Goal: Task Accomplishment & Management: Manage account settings

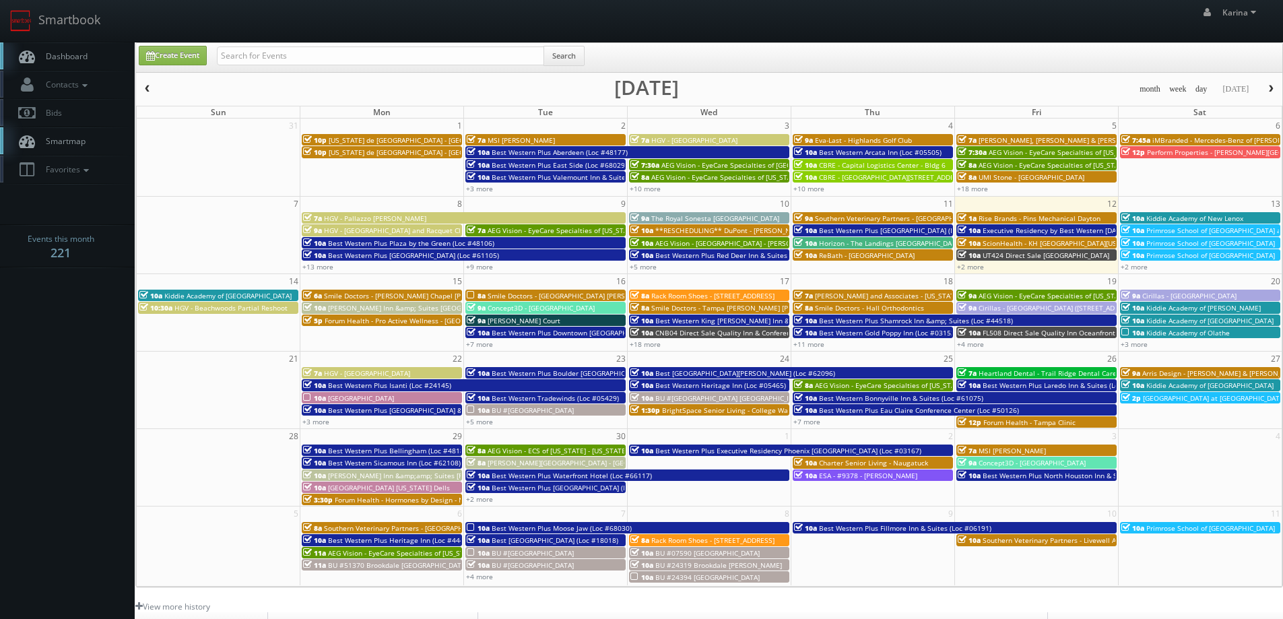
click at [67, 56] on span "Dashboard" at bounding box center [63, 55] width 48 height 11
click at [1266, 88] on span "button" at bounding box center [1270, 89] width 9 height 8
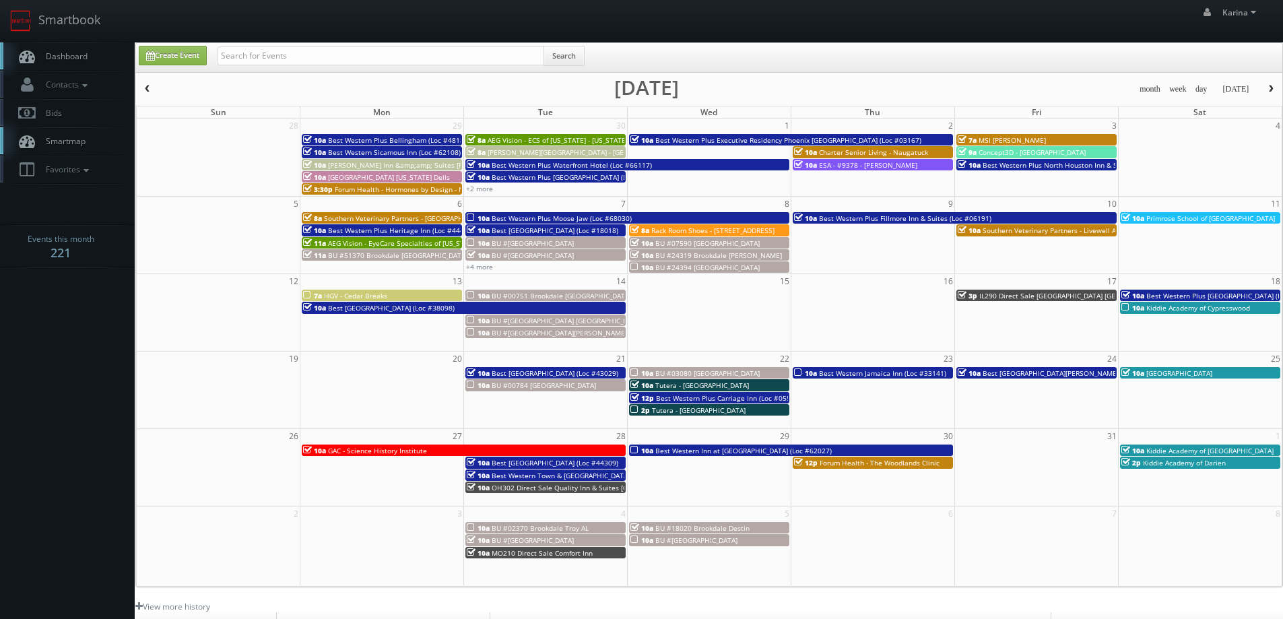
click at [69, 46] on link "Dashboard" at bounding box center [67, 56] width 135 height 28
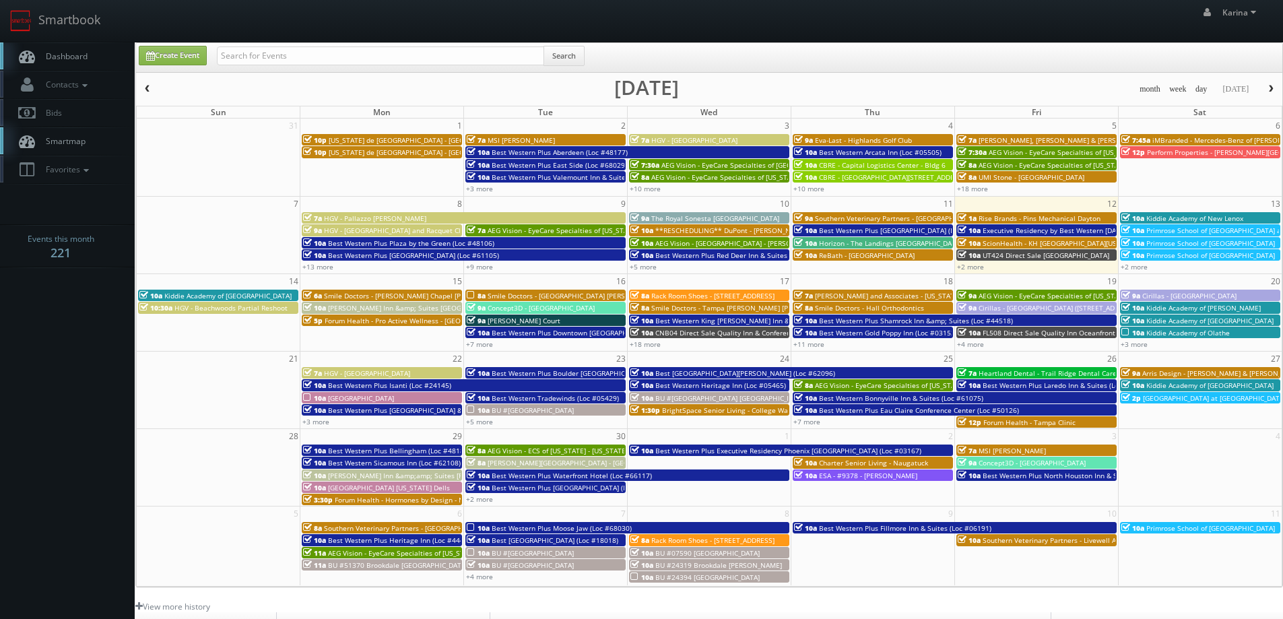
click at [69, 395] on body "Smartbook Toggle Side Navigation Toggle Top Navigation [PERSON_NAME] [PERSON_NA…" at bounding box center [641, 432] width 1283 height 864
click at [485, 343] on link "+7 more" at bounding box center [479, 343] width 27 height 9
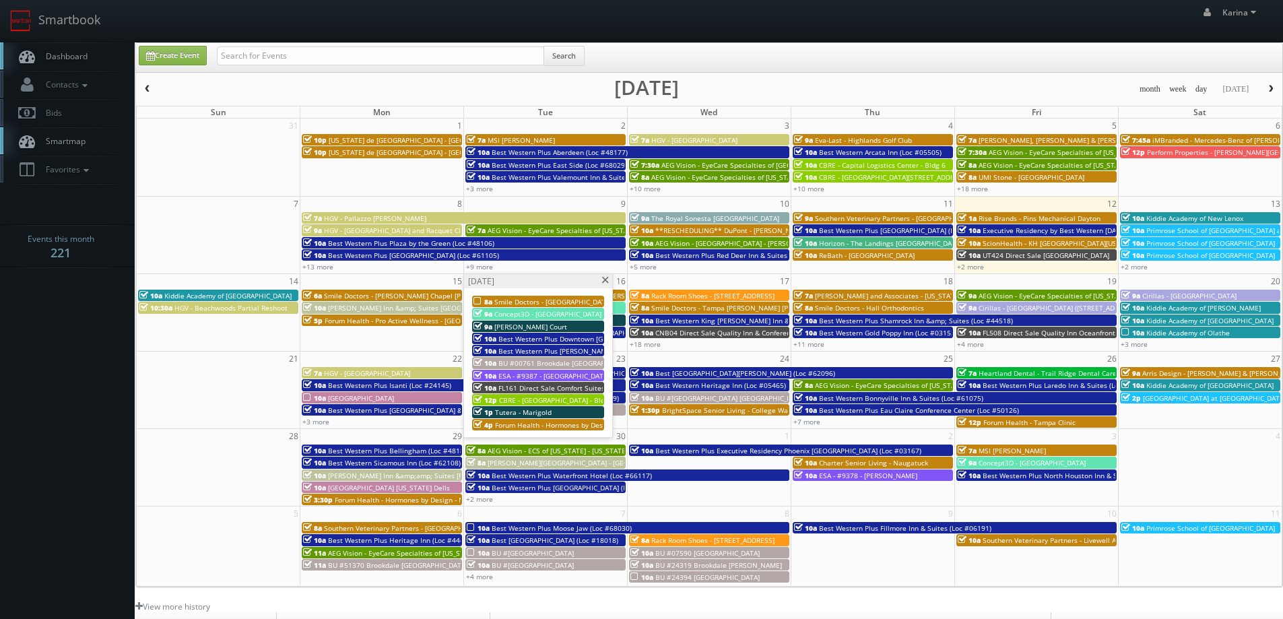
click at [519, 388] on span "FL161 Direct Sale Comfort Suites Tallahassee Downtown" at bounding box center [603, 387] width 211 height 9
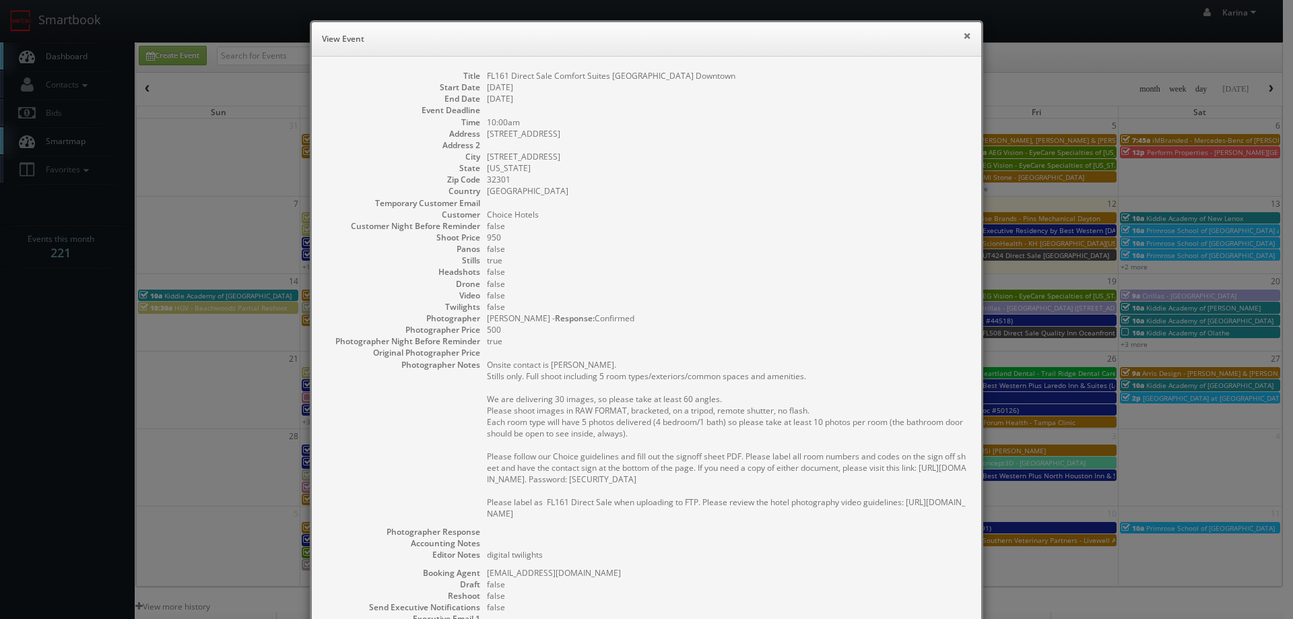
click at [963, 31] on button "×" at bounding box center [967, 35] width 8 height 9
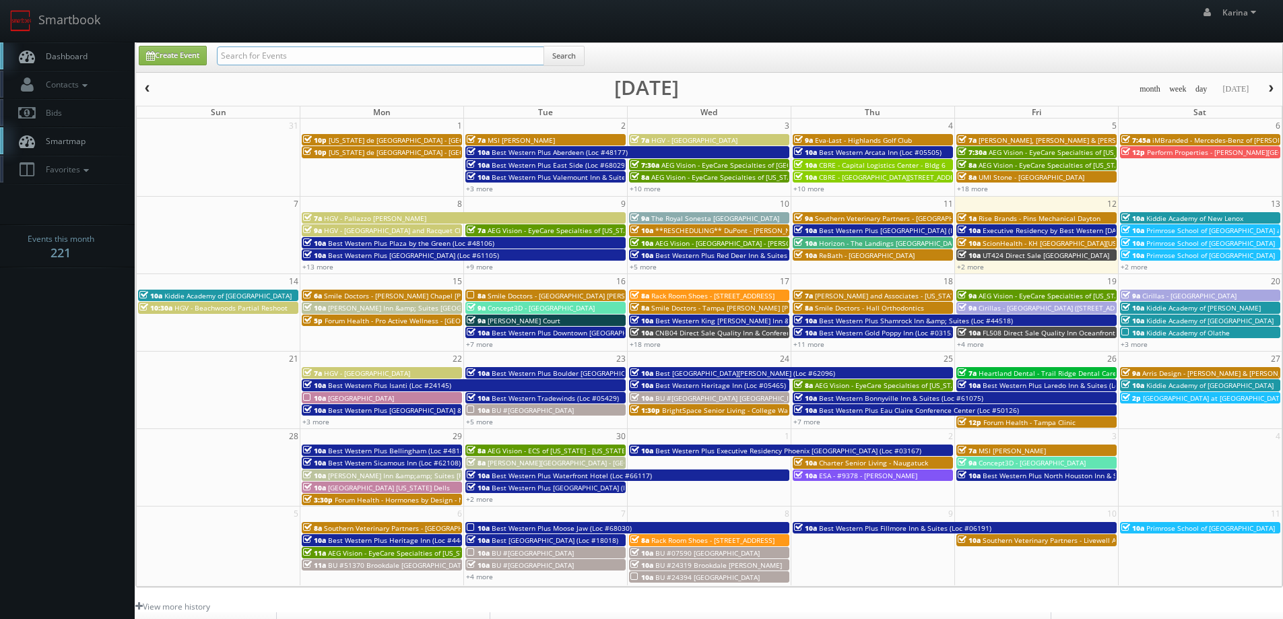
click at [312, 58] on input "text" at bounding box center [380, 55] width 327 height 19
type input "tony"
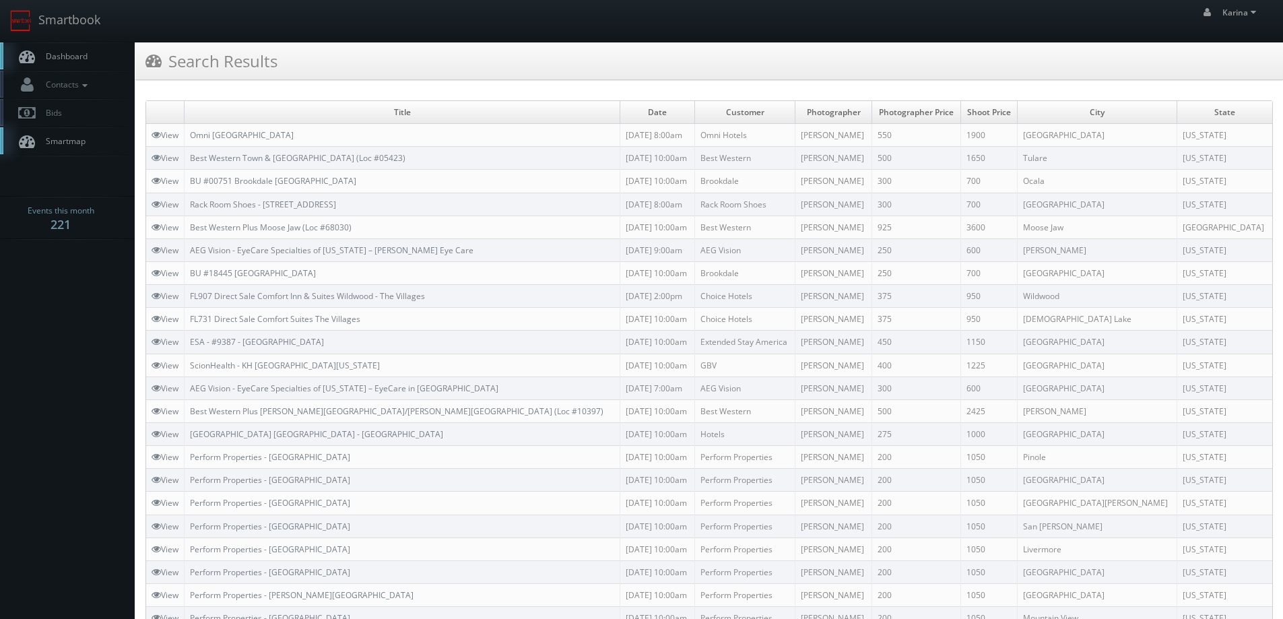
click at [73, 58] on span "Dashboard" at bounding box center [63, 55] width 48 height 11
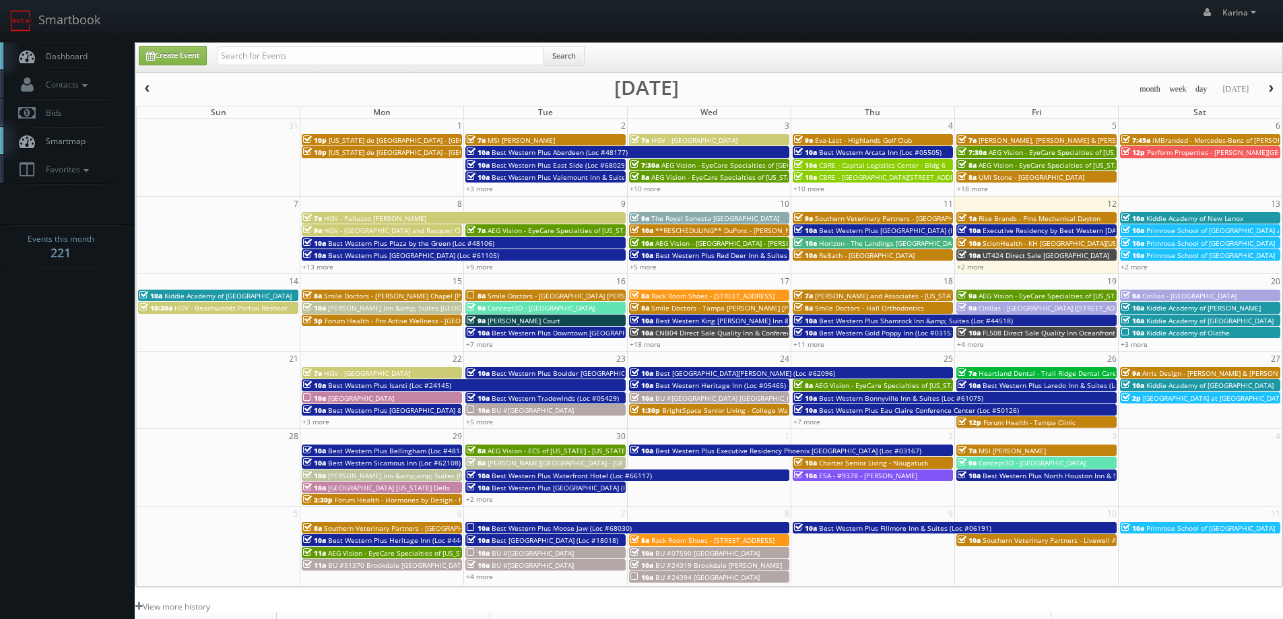
click at [54, 53] on span "Dashboard" at bounding box center [63, 55] width 48 height 11
click at [80, 331] on body "Smartbook Toggle Side Navigation Toggle Top Navigation Karina Karina Profile Lo…" at bounding box center [641, 432] width 1283 height 864
click at [75, 54] on span "Dashboard" at bounding box center [63, 55] width 48 height 11
click at [259, 47] on input "text" at bounding box center [380, 55] width 327 height 19
type input "tom caruso"
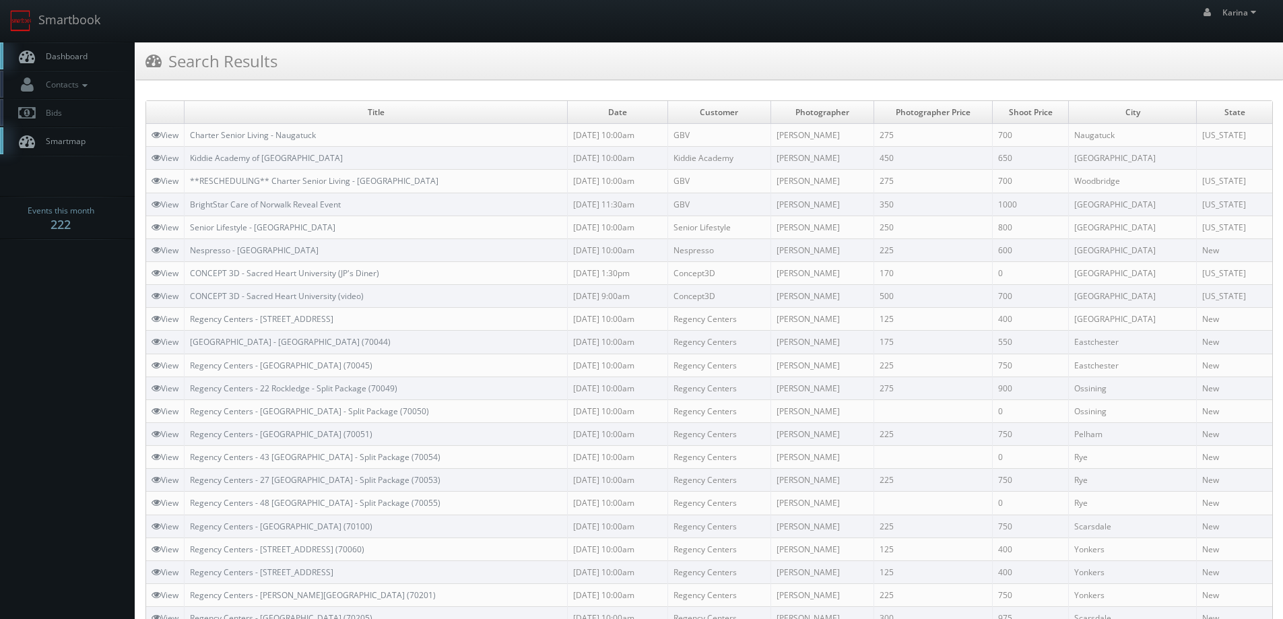
click at [81, 63] on link "Dashboard" at bounding box center [67, 56] width 135 height 28
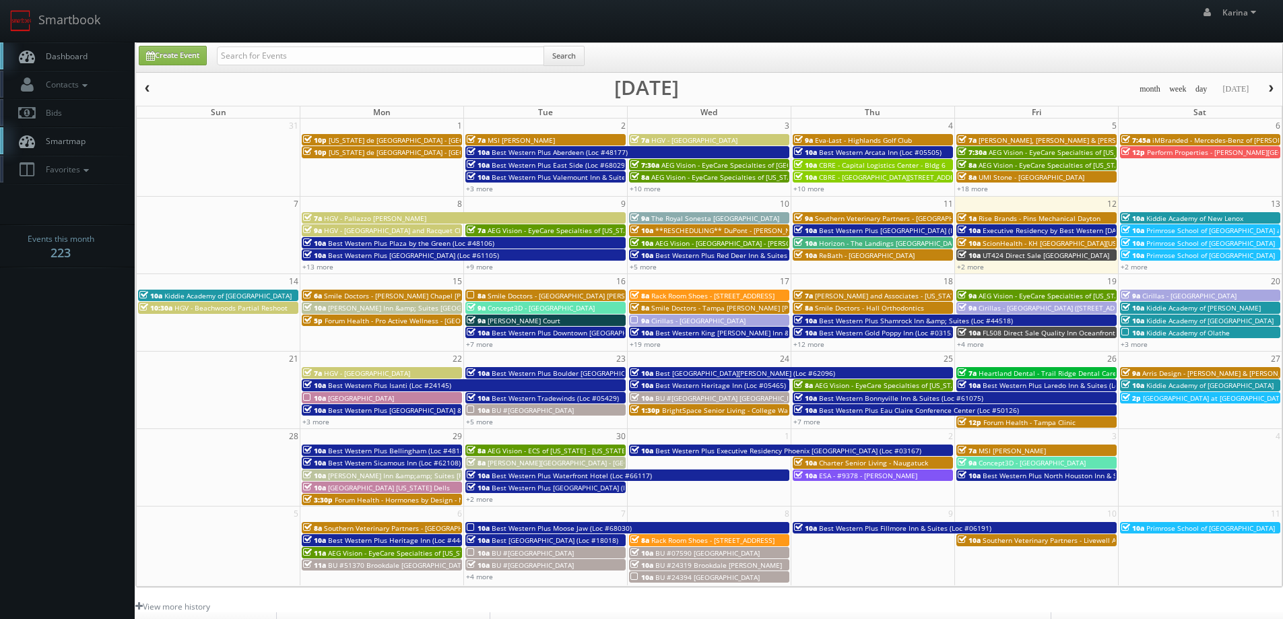
click at [68, 57] on span "Dashboard" at bounding box center [63, 55] width 48 height 11
click at [87, 55] on span "Dashboard" at bounding box center [63, 55] width 48 height 11
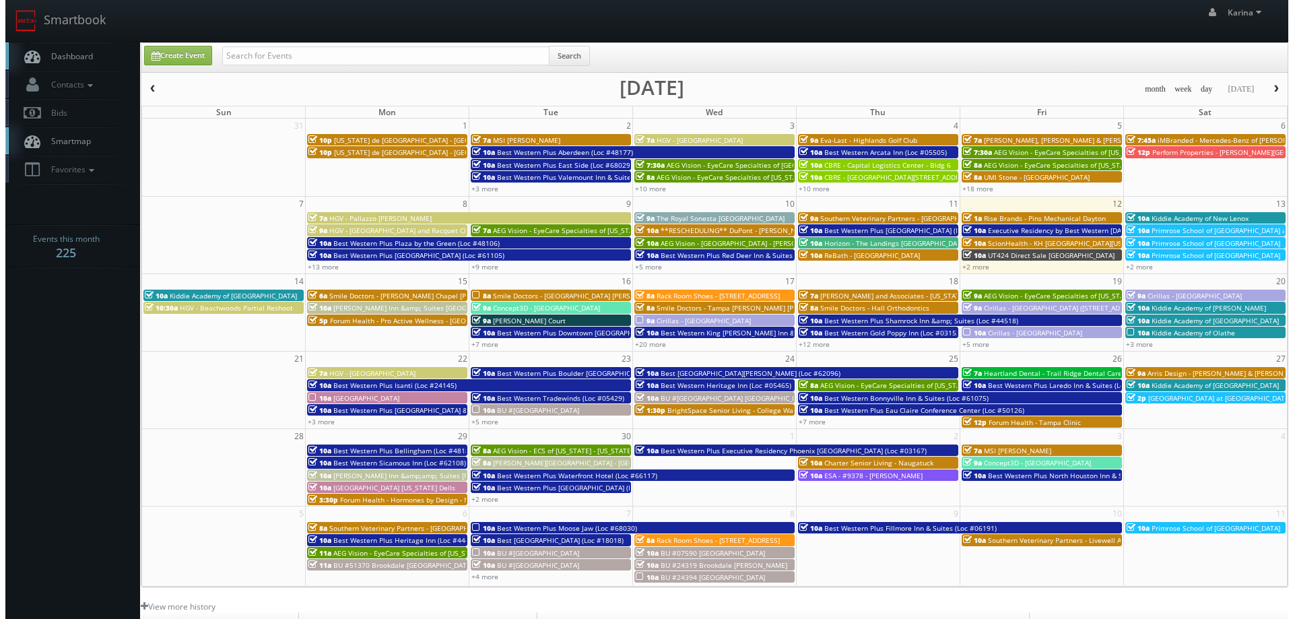
scroll to position [67, 0]
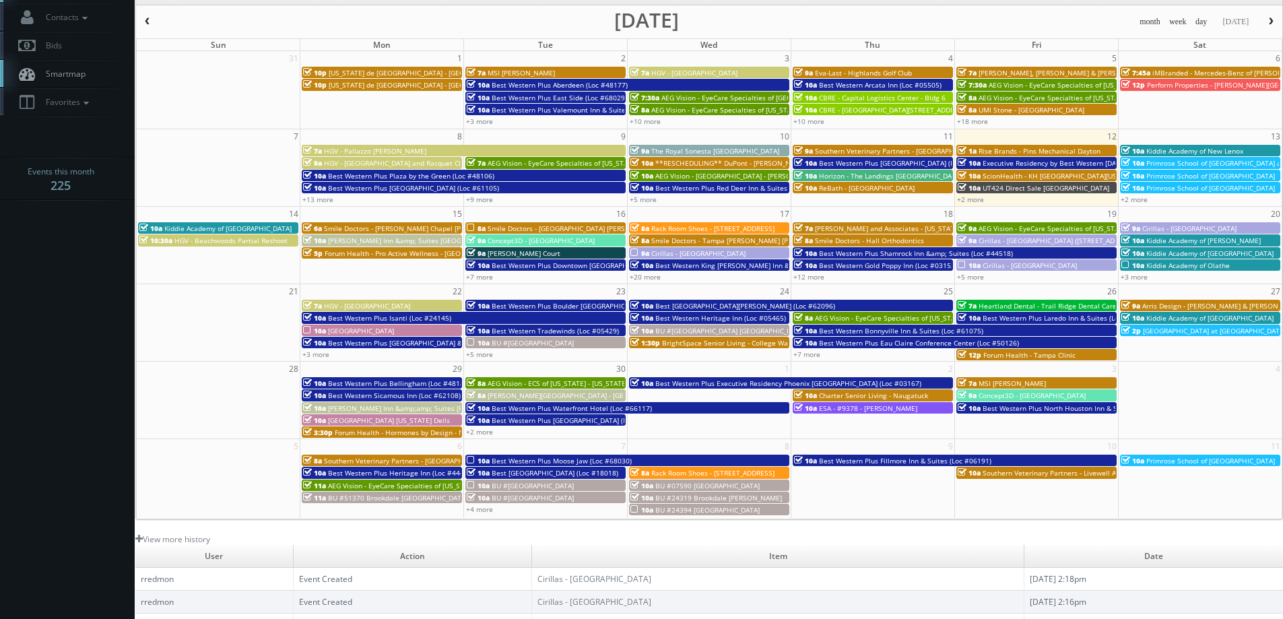
click at [81, 353] on body "Smartbook Toggle Side Navigation Toggle Top Navigation [PERSON_NAME] [PERSON_NA…" at bounding box center [641, 365] width 1283 height 864
click at [1194, 175] on span "Primrose School of [GEOGRAPHIC_DATA]" at bounding box center [1210, 175] width 129 height 9
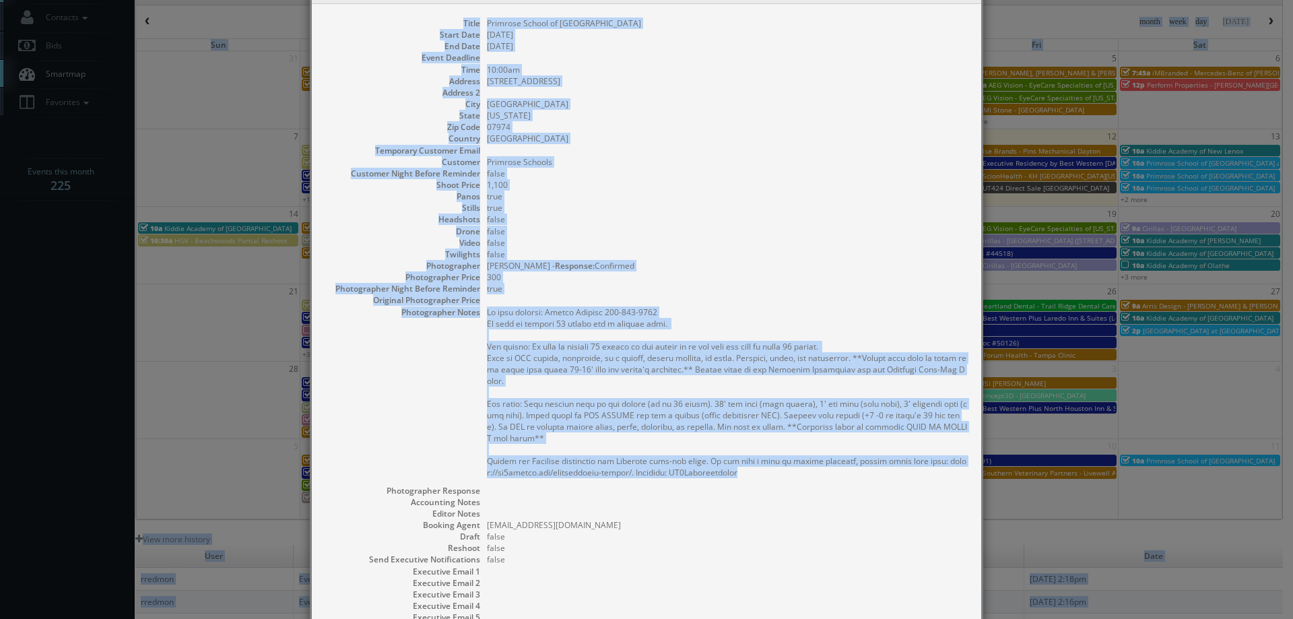
scroll to position [0, 0]
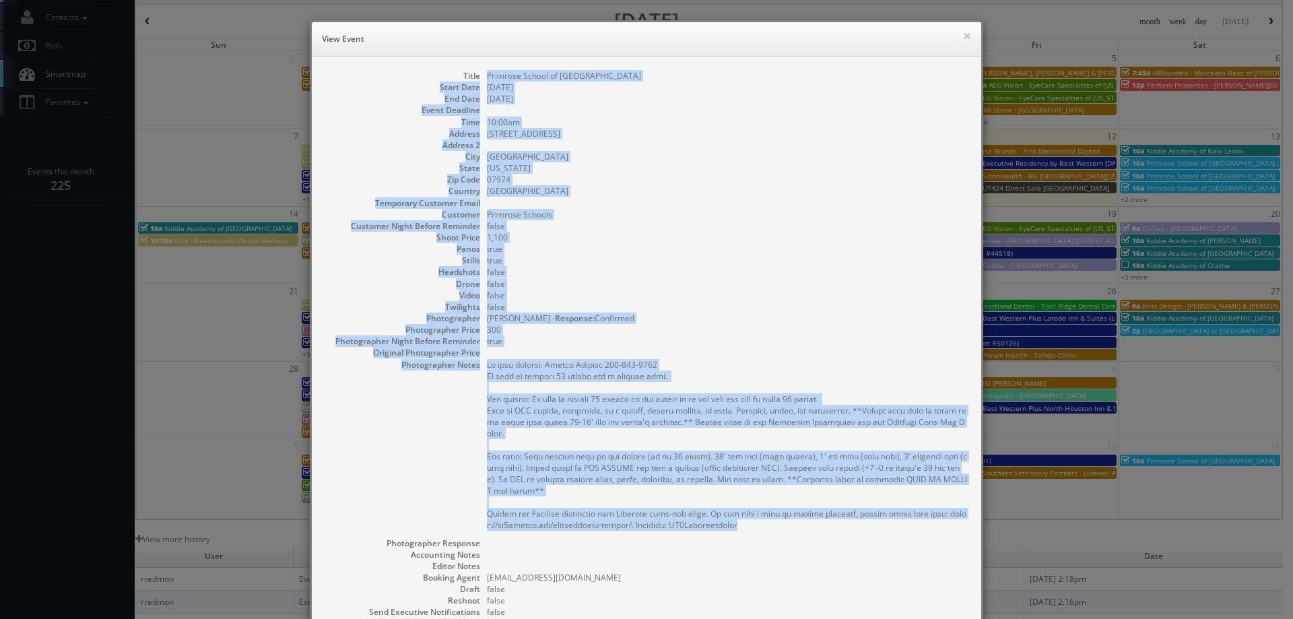
drag, startPoint x: 746, startPoint y: 391, endPoint x: 477, endPoint y: 79, distance: 411.0
click at [477, 79] on dl "Title Primrose School of New Providence Start Date 09/13/2025 End Date 09/13/20…" at bounding box center [646, 396] width 642 height 652
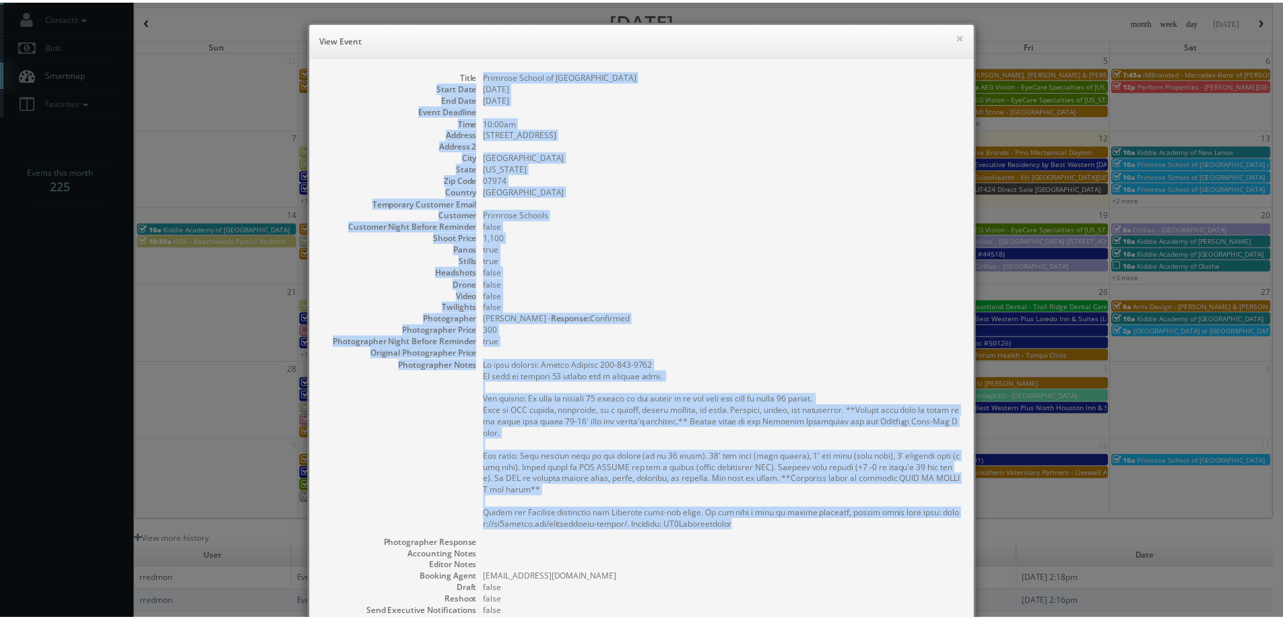
scroll to position [199, 0]
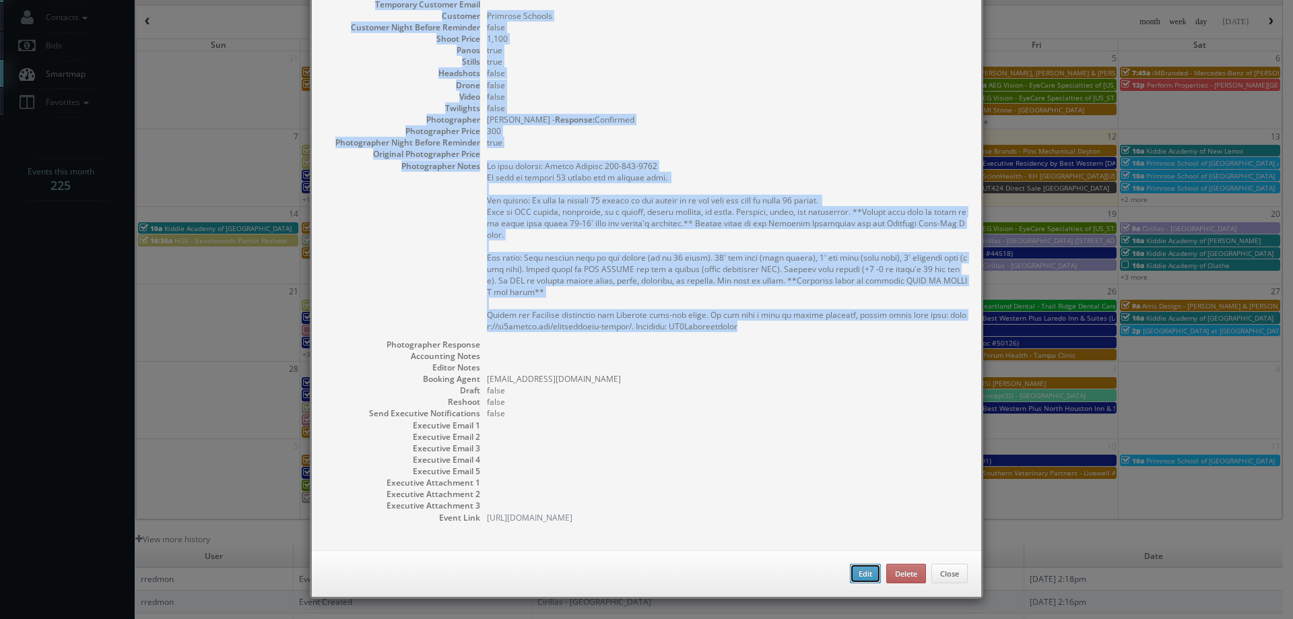
click at [858, 570] on button "Edit" at bounding box center [865, 574] width 31 height 20
type input "Primrose School of New Providence"
type input "165 South Street"
type input "New Providence"
type input "07974"
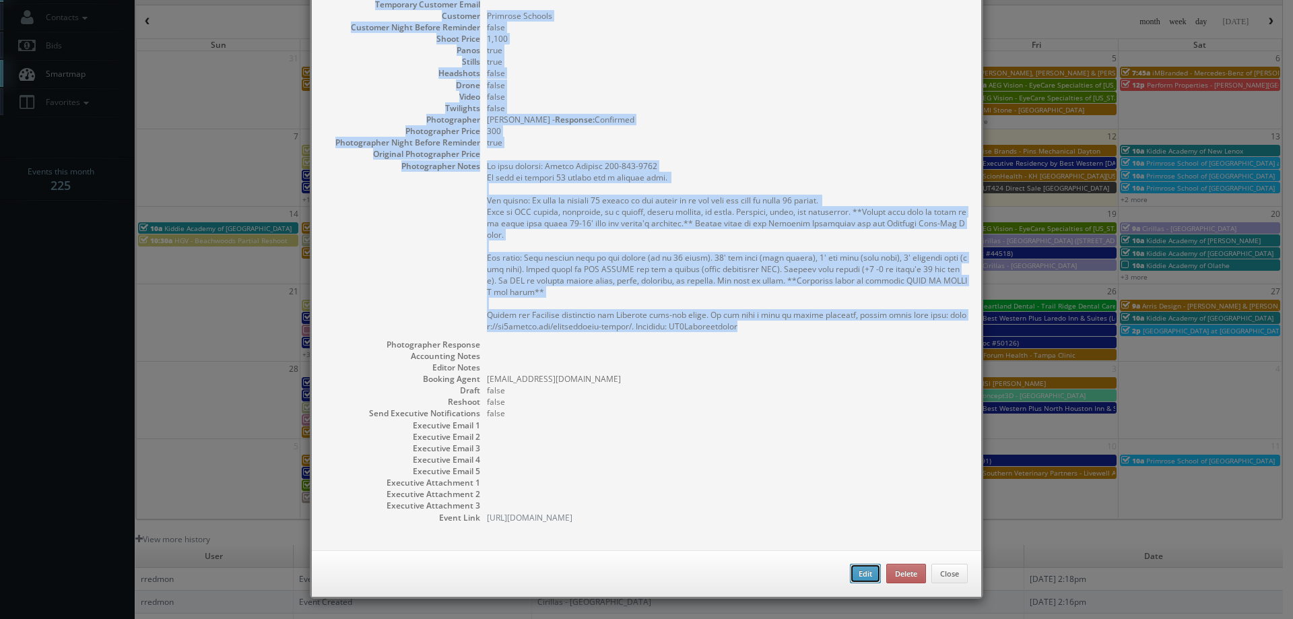
type input "1,100"
checkbox input "true"
type input "09/13/2025"
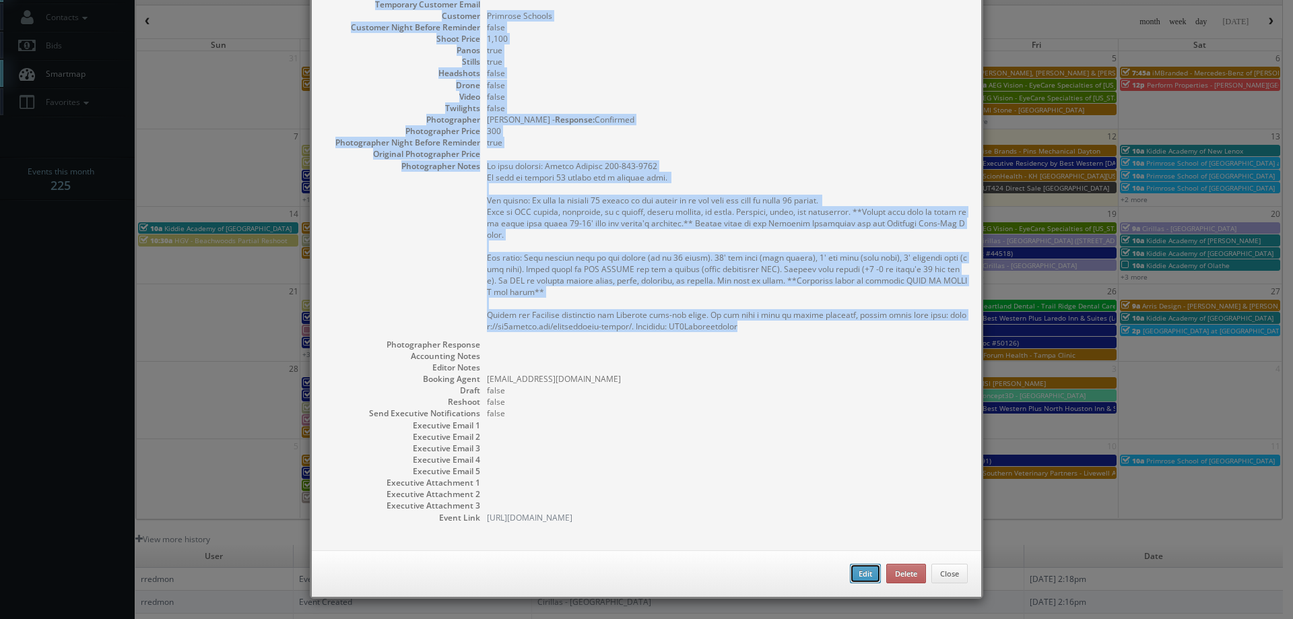
type input "10:00am"
checkbox input "true"
type textarea "On site contact: Amanda Pierson 908-333-2612 We need to deliver 10 stills and a…"
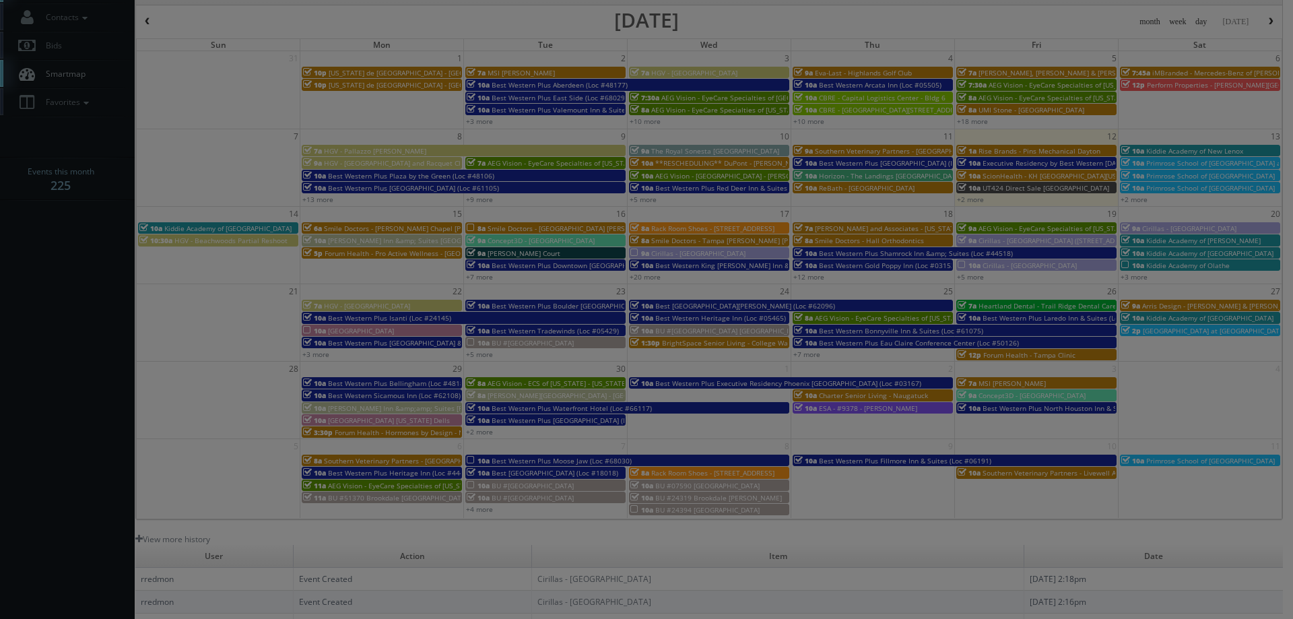
type input "1,100"
type input "300"
select select "fake96@mg.cs3calendar.com"
select select "schultzdory@gmail.com"
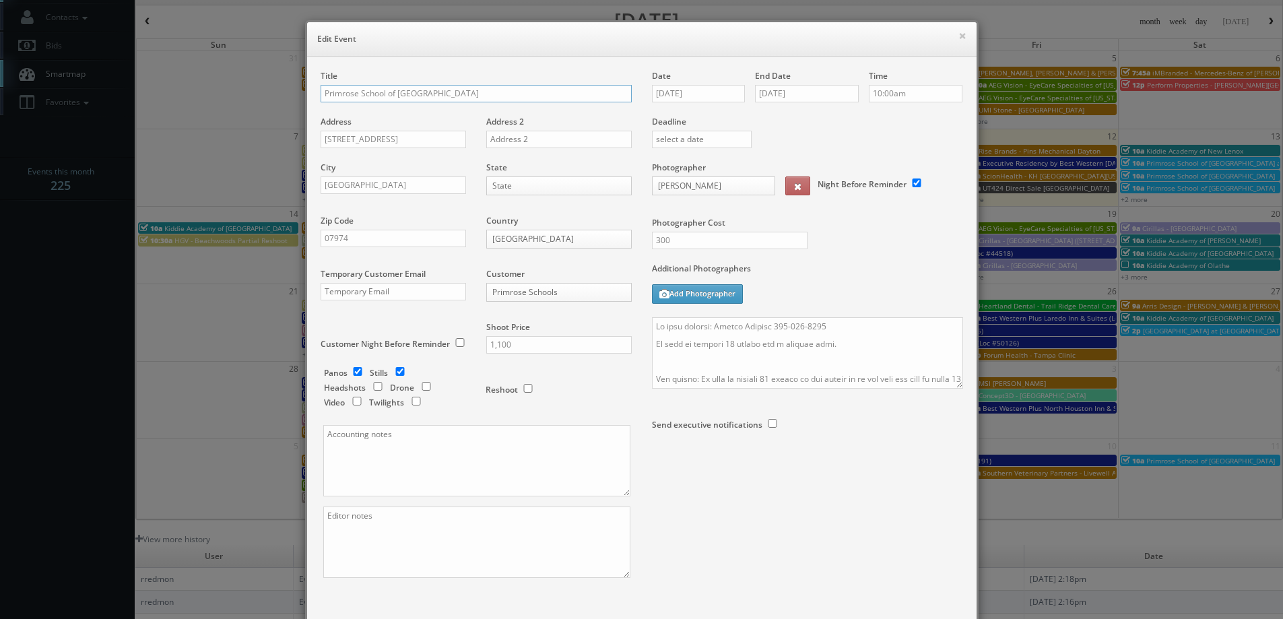
click at [485, 93] on input "Primrose School of [GEOGRAPHIC_DATA]" at bounding box center [475, 94] width 311 height 18
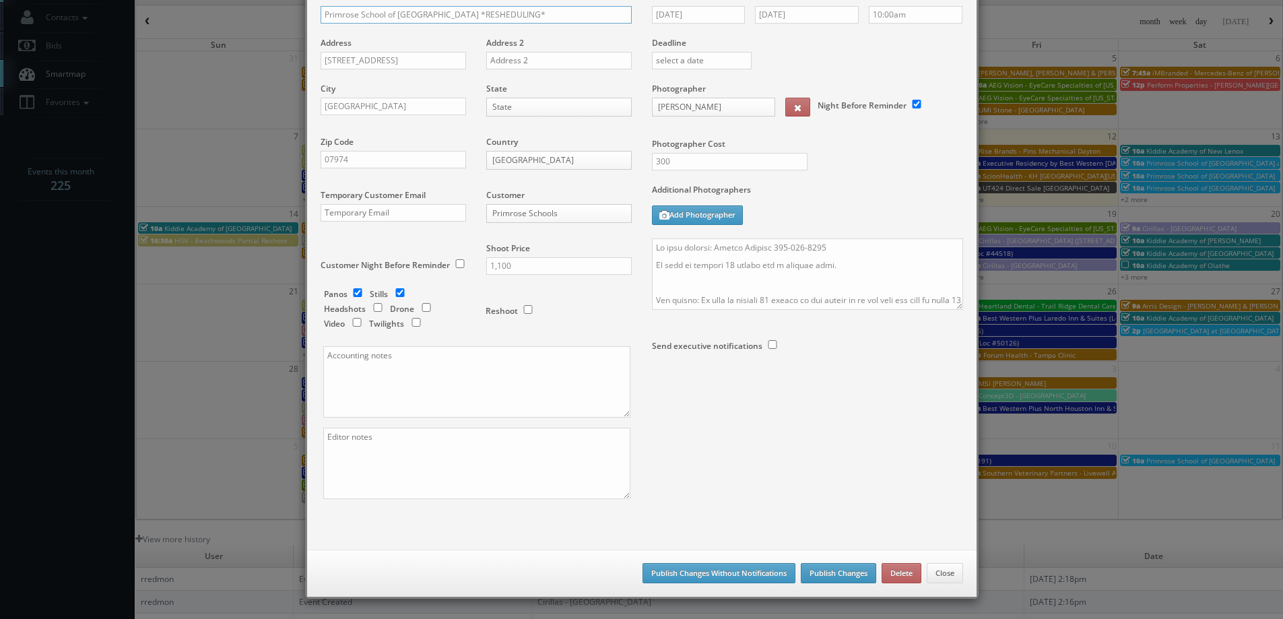
type input "Primrose School of New Providence *RESHEDULING*"
click at [813, 579] on button "Publish Changes" at bounding box center [838, 573] width 75 height 20
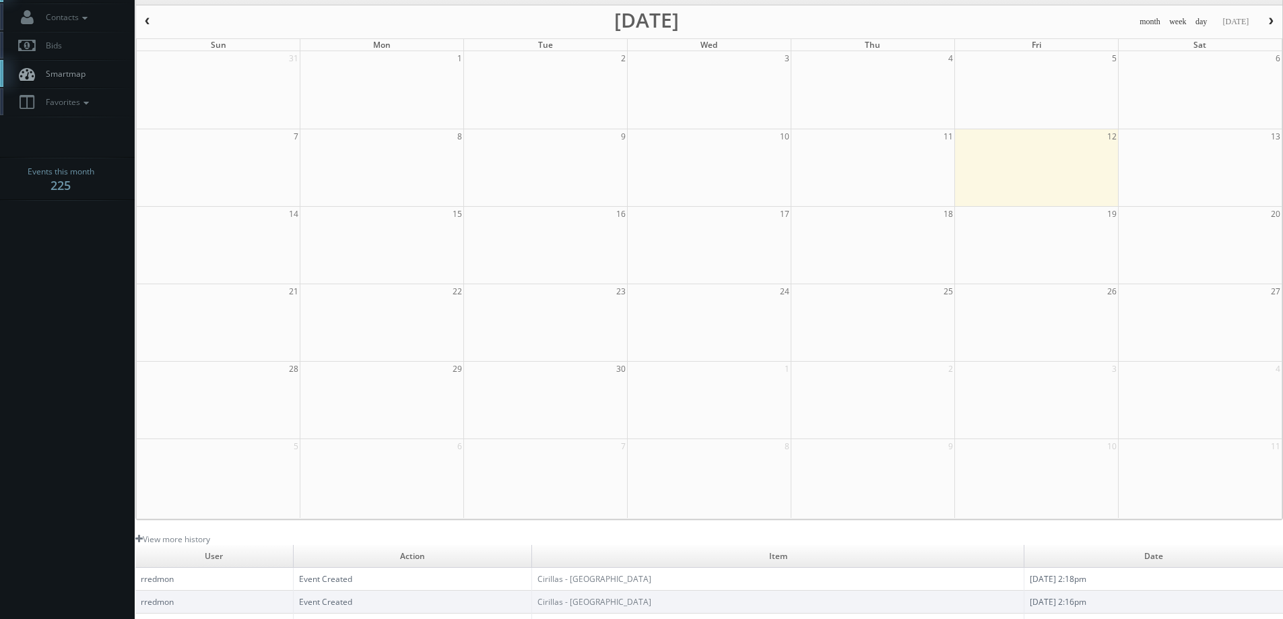
scroll to position [0, 0]
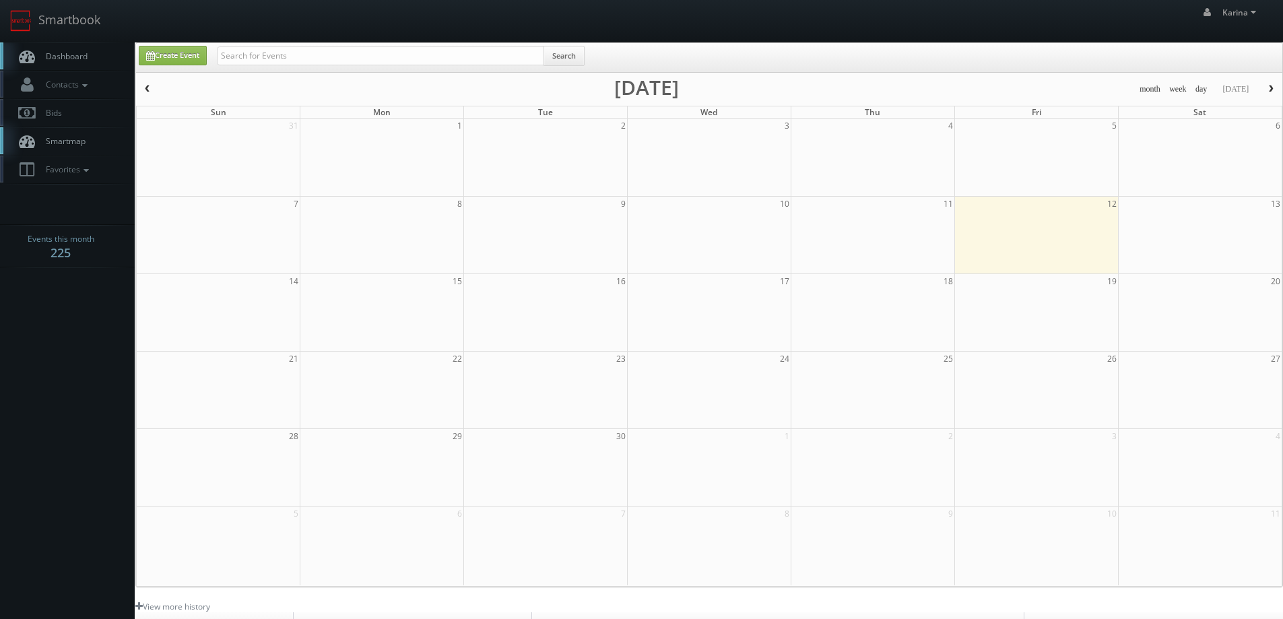
click at [70, 55] on span "Dashboard" at bounding box center [63, 55] width 48 height 11
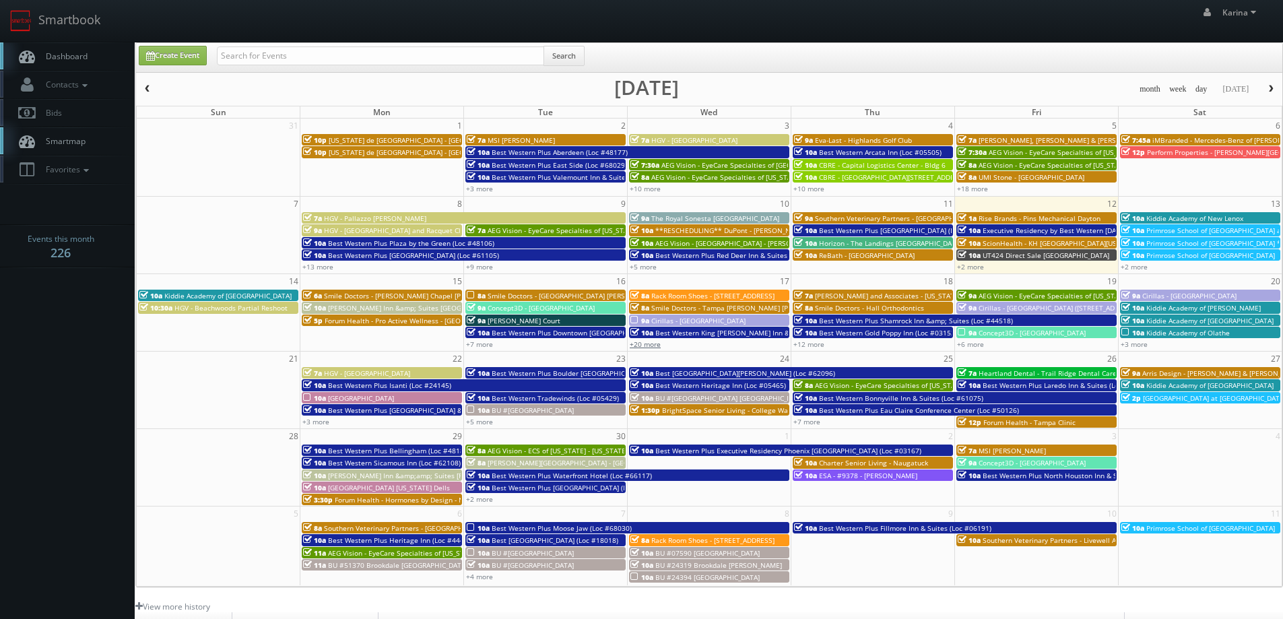
click at [653, 345] on link "+20 more" at bounding box center [645, 343] width 31 height 9
click at [94, 55] on link "Dashboard" at bounding box center [67, 56] width 135 height 28
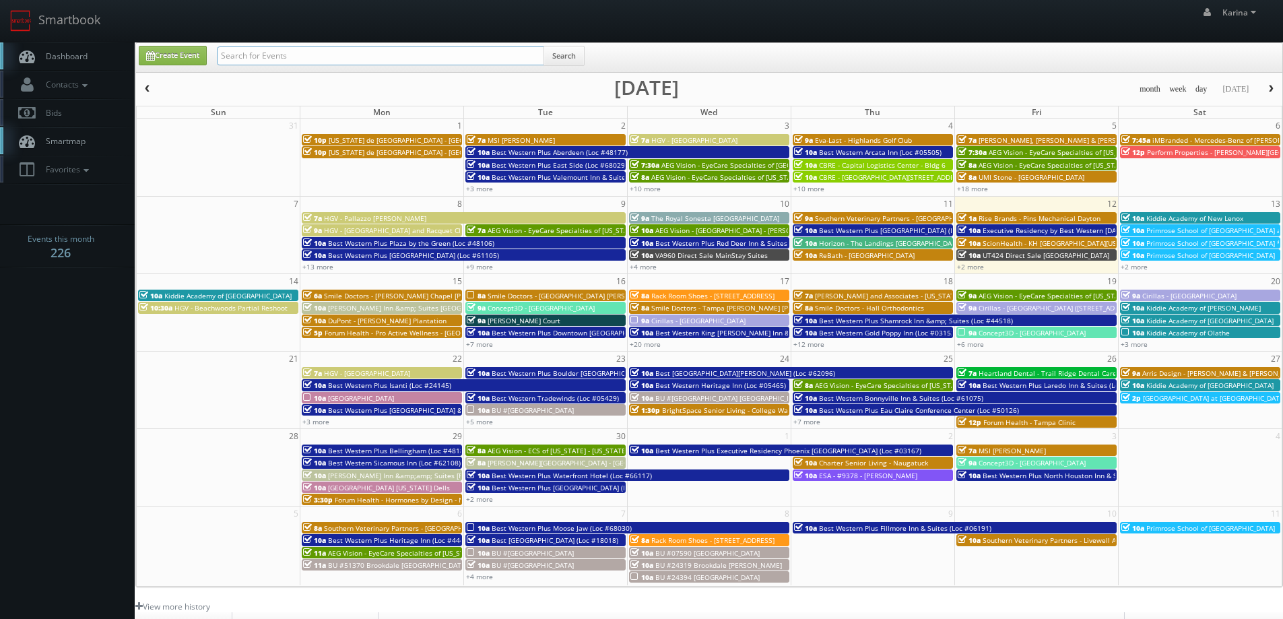
click at [275, 57] on input "text" at bounding box center [380, 55] width 327 height 19
type input "[PERSON_NAME]"
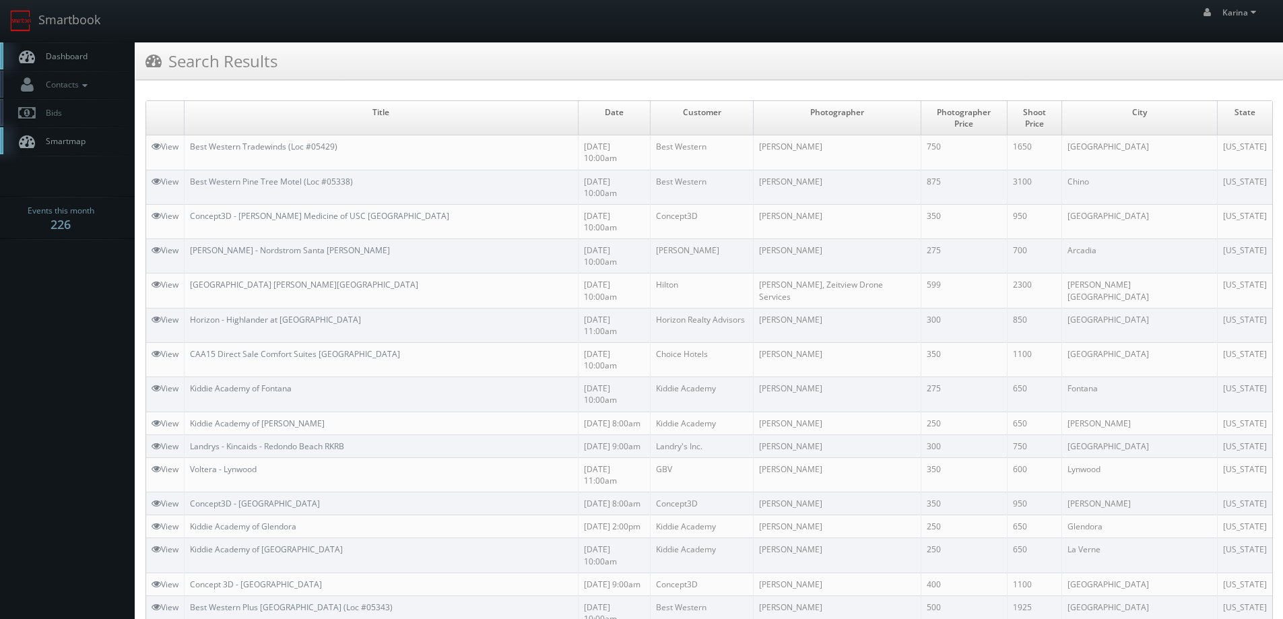
click at [53, 61] on span "Dashboard" at bounding box center [63, 55] width 48 height 11
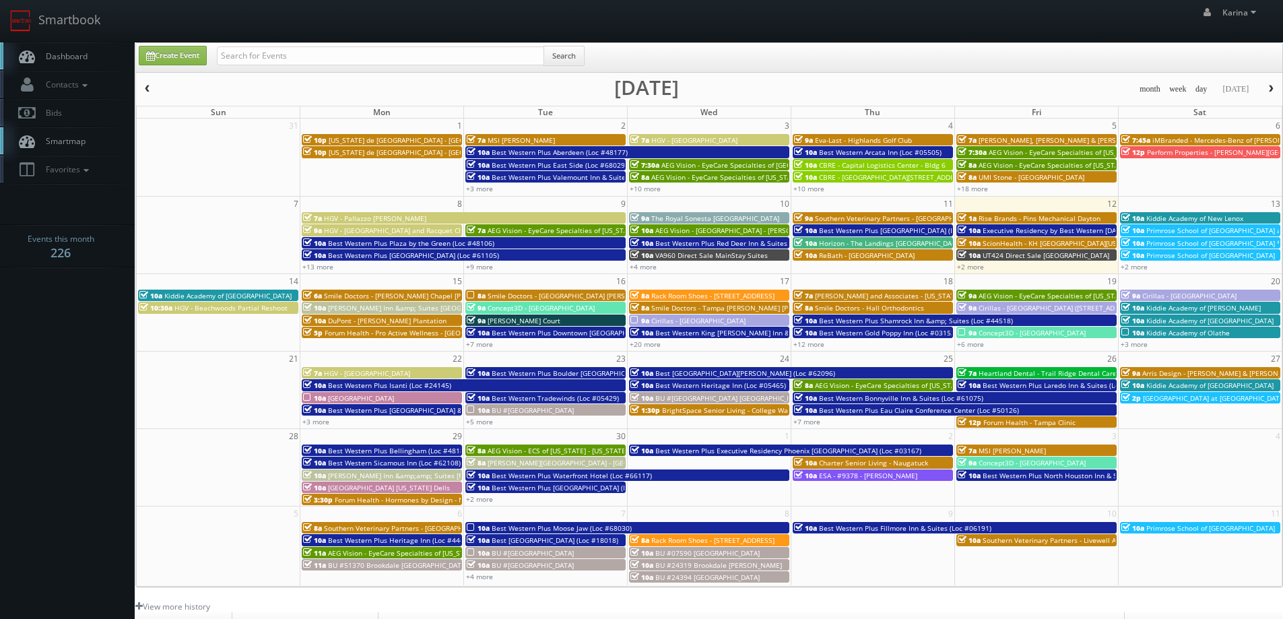
click at [81, 46] on link "Dashboard" at bounding box center [67, 56] width 135 height 28
click at [1233, 238] on span "Primrose School of [GEOGRAPHIC_DATA] *RESHEDULING*" at bounding box center [1238, 242] width 185 height 9
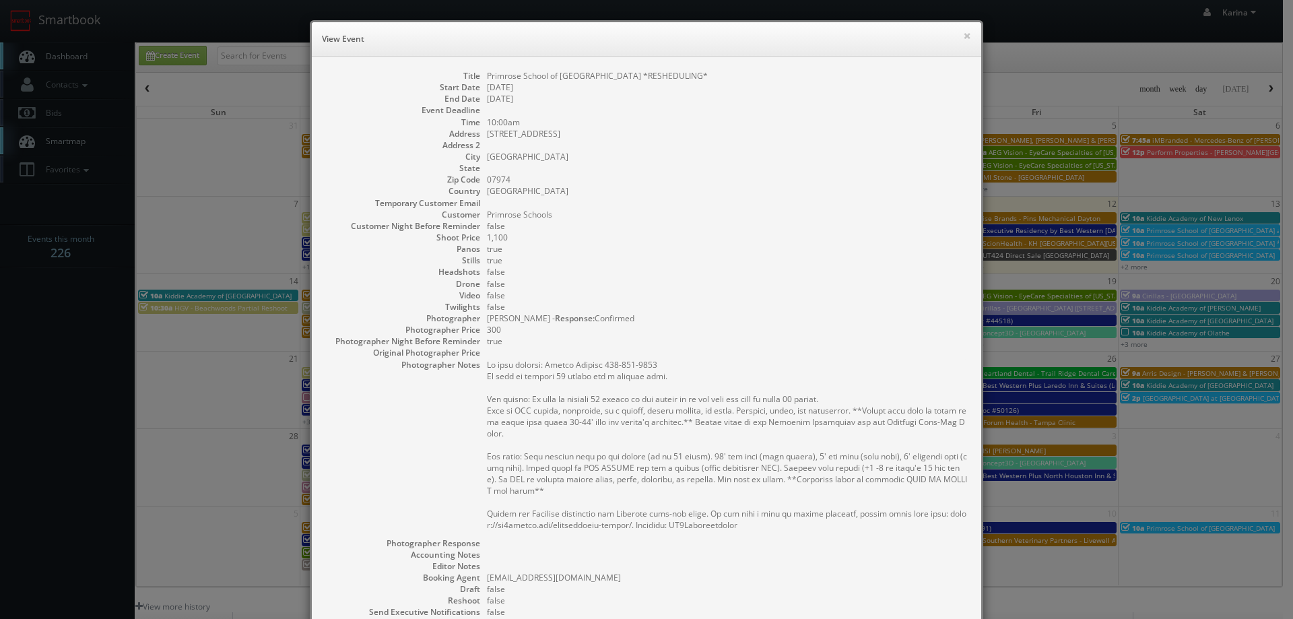
scroll to position [199, 0]
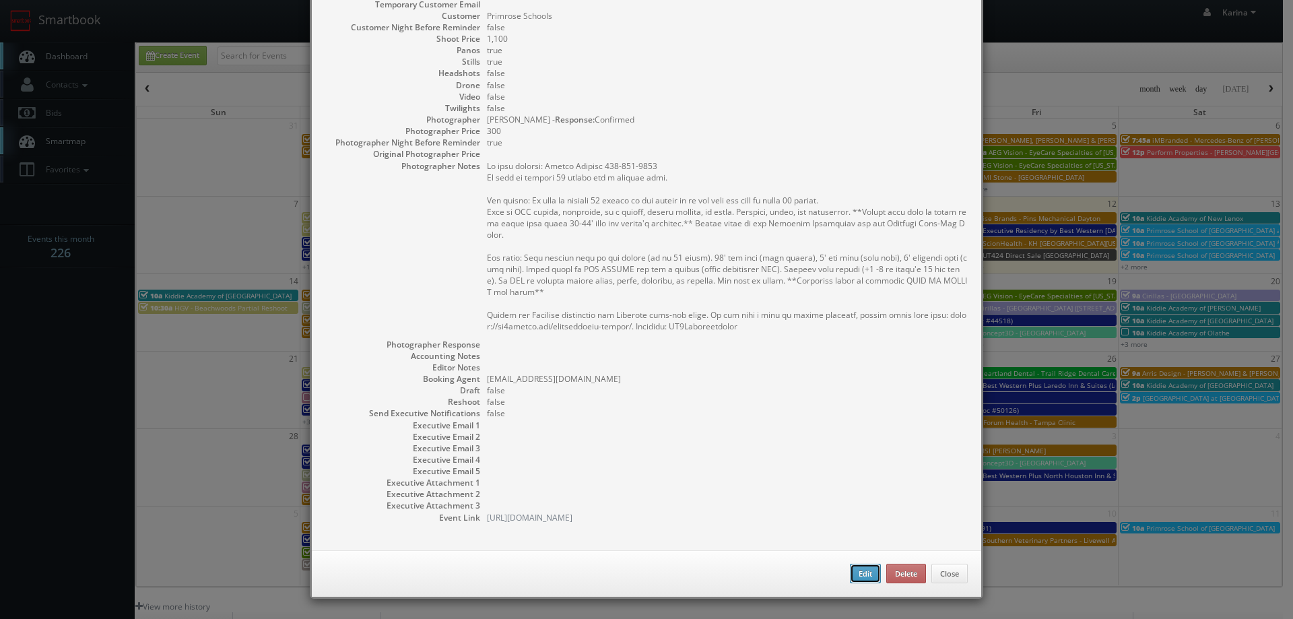
click at [856, 577] on button "Edit" at bounding box center [865, 574] width 31 height 20
type input "Primrose School of [GEOGRAPHIC_DATA] *RESHEDULING*"
type input "[STREET_ADDRESS]"
type input "[GEOGRAPHIC_DATA]"
type input "07974"
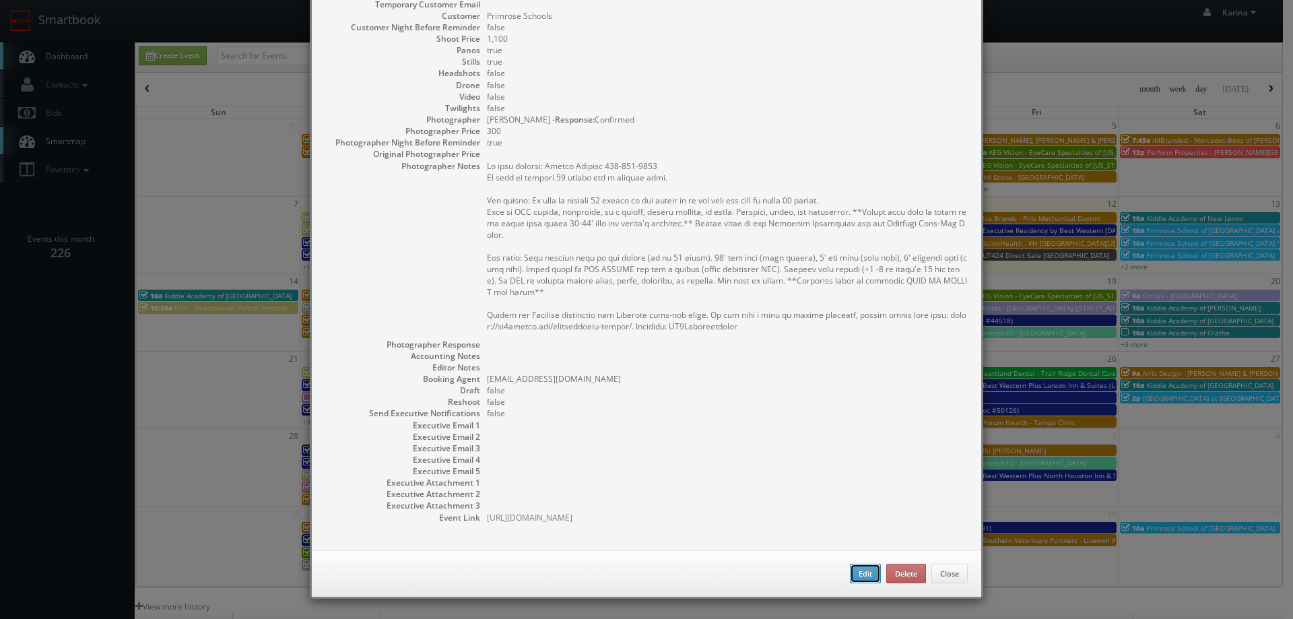
type input "1,100"
checkbox input "true"
type input "09/13/2025"
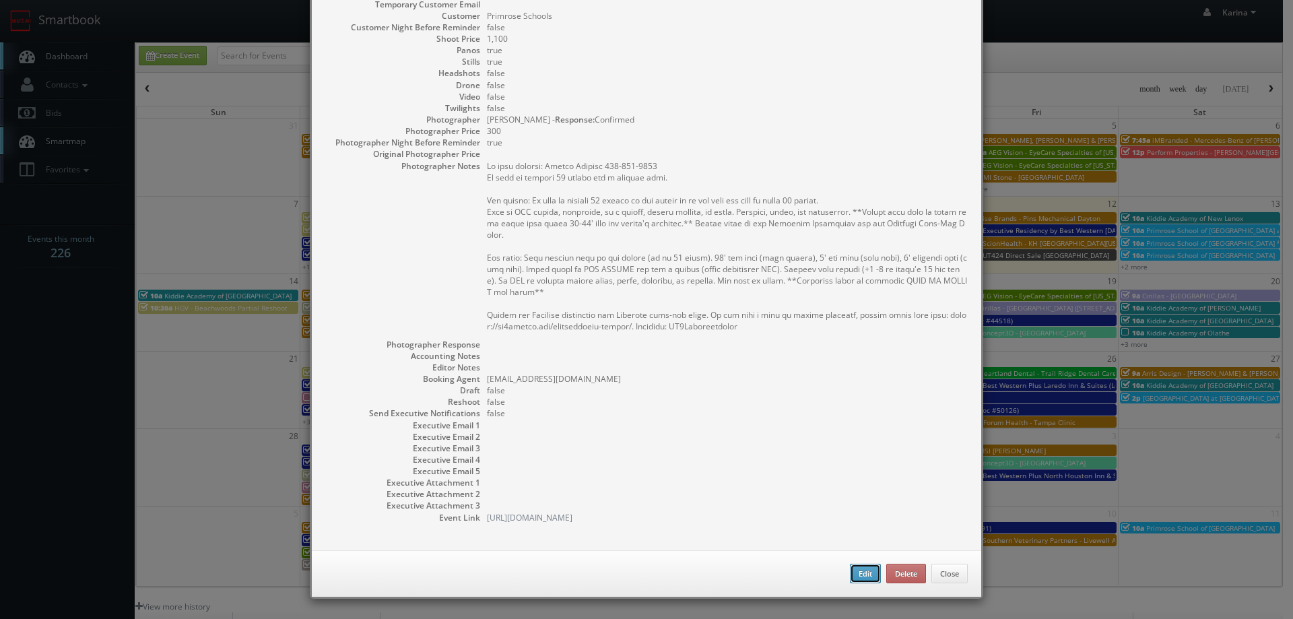
type input "10:00am"
checkbox input "true"
type textarea "On site contact: Amanda Pierson 908-333-2612 We need to deliver 10 stills and a…"
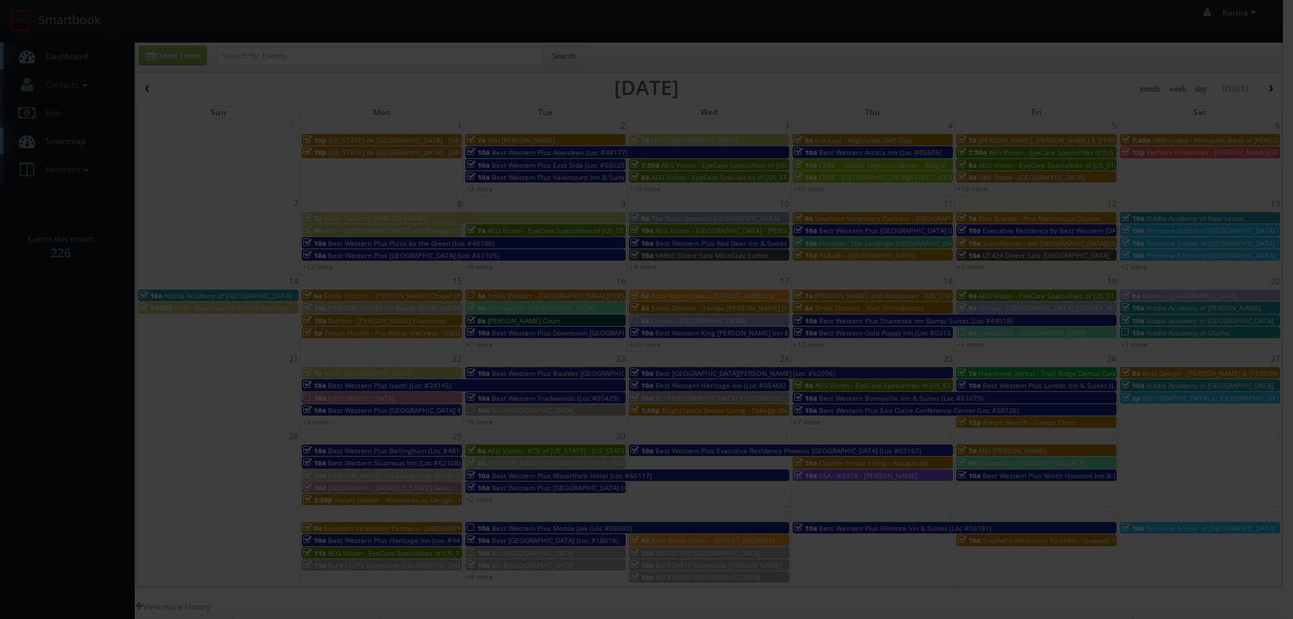
type input "1,100"
type input "300"
select select "fake96@mg.cs3calendar.com"
select select "schultzdory@gmail.com"
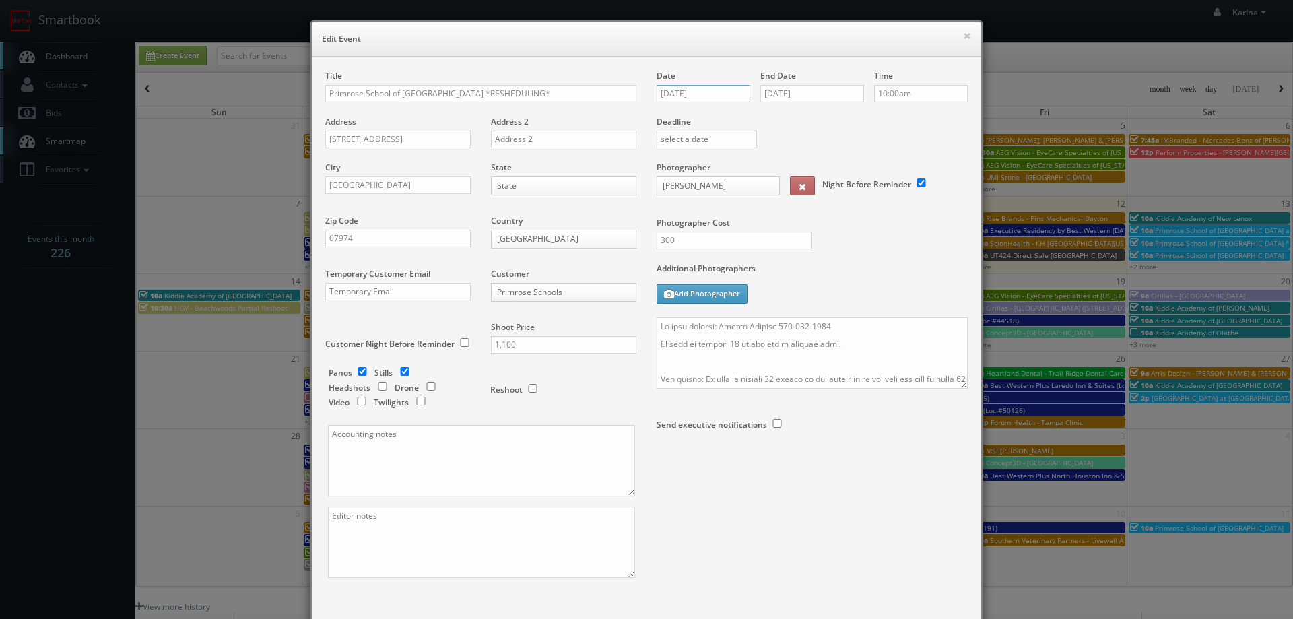
click at [700, 97] on input "09/13/2025" at bounding box center [703, 94] width 94 height 18
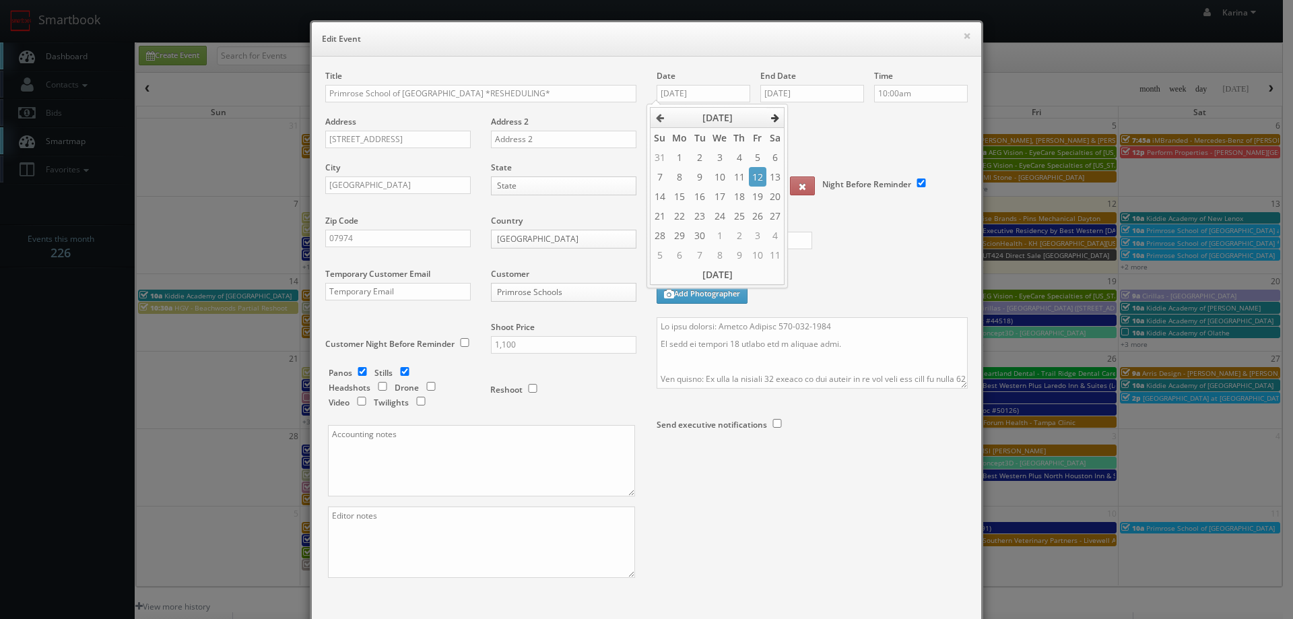
click at [777, 116] on icon at bounding box center [775, 117] width 8 height 9
click at [772, 190] on td "18" at bounding box center [775, 197] width 18 height 20
type input "10/18/2025"
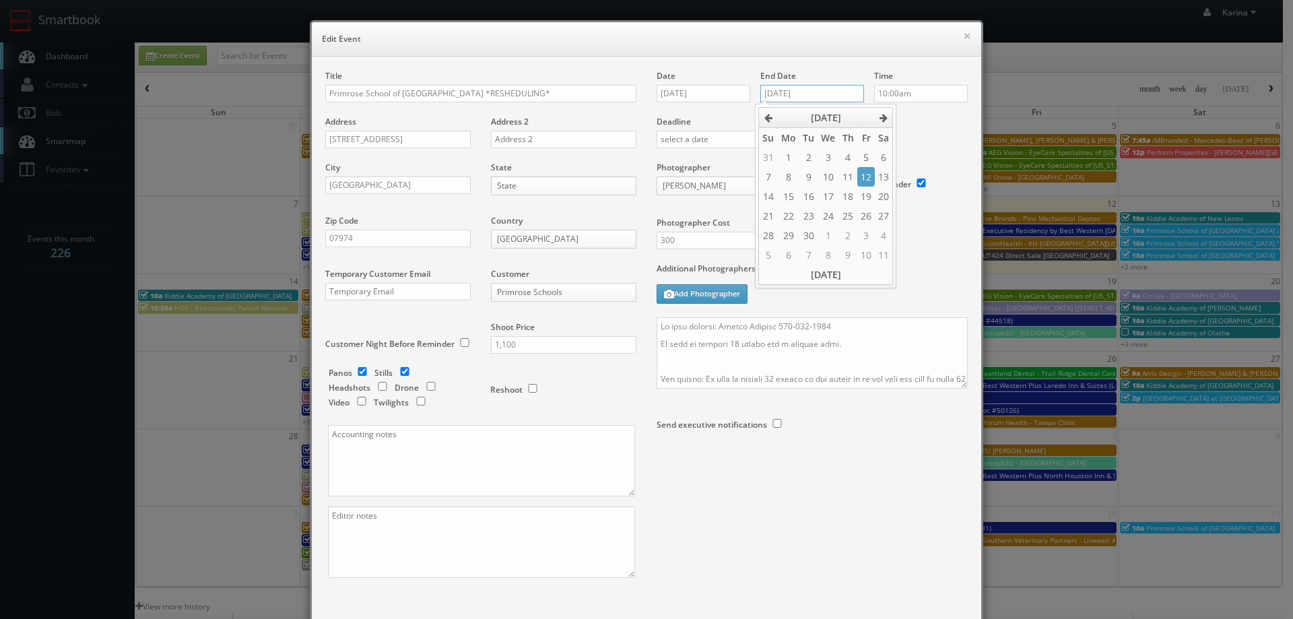
click at [801, 98] on input "09/13/2025" at bounding box center [812, 94] width 104 height 18
click at [886, 112] on th at bounding box center [884, 118] width 18 height 20
click at [878, 193] on td "18" at bounding box center [884, 197] width 18 height 20
type input "10/18/2025"
click at [918, 112] on div "Time 10:00am" at bounding box center [916, 93] width 104 height 46
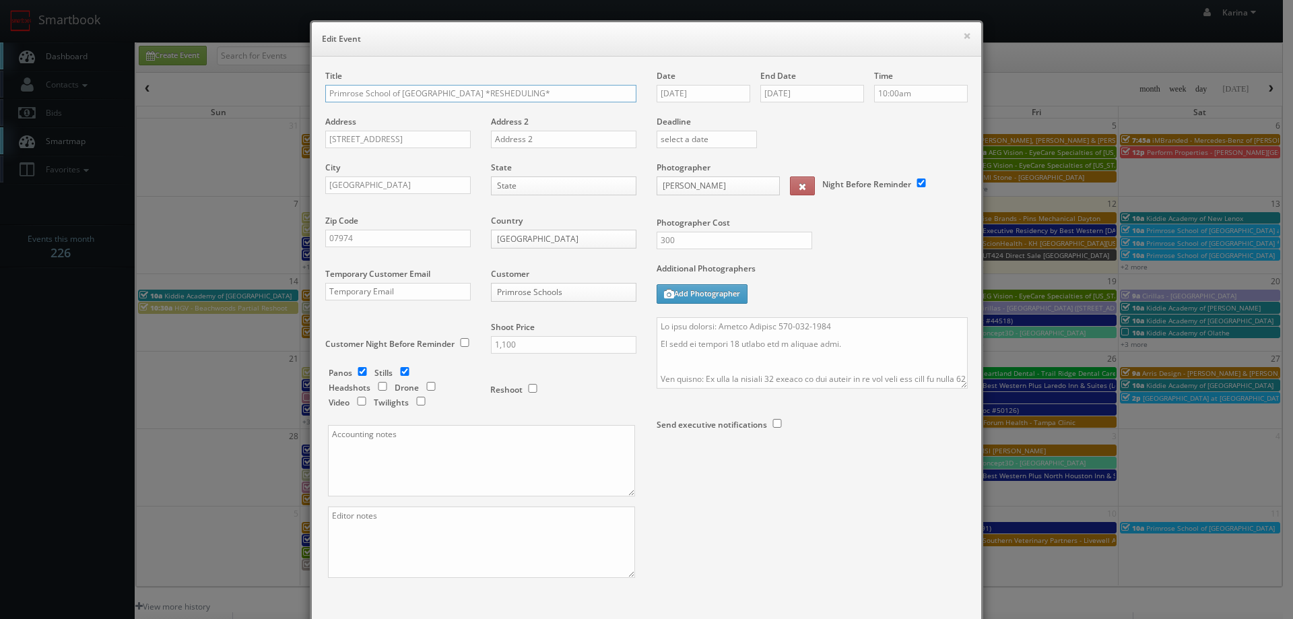
drag, startPoint x: 549, startPoint y: 90, endPoint x: 462, endPoint y: 93, distance: 86.9
click at [462, 93] on input "Primrose School of [GEOGRAPHIC_DATA] *RESHEDULING*" at bounding box center [480, 94] width 311 height 18
type input "Primrose School of [GEOGRAPHIC_DATA]"
drag, startPoint x: 653, startPoint y: 324, endPoint x: 661, endPoint y: 324, distance: 8.1
click at [656, 324] on textarea at bounding box center [811, 352] width 311 height 71
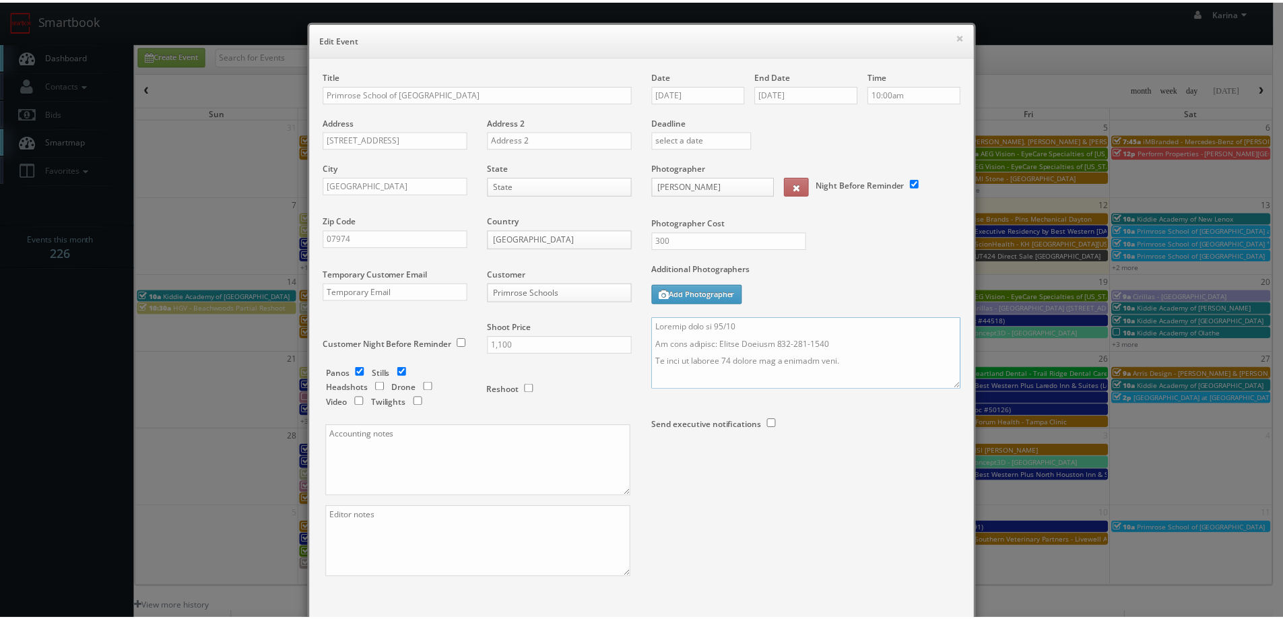
scroll to position [79, 0]
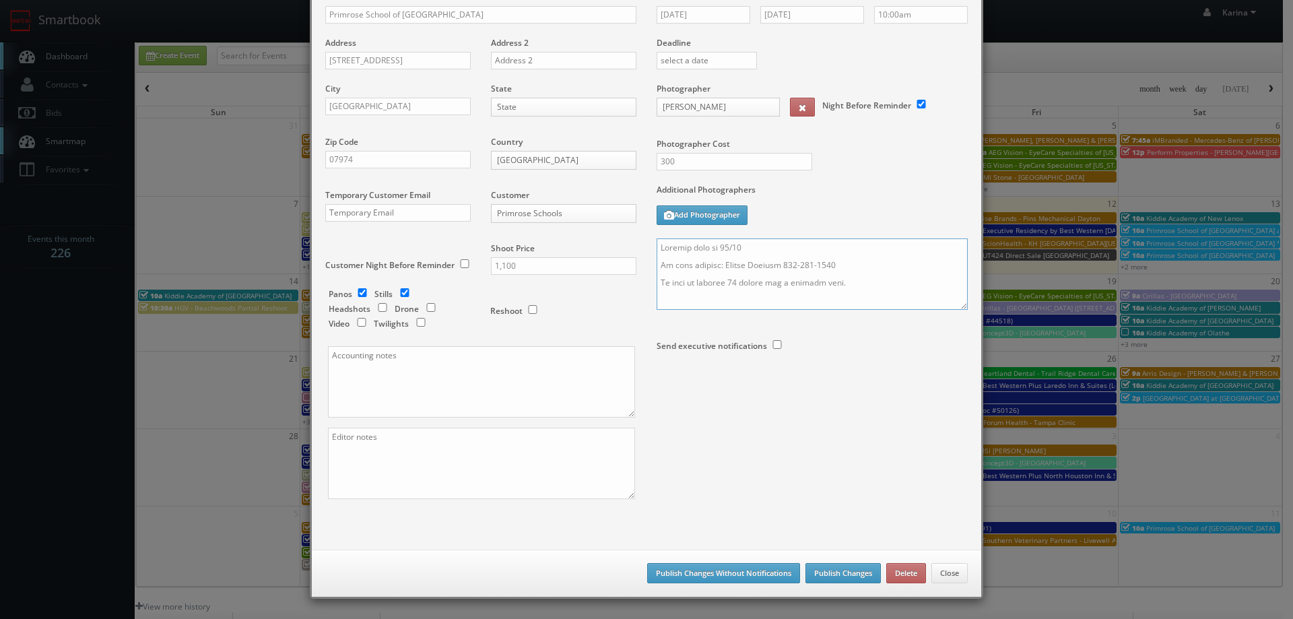
type textarea "Updated date to 10/18 On site contact: Amanda Pierson 908-333-2612 We need to d…"
click at [844, 571] on button "Publish Changes" at bounding box center [842, 573] width 75 height 20
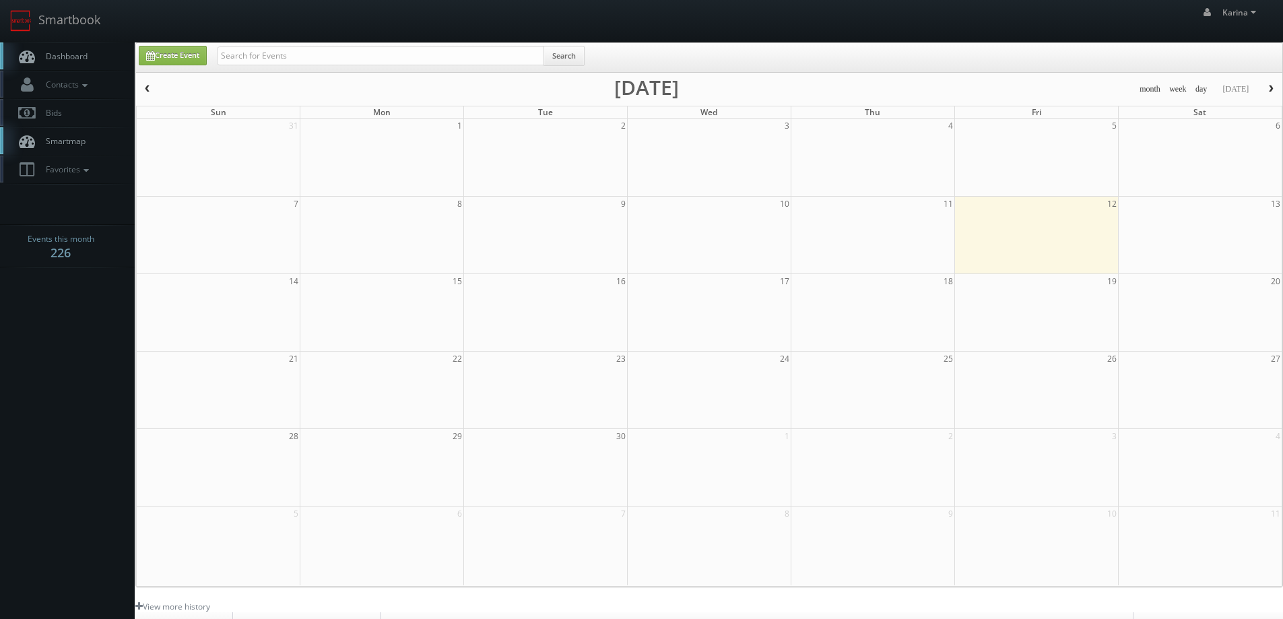
click at [72, 65] on link "Dashboard" at bounding box center [67, 56] width 135 height 28
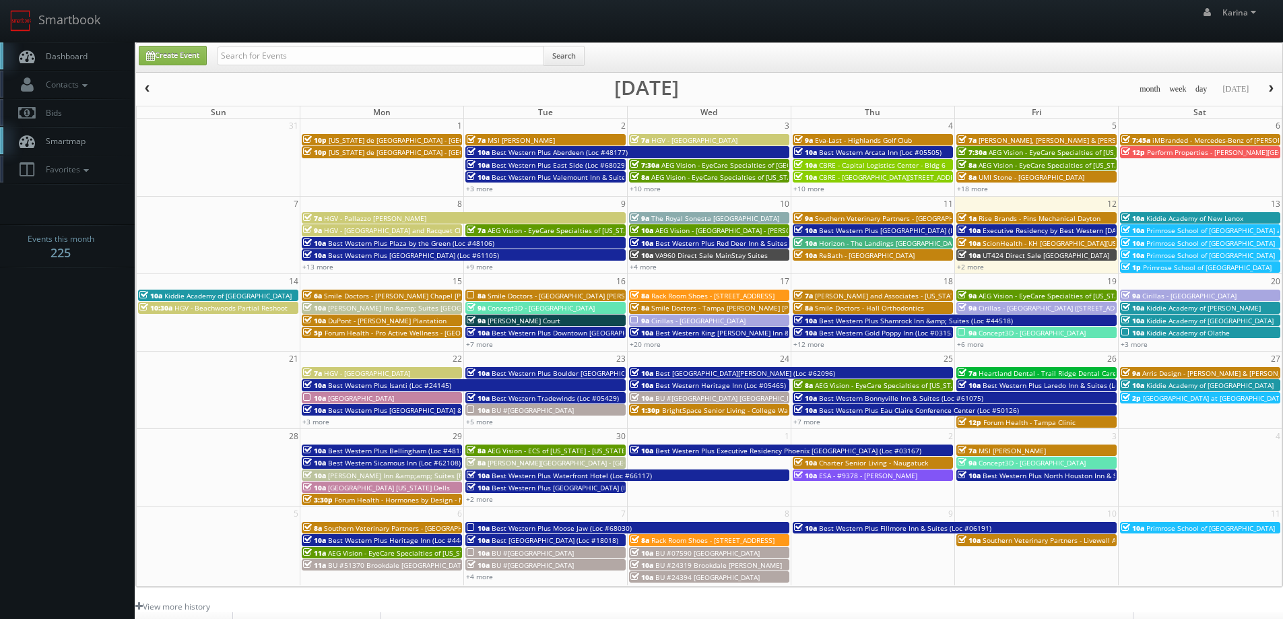
click at [367, 295] on span "Smile Doctors - [PERSON_NAME] Chapel [PERSON_NAME] Orthodontic" at bounding box center [436, 295] width 225 height 9
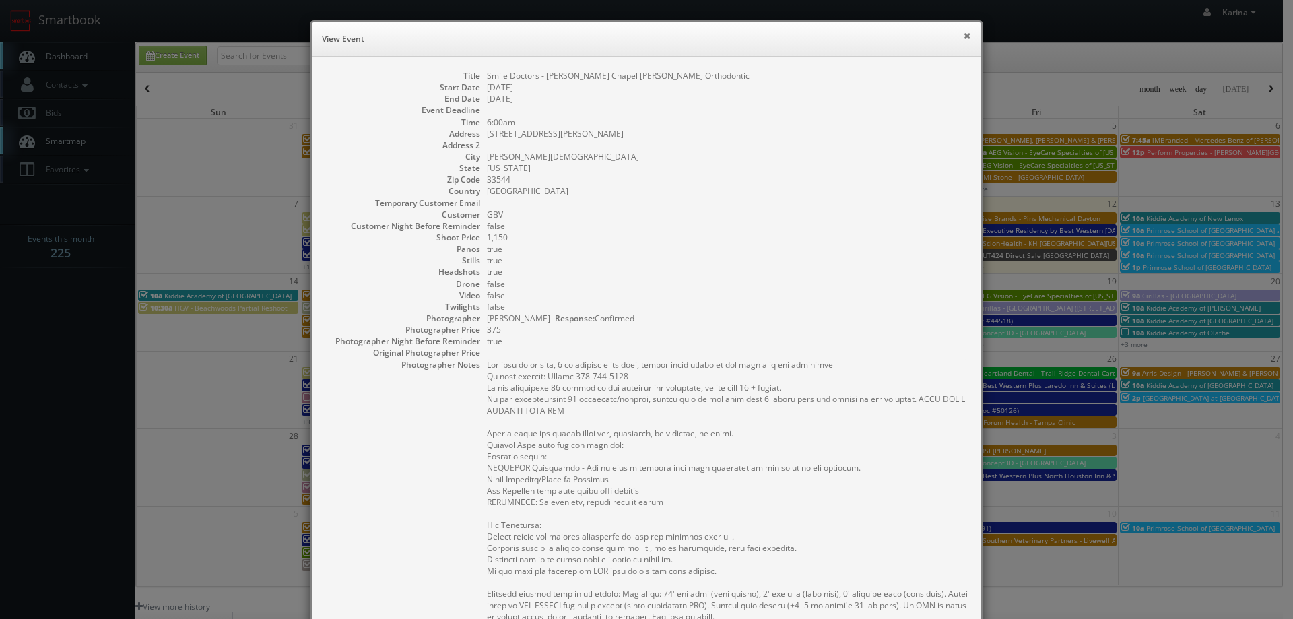
click at [965, 40] on button "×" at bounding box center [967, 35] width 8 height 9
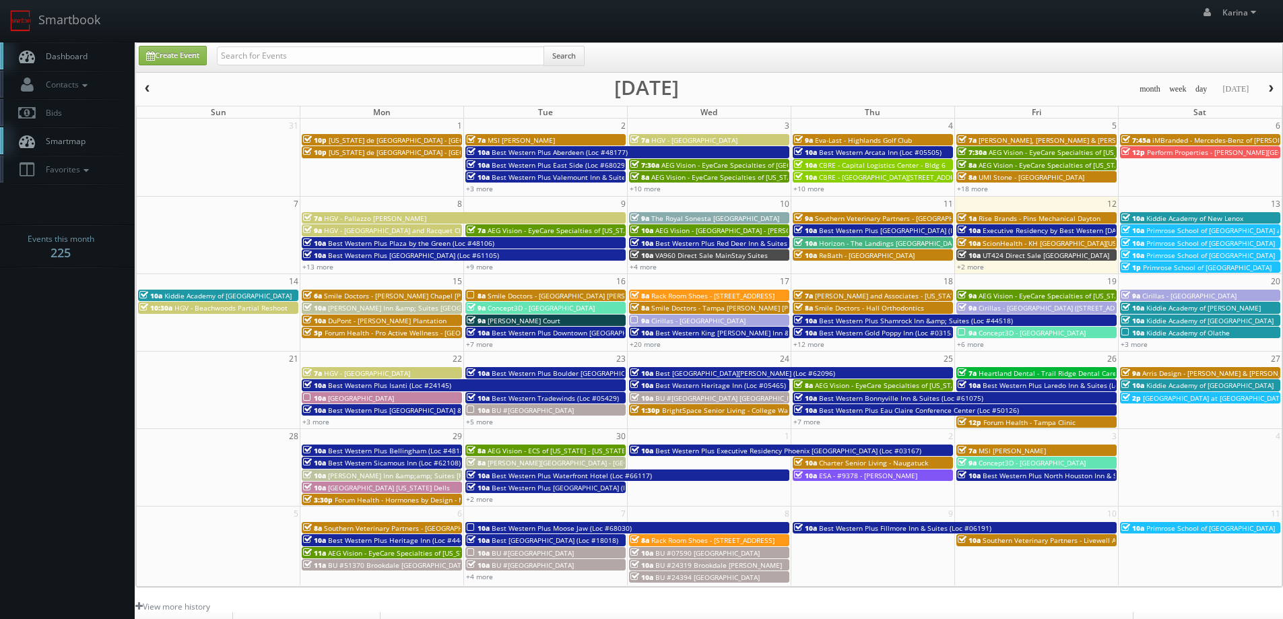
click at [73, 369] on body "Smartbook Toggle Side Navigation Toggle Top Navigation [PERSON_NAME] [PERSON_NA…" at bounding box center [641, 432] width 1283 height 864
click at [290, 63] on input "text" at bounding box center [380, 55] width 327 height 19
type input "middletown"
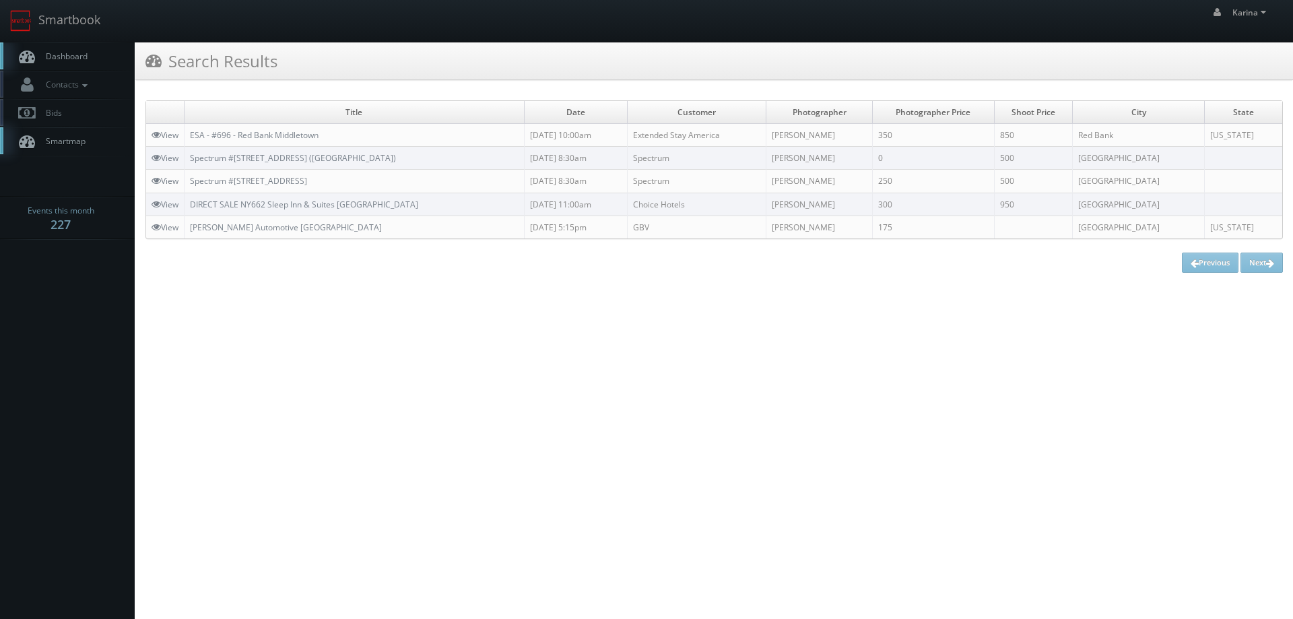
click at [66, 58] on span "Dashboard" at bounding box center [63, 55] width 48 height 11
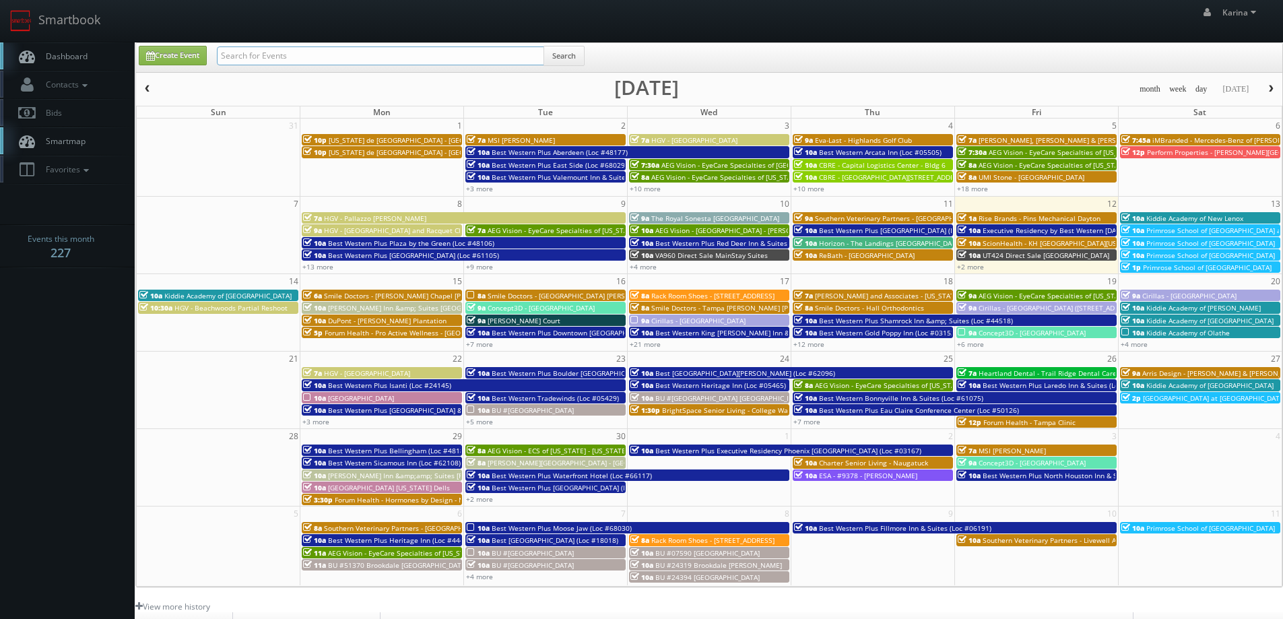
click at [242, 56] on input "text" at bounding box center [380, 55] width 327 height 19
type input "trumbull"
click at [189, 55] on link "Create Event" at bounding box center [173, 56] width 68 height 20
type input "[DATE]"
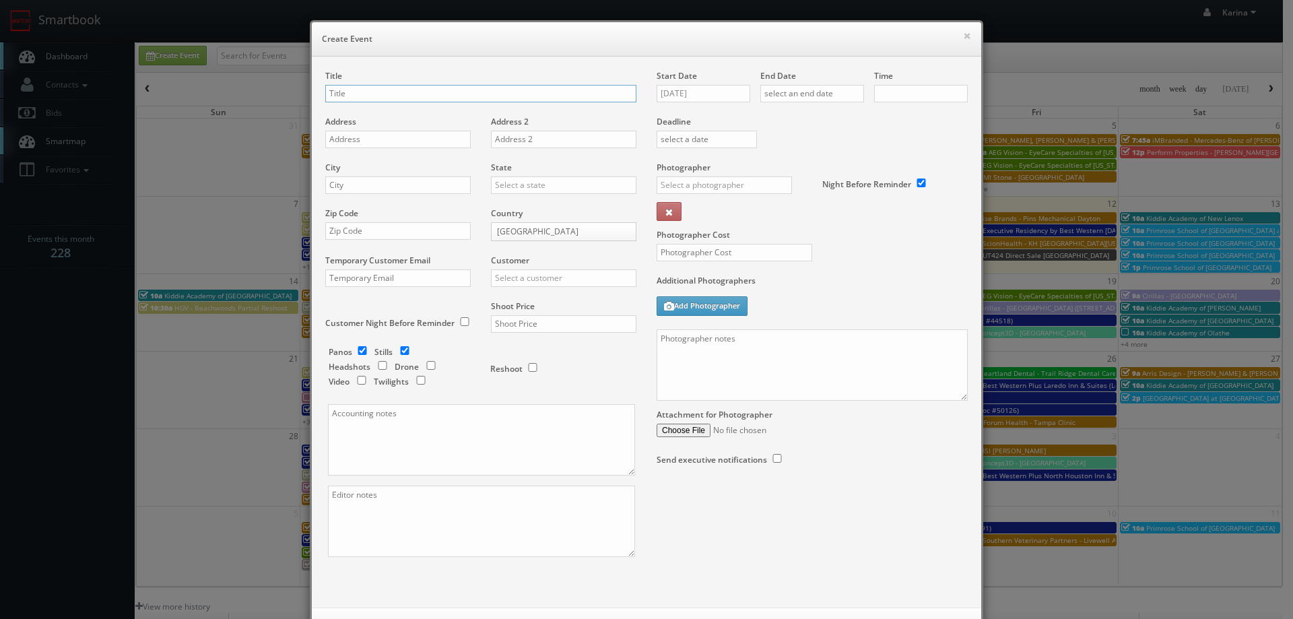
checkbox input "true"
type input "10:00am"
checkbox input "true"
click at [414, 70] on div "Title" at bounding box center [480, 93] width 311 height 46
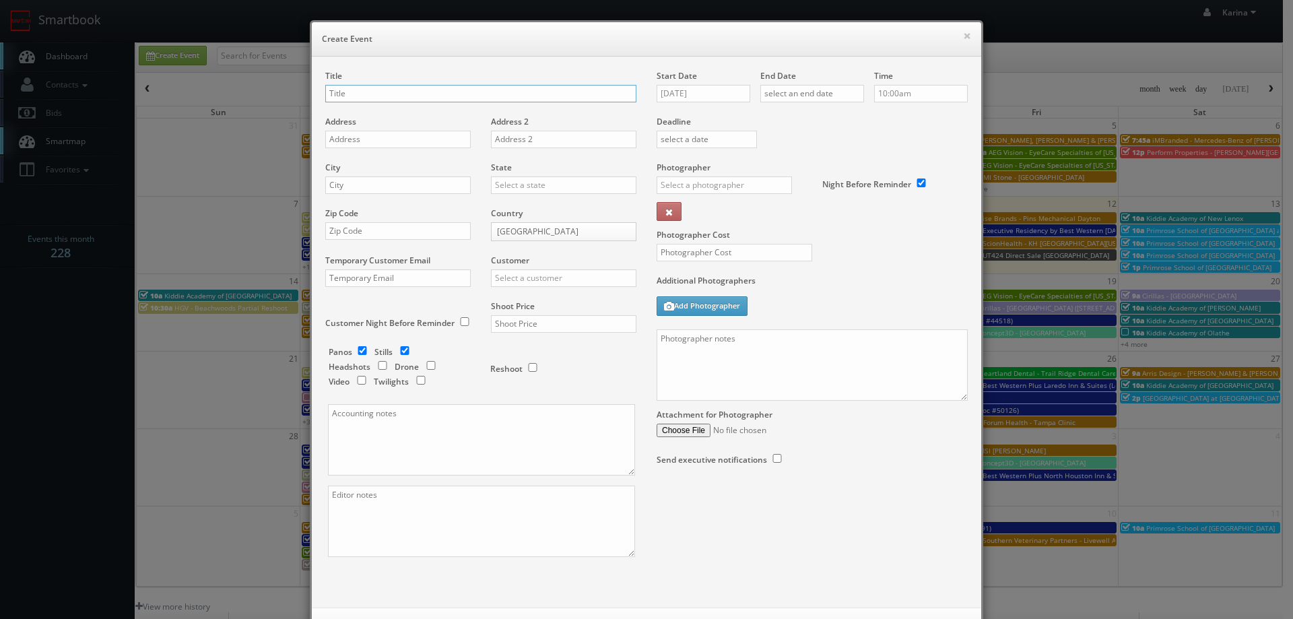
click at [403, 92] on input "text" at bounding box center [480, 94] width 311 height 18
type input "Kiddie Academy of [PERSON_NAME]"
paste input "[STREET_ADDRESS]"
type input "[STREET_ADDRESS]"
click at [379, 180] on input "text" at bounding box center [397, 185] width 145 height 18
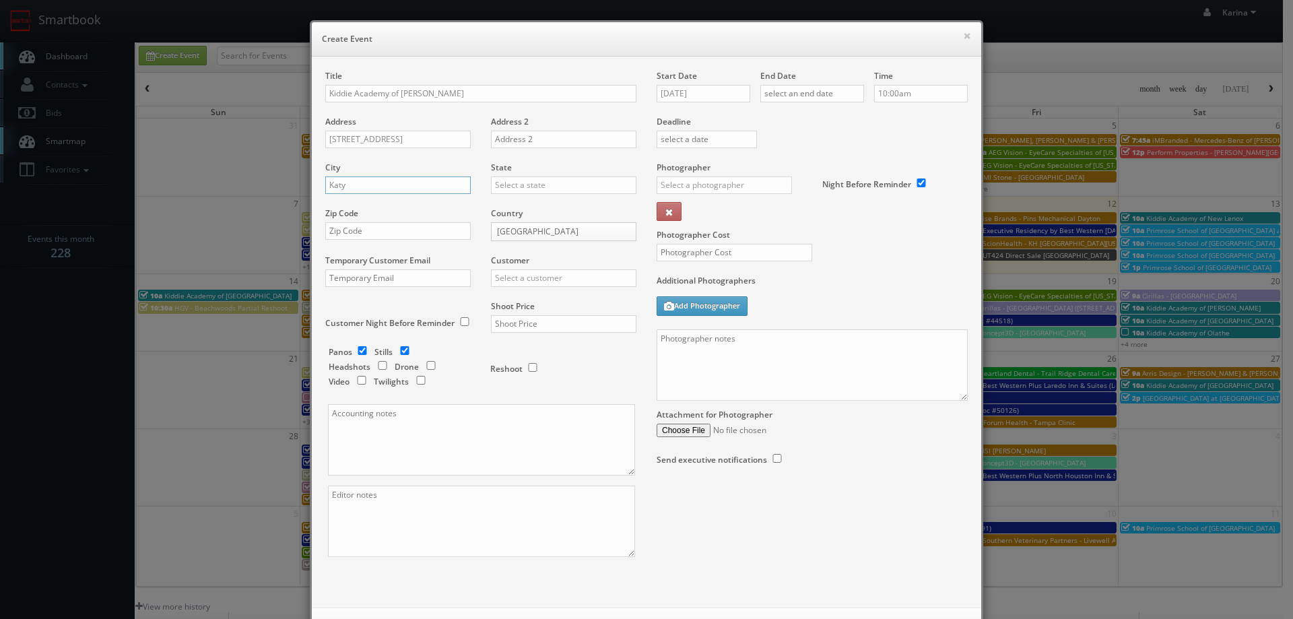
type input "Katy"
click at [518, 205] on div "[US_STATE]" at bounding box center [564, 207] width 144 height 22
type input "[US_STATE]"
click at [348, 189] on input "Katy" at bounding box center [397, 185] width 145 height 18
drag, startPoint x: 348, startPoint y: 189, endPoint x: 537, endPoint y: 207, distance: 189.3
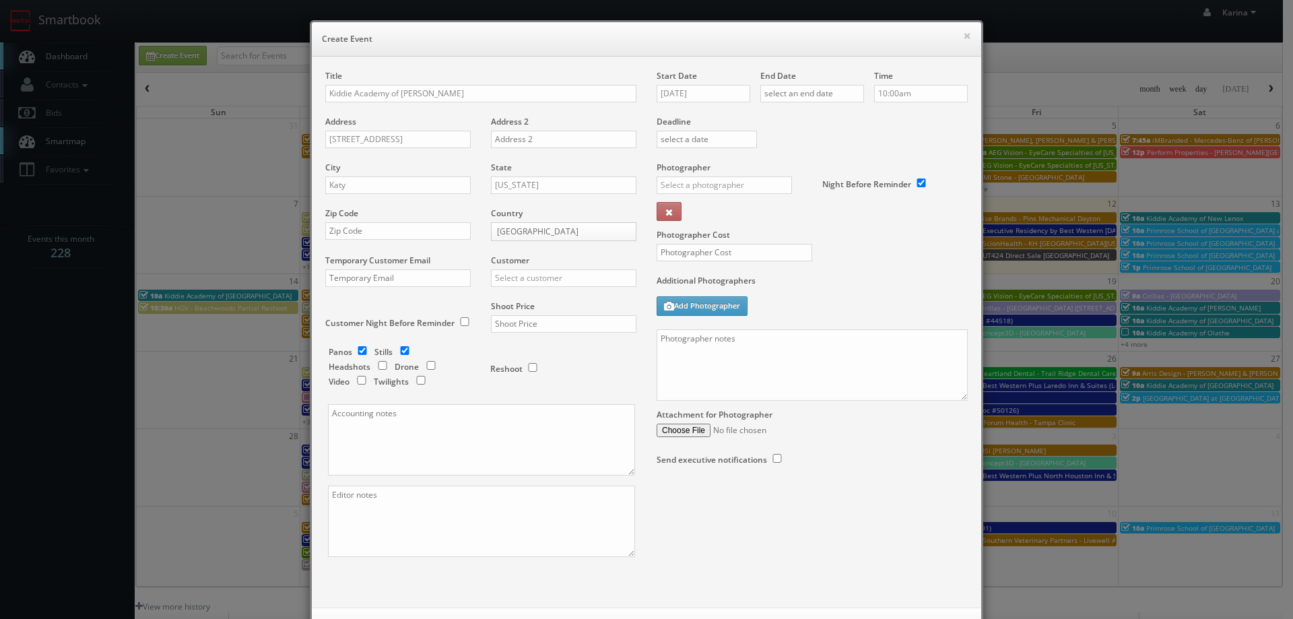
click at [540, 207] on div "State [US_STATE] [US_STATE] [US_STATE] [US_STATE] [US_STATE] [US_STATE] [US_STA…" at bounding box center [559, 185] width 156 height 46
click at [365, 237] on input "text" at bounding box center [397, 231] width 145 height 18
drag, startPoint x: 364, startPoint y: 237, endPoint x: 349, endPoint y: 236, distance: 15.5
click at [349, 236] on input "text" at bounding box center [397, 231] width 145 height 18
paste input "77494"
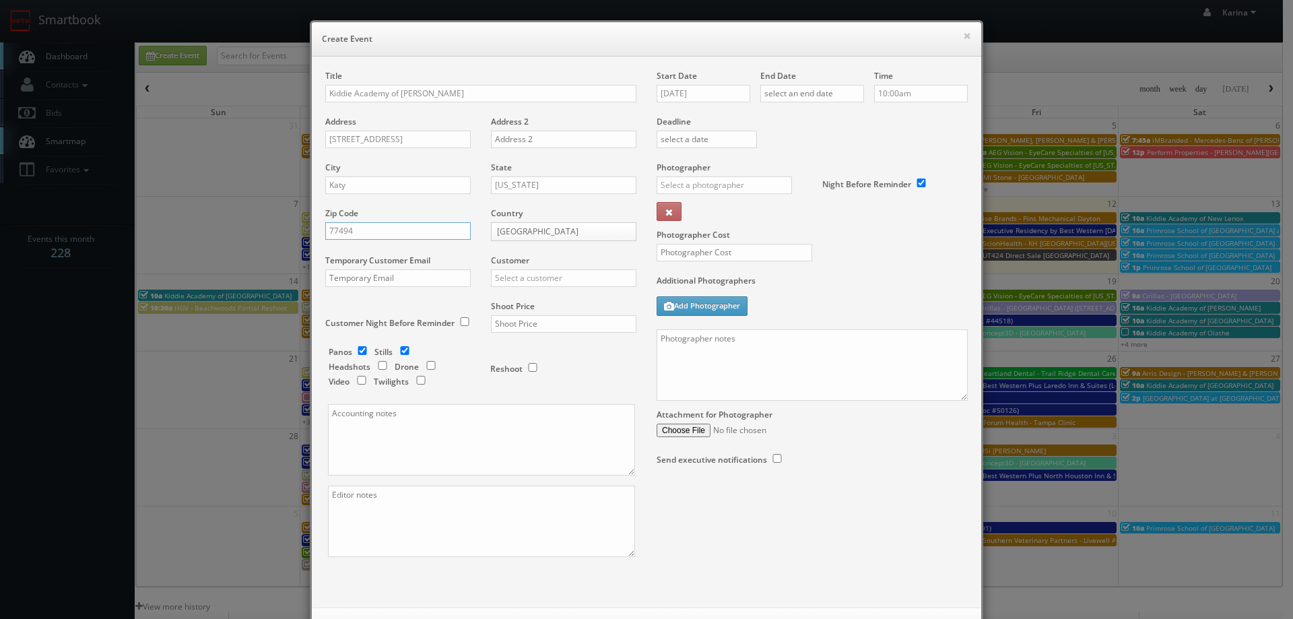
type input "77494"
click at [512, 285] on input "text" at bounding box center [563, 278] width 145 height 18
click at [656, 202] on button at bounding box center [668, 211] width 25 height 19
click at [523, 294] on div "Kiddie Academy" at bounding box center [564, 300] width 144 height 22
type input "Kiddie Academy"
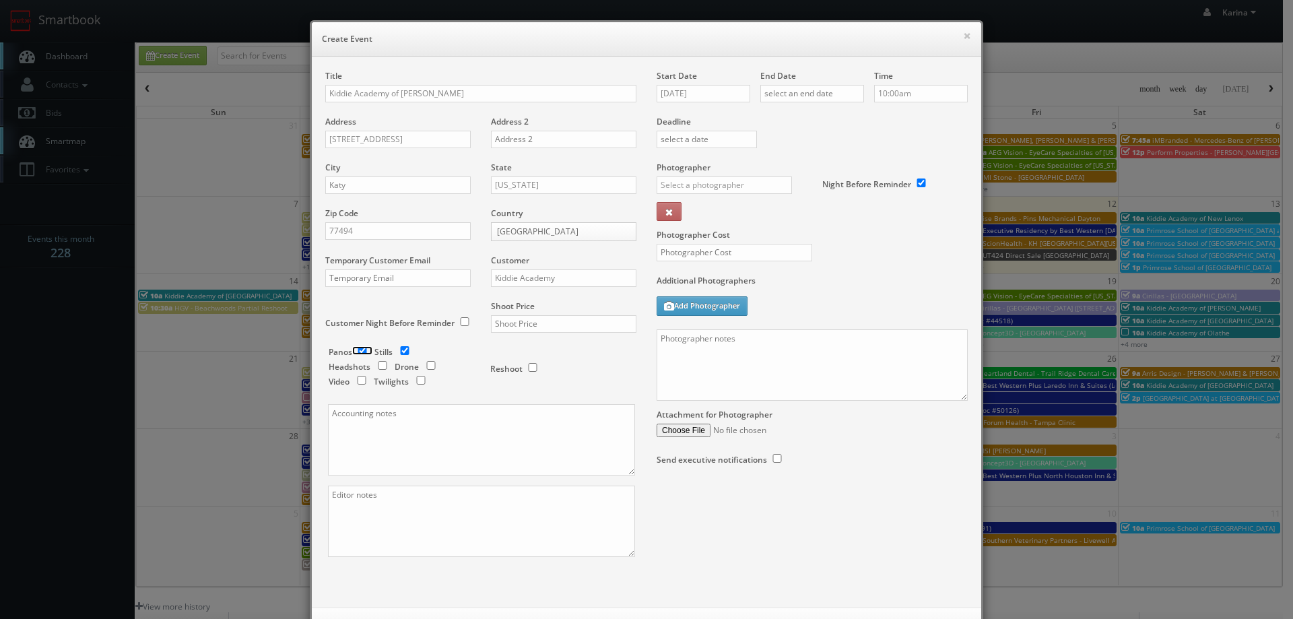
click at [354, 350] on input "checkbox" at bounding box center [362, 350] width 20 height 9
checkbox input "false"
click at [517, 316] on input "text" at bounding box center [563, 324] width 145 height 18
type input "650"
click at [690, 98] on input "09/12/2025" at bounding box center [703, 94] width 94 height 18
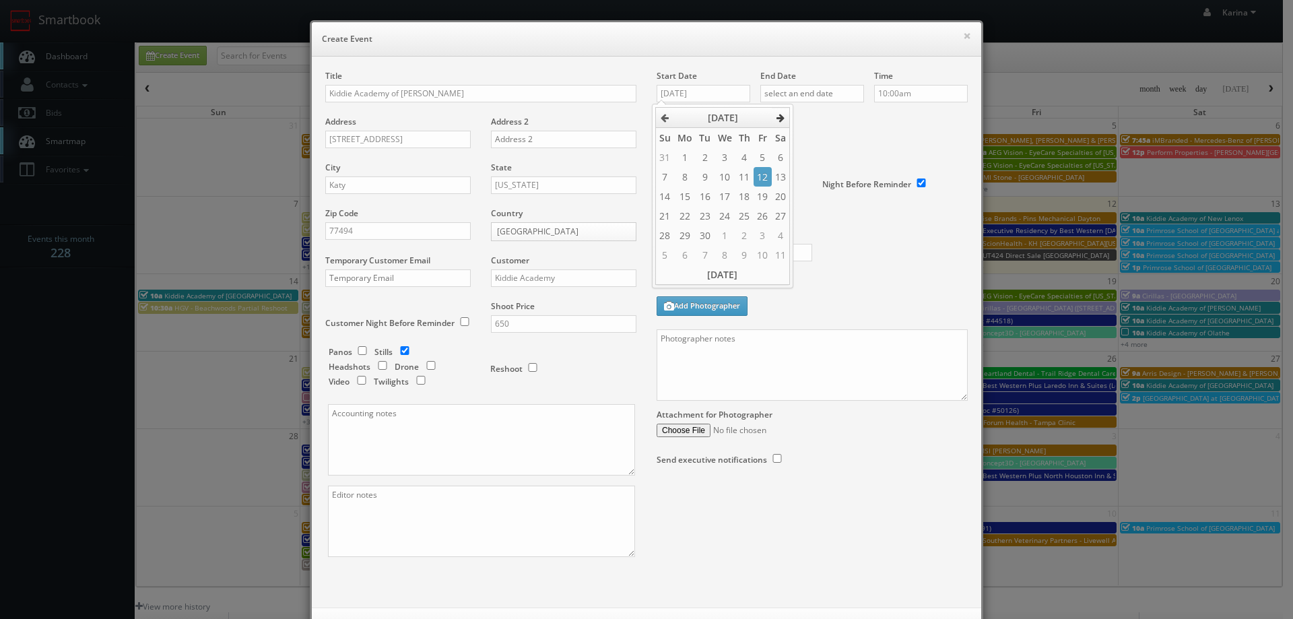
click at [779, 121] on icon at bounding box center [780, 117] width 8 height 9
click at [781, 189] on td "18" at bounding box center [781, 197] width 18 height 20
type input "10/18/2025"
click at [835, 94] on input "text" at bounding box center [812, 94] width 104 height 18
click at [885, 119] on icon at bounding box center [883, 117] width 8 height 9
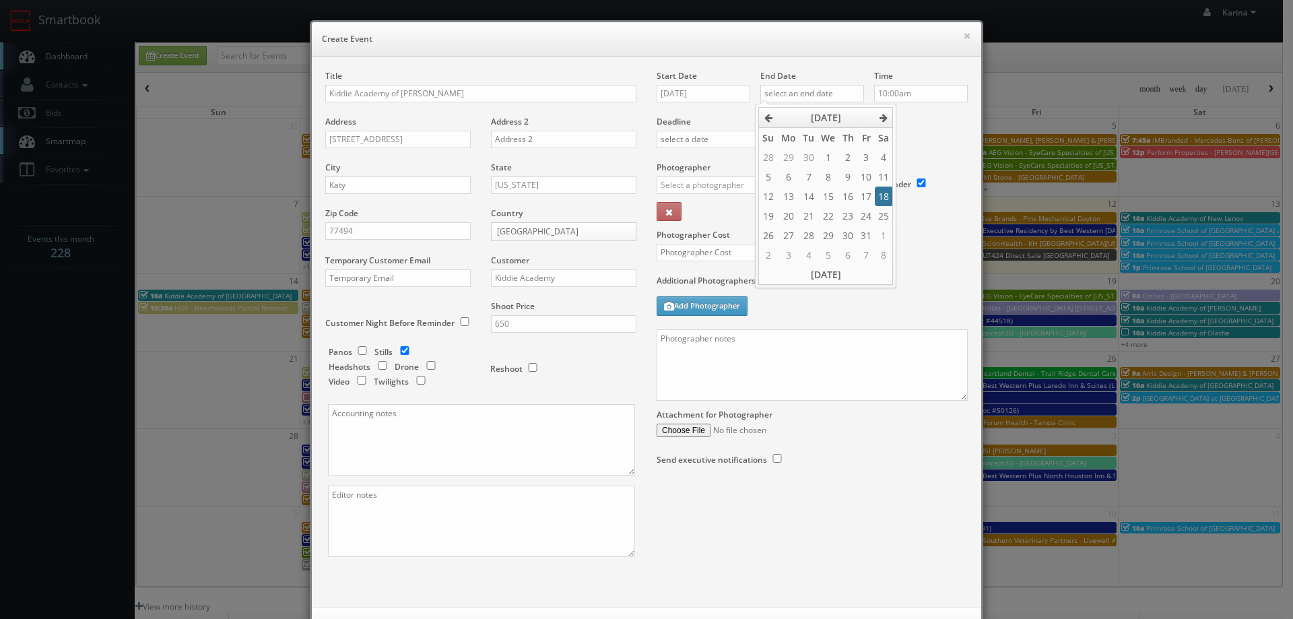
click at [883, 199] on td "18" at bounding box center [884, 197] width 18 height 20
type input "10/18/2025"
click at [903, 129] on div "Deadline" at bounding box center [811, 116] width 331 height 92
click at [710, 192] on input "text" at bounding box center [723, 185] width 135 height 18
click at [712, 217] on div "[PERSON_NAME]" at bounding box center [729, 215] width 144 height 22
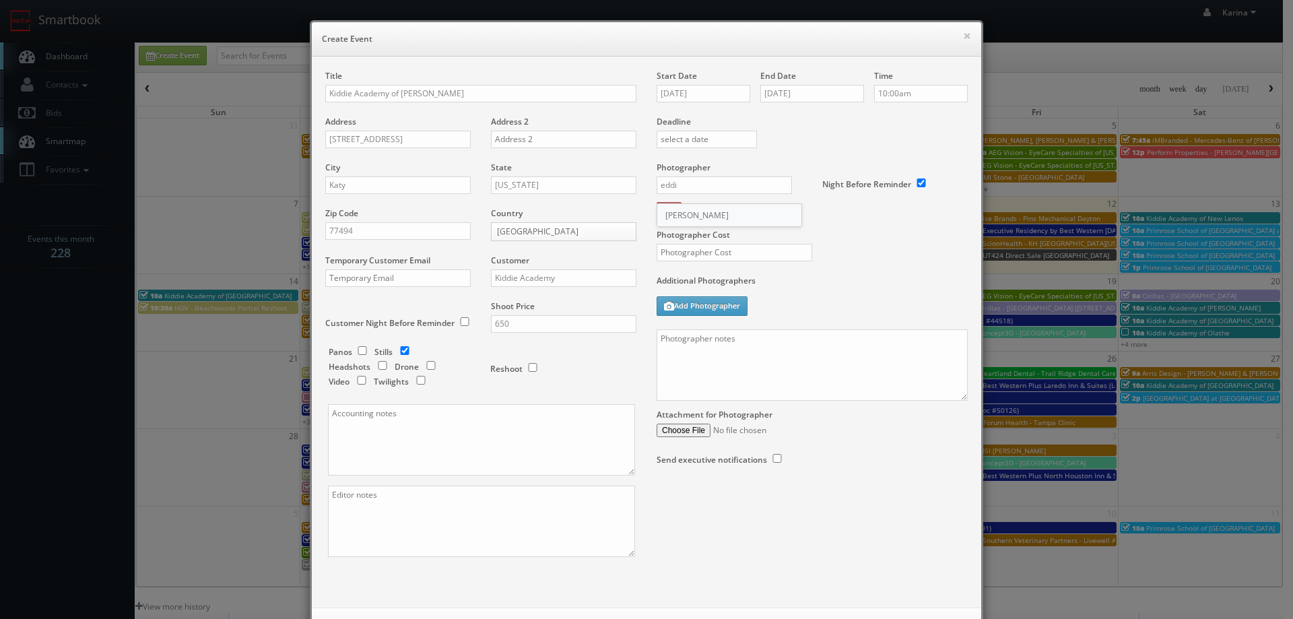
type input "[PERSON_NAME]"
click at [694, 255] on input "text" at bounding box center [734, 253] width 156 height 18
type input "250"
click at [735, 353] on textarea at bounding box center [811, 364] width 311 height 71
paste textarea "832-773-9002"
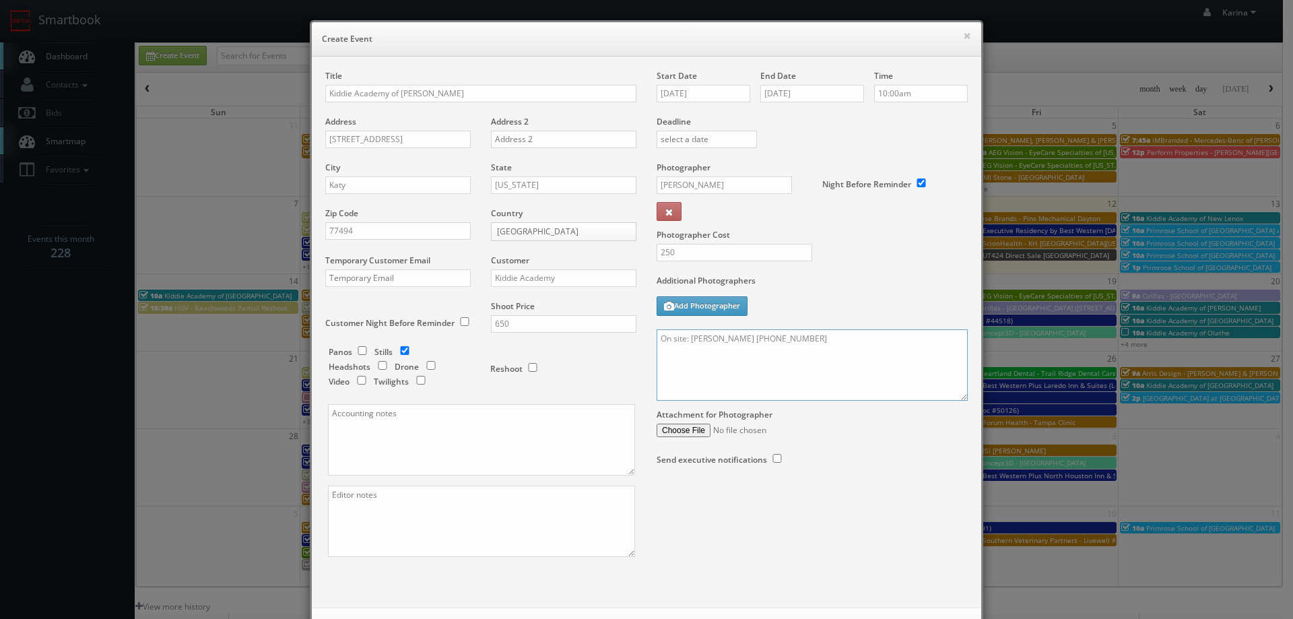
paste textarea "Stills only. We need to deliver 10 stills to the client so we ask that you take…"
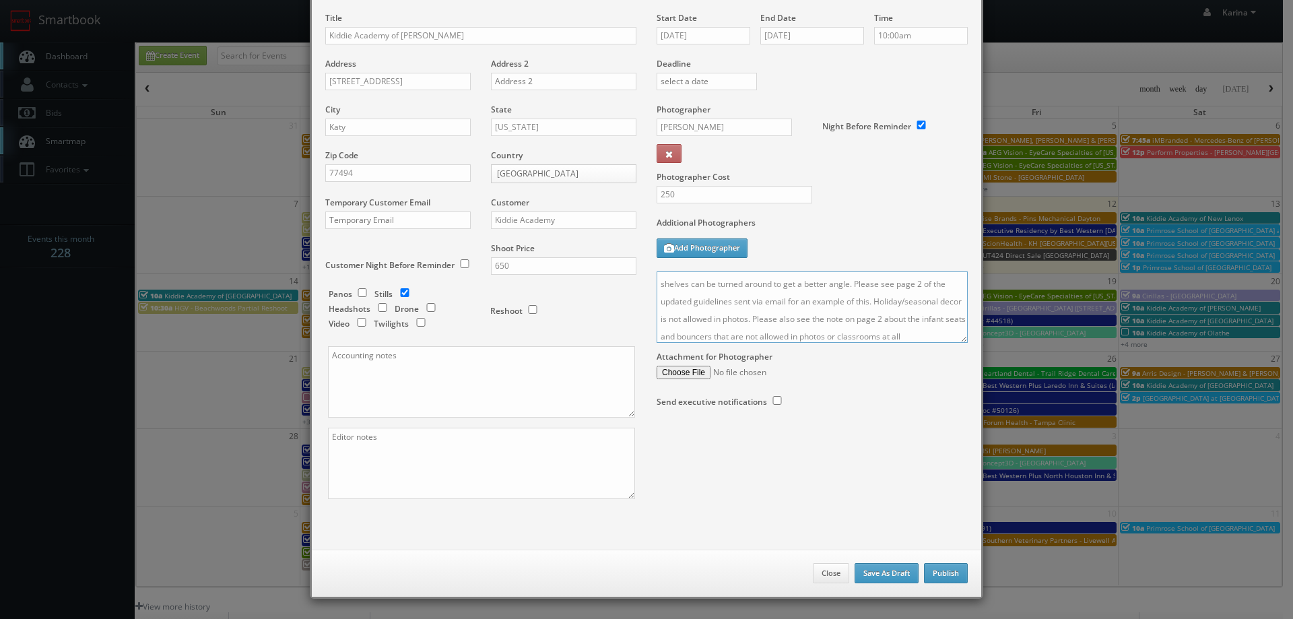
type textarea "On site: Jeannie 832-773-9002 Stills only. We need to deliver 10 stills to the …"
click at [934, 574] on button "Publish" at bounding box center [946, 573] width 44 height 20
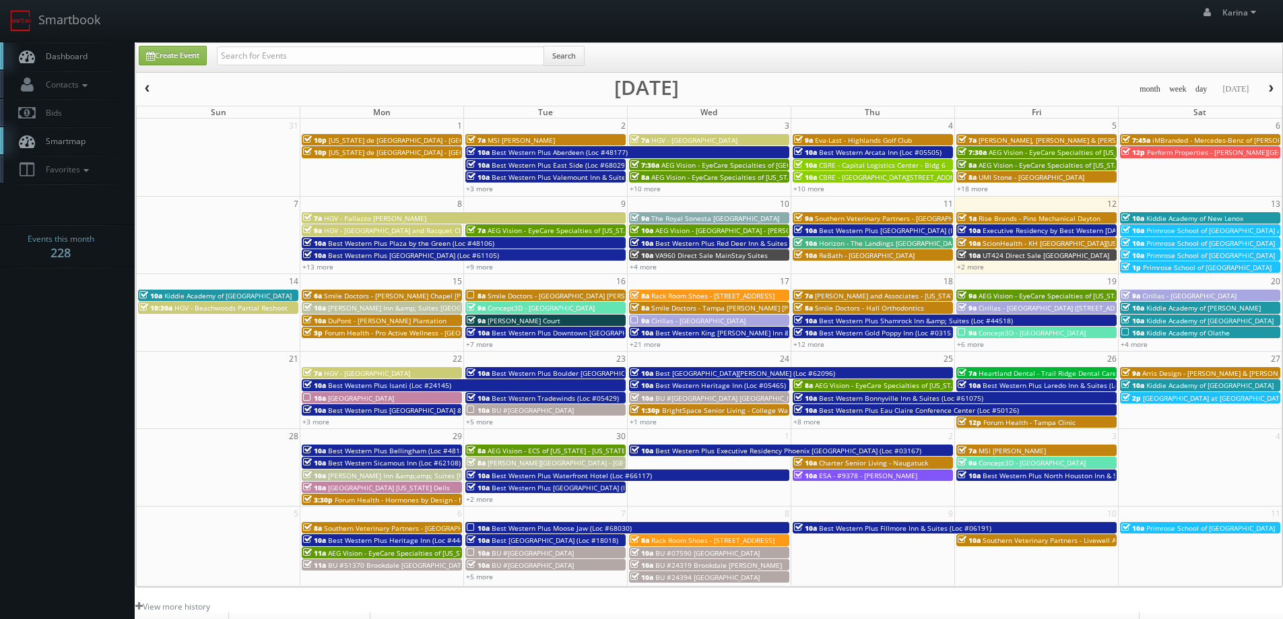
click at [1190, 306] on span "Kiddie Academy of [PERSON_NAME]" at bounding box center [1203, 307] width 114 height 9
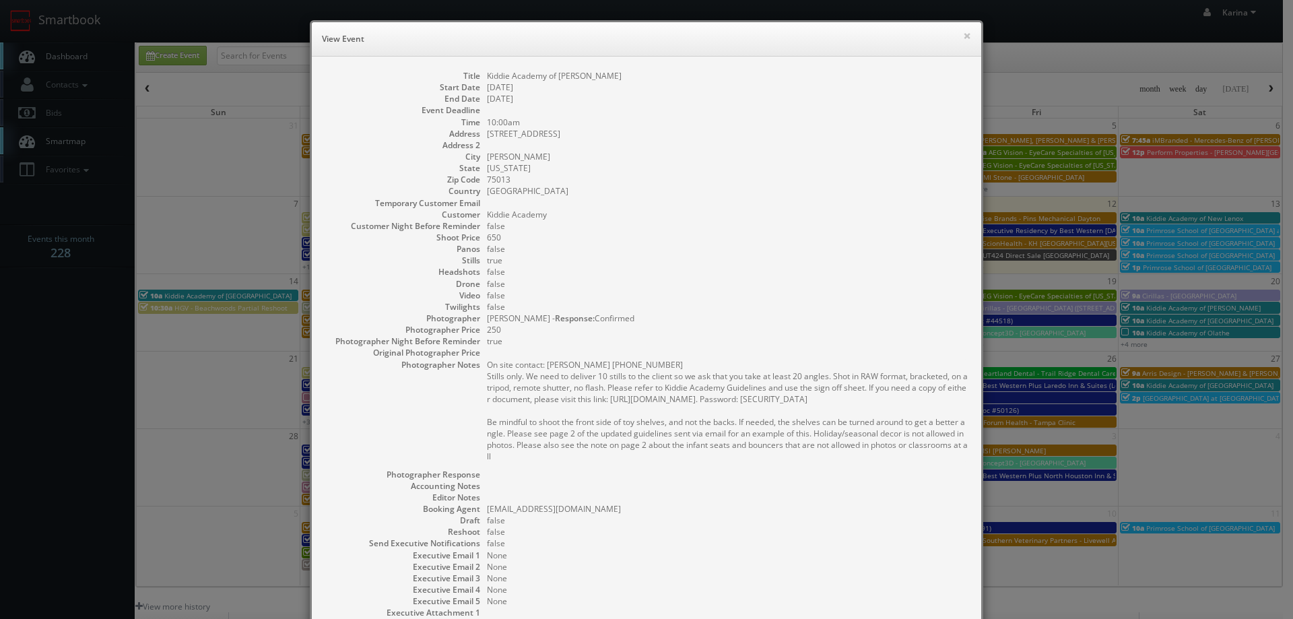
drag, startPoint x: 512, startPoint y: 455, endPoint x: 475, endPoint y: 379, distance: 84.6
click at [475, 379] on dl "Title Kiddie Academy of [PERSON_NAME] Start Date [DATE] End Date [DATE] Event D…" at bounding box center [646, 361] width 642 height 583
copy pre "Stills only. We need to deliver 10 stills to the client so we ask that you take…"
click at [965, 36] on button "×" at bounding box center [967, 35] width 8 height 9
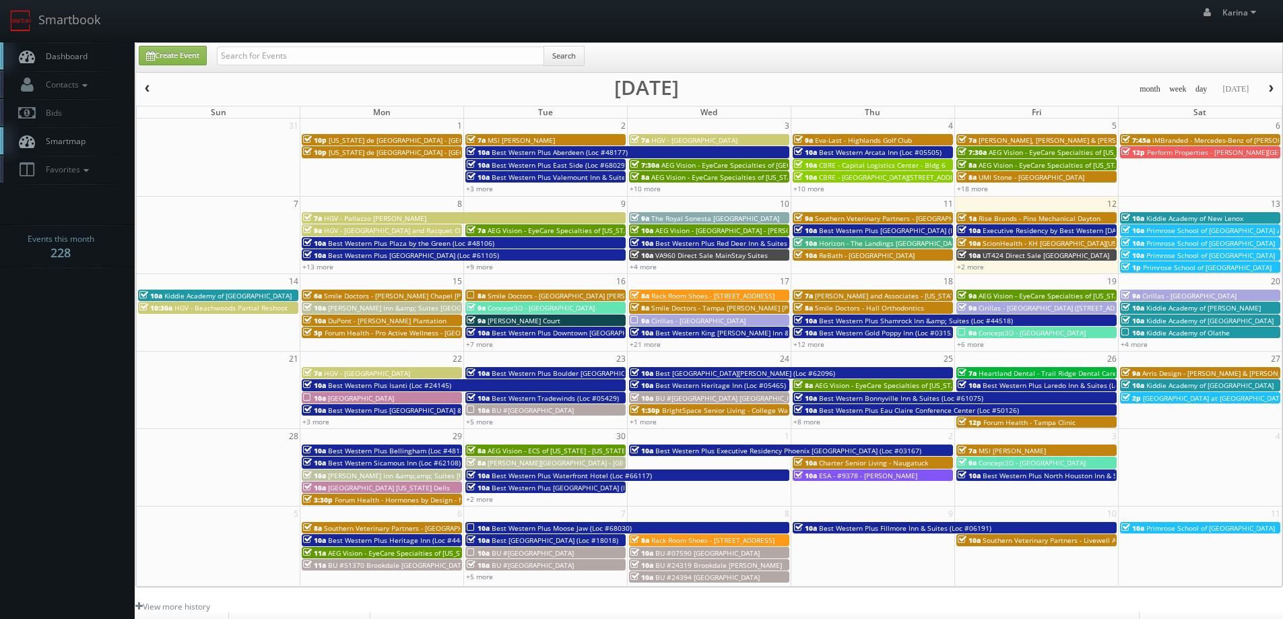
click at [1271, 91] on span "button" at bounding box center [1270, 89] width 9 height 8
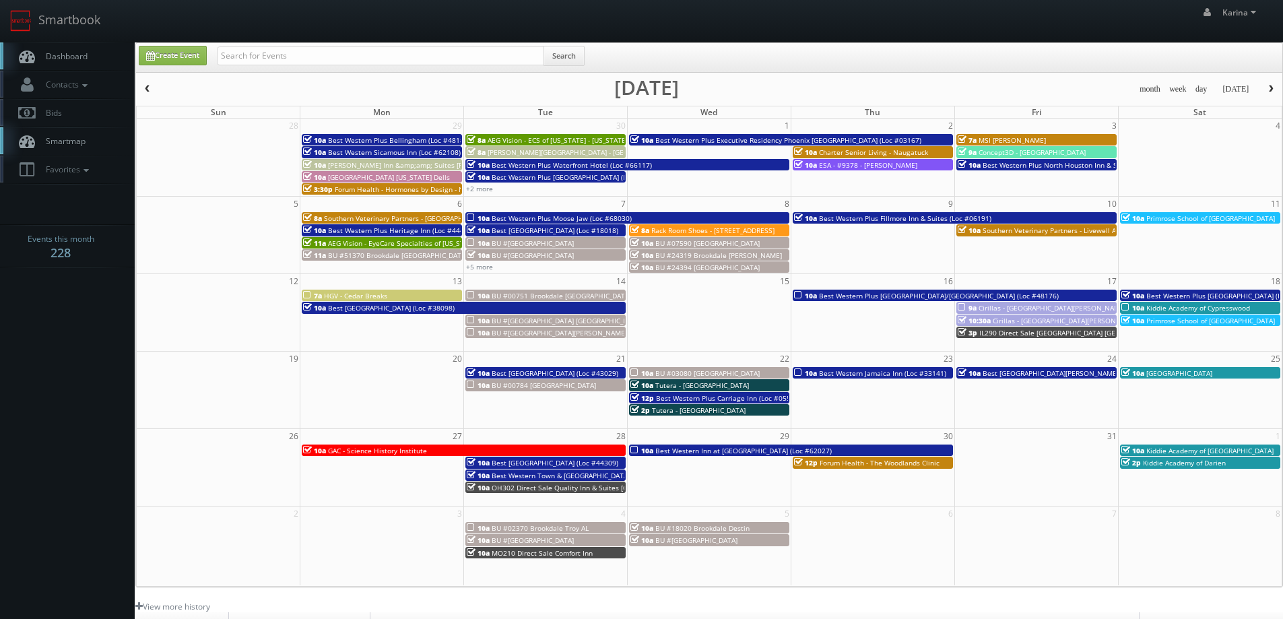
click at [1211, 309] on span "Kiddie Academy of Cypresswood" at bounding box center [1198, 307] width 104 height 9
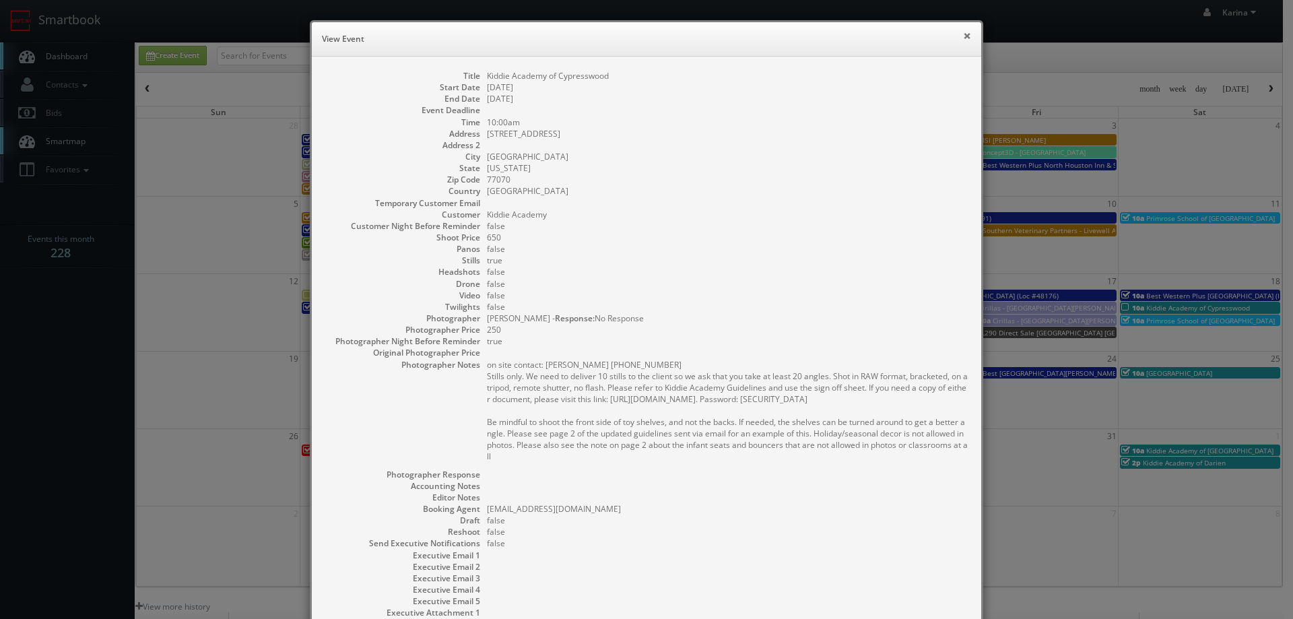
click at [963, 37] on button "×" at bounding box center [967, 35] width 8 height 9
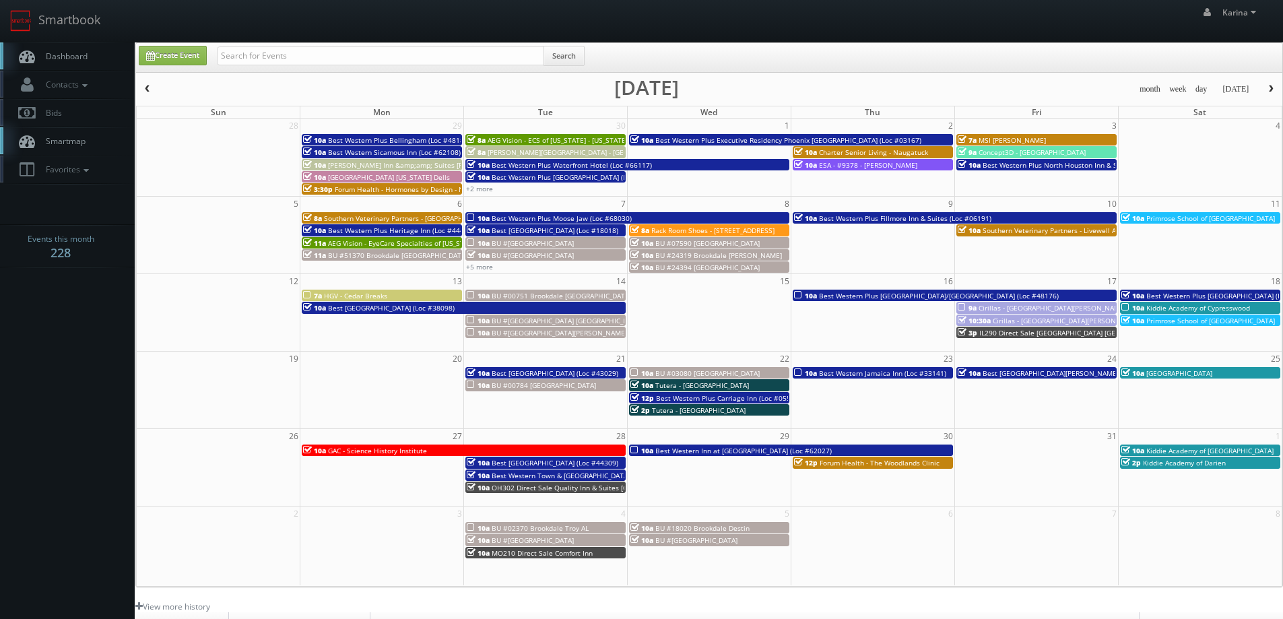
click at [1138, 309] on span "10a" at bounding box center [1132, 307] width 23 height 9
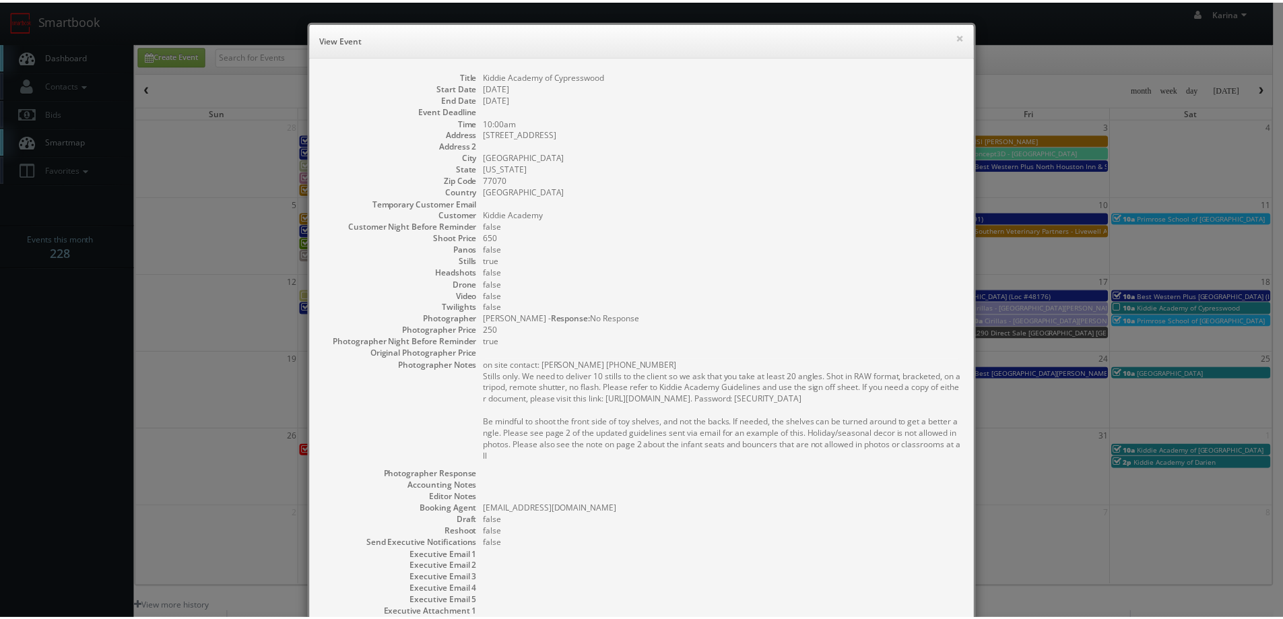
scroll to position [130, 0]
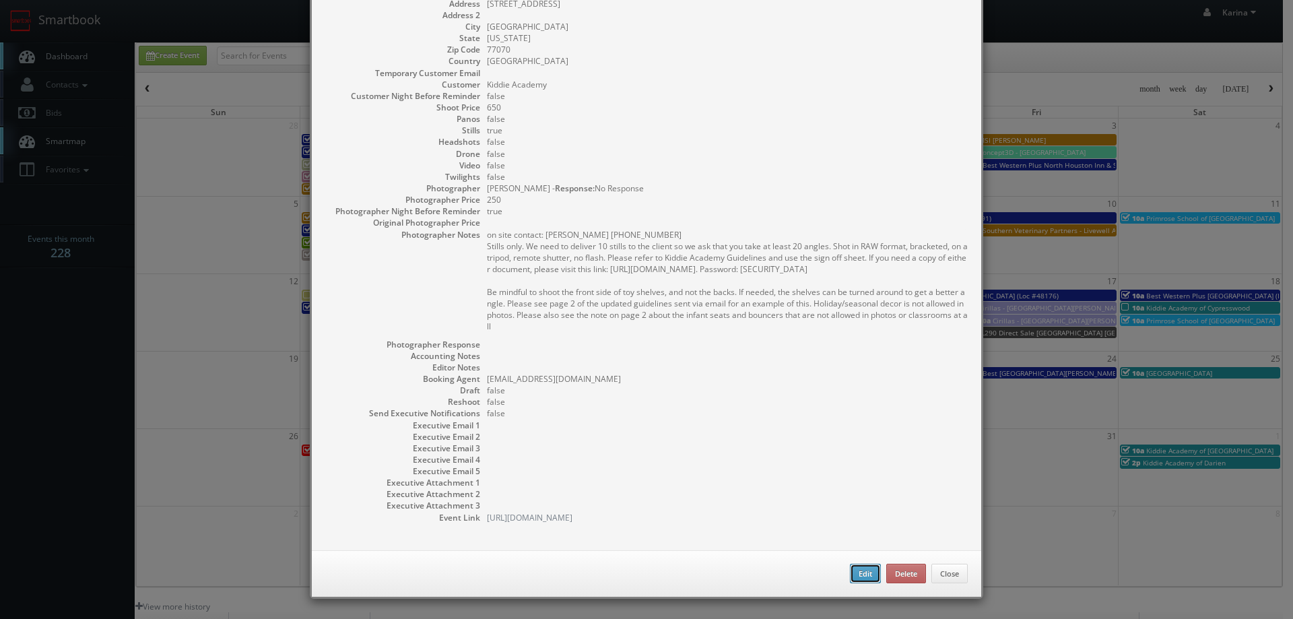
click at [852, 570] on button "Edit" at bounding box center [865, 574] width 31 height 20
select select "[US_STATE]"
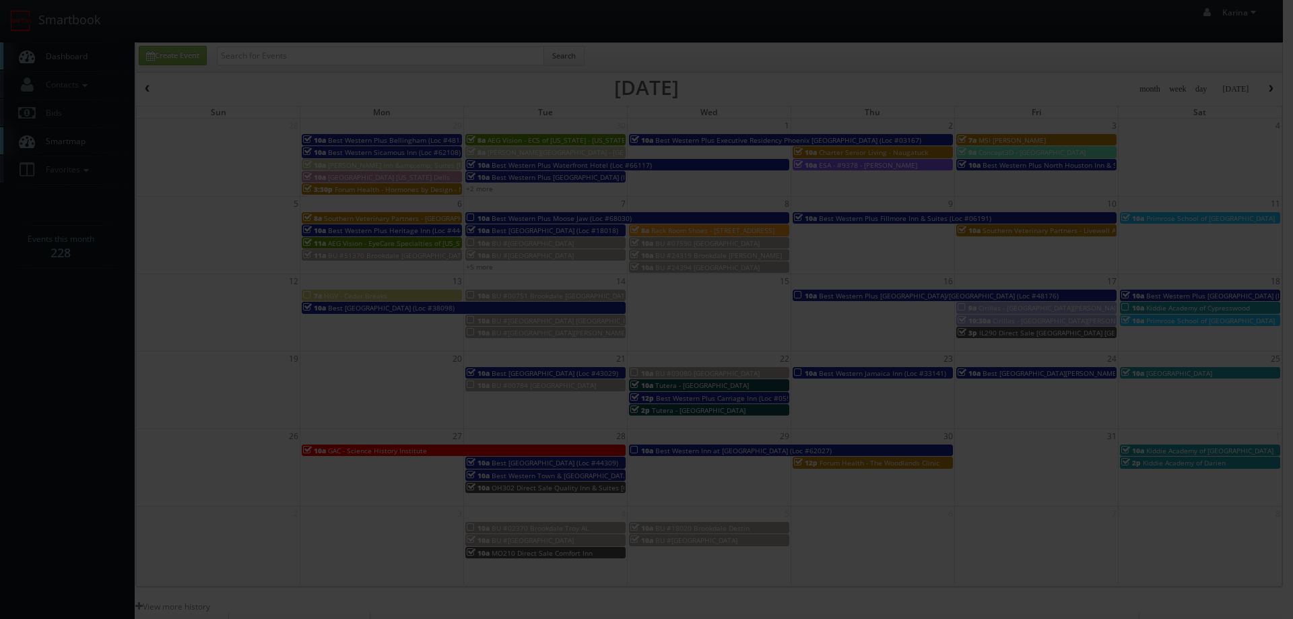
type input "650"
type input "250"
select select "cs3design360+kiddie@gmail.com"
select select "1photosbyeddie@gmail.com"
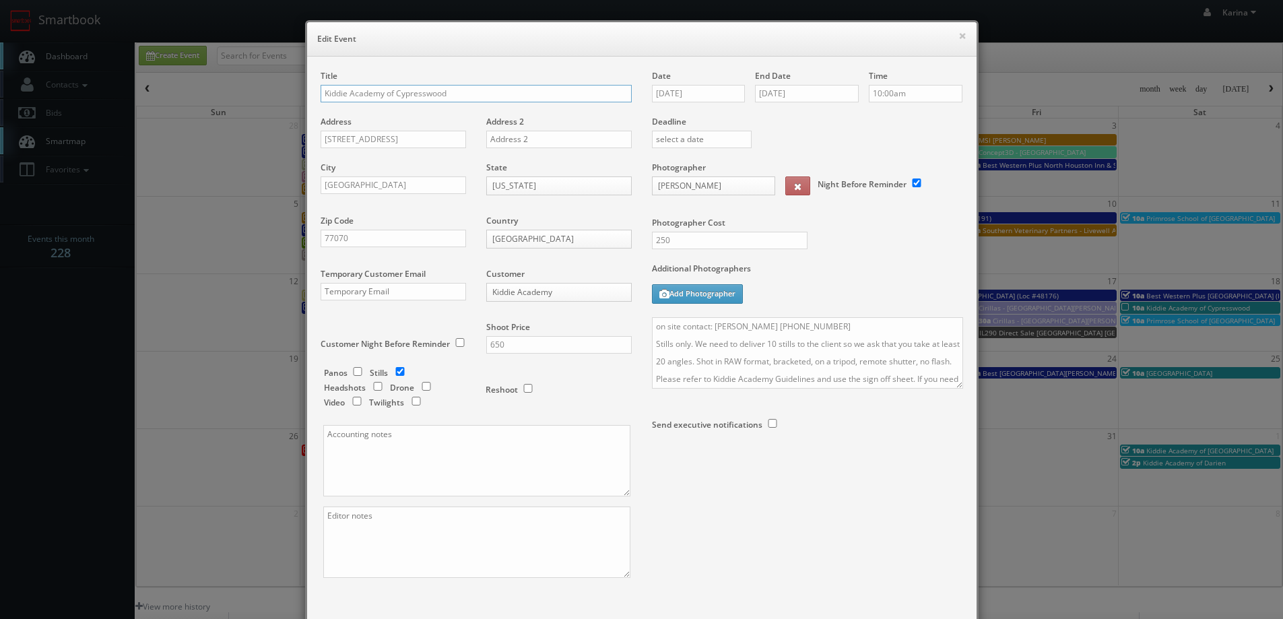
scroll to position [79, 0]
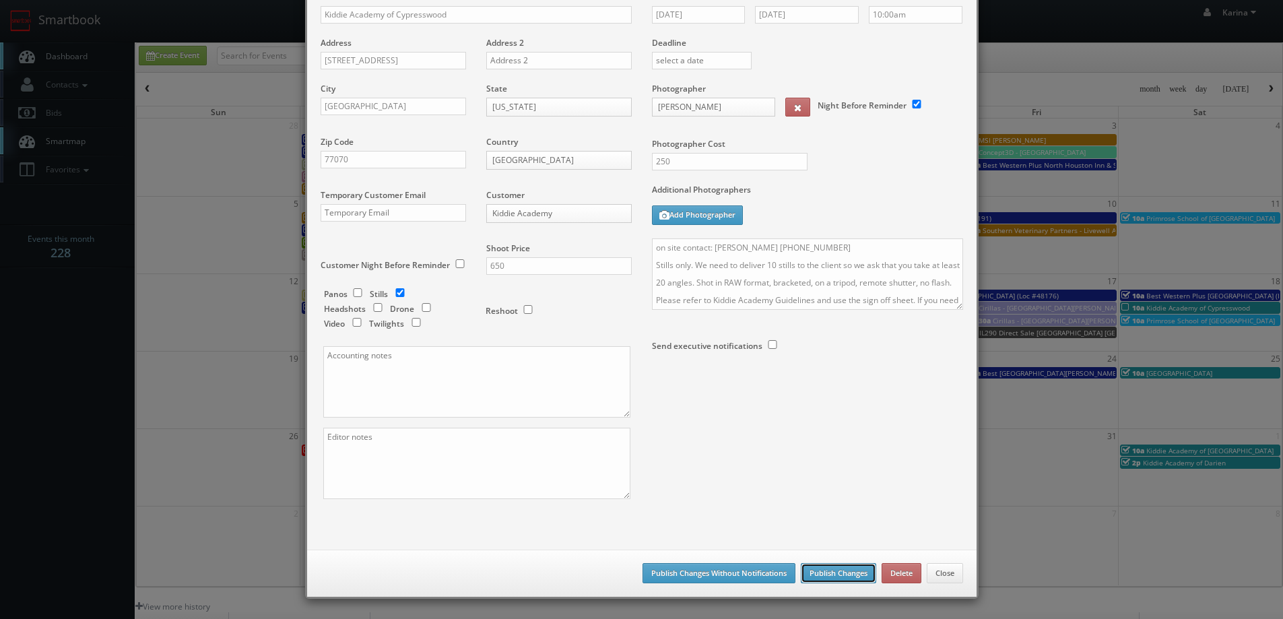
click at [815, 570] on button "Publish Changes" at bounding box center [838, 573] width 75 height 20
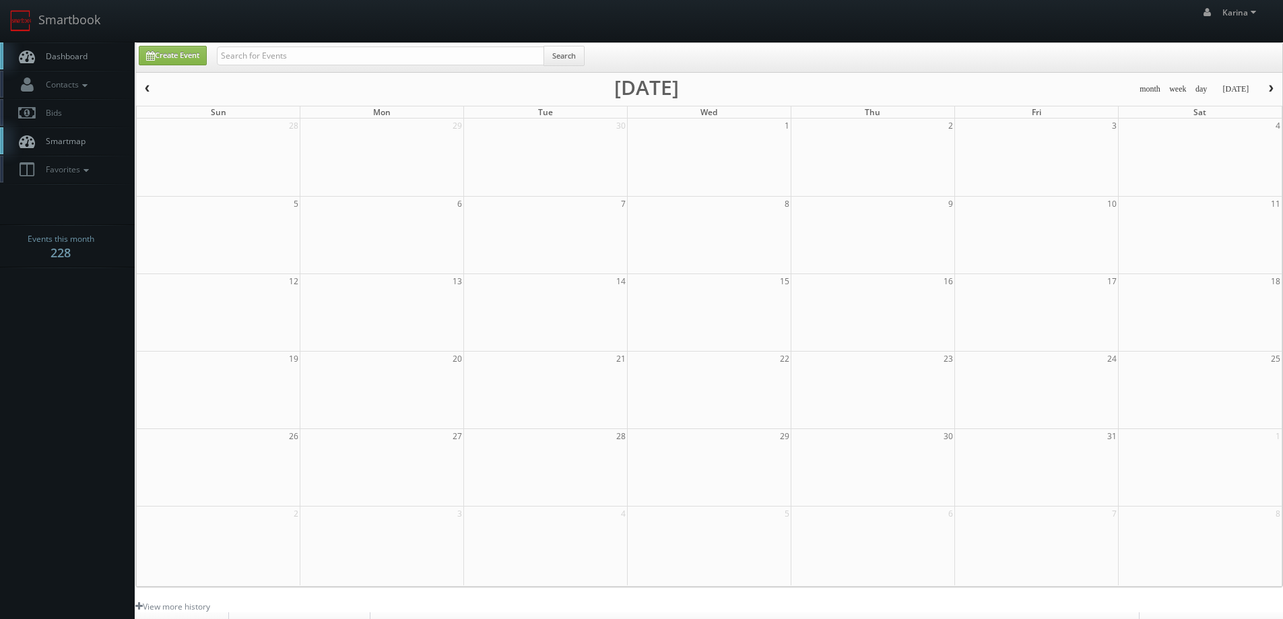
click at [75, 345] on body "Smartbook Toggle Side Navigation Toggle Top Navigation [PERSON_NAME] [PERSON_NA…" at bounding box center [641, 432] width 1283 height 864
click at [59, 53] on span "Dashboard" at bounding box center [63, 55] width 48 height 11
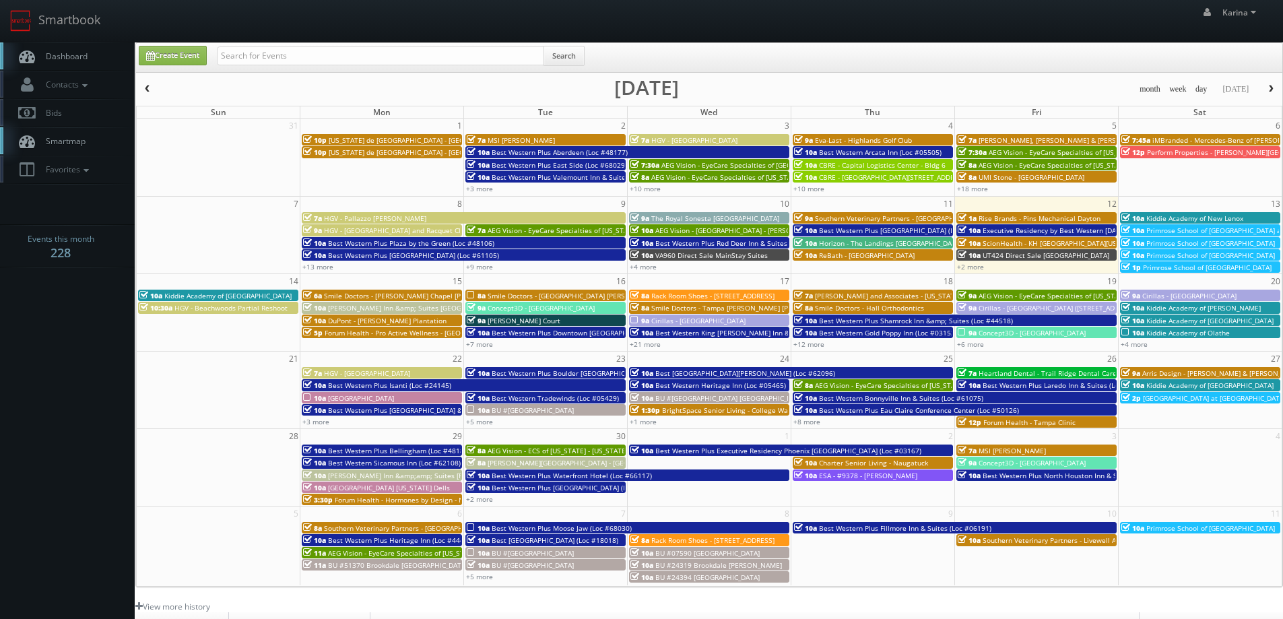
click at [76, 63] on link "Dashboard" at bounding box center [67, 56] width 135 height 28
click at [98, 350] on body "Smartbook Toggle Side Navigation Toggle Top Navigation [PERSON_NAME] [PERSON_NA…" at bounding box center [641, 432] width 1283 height 864
click at [71, 363] on body "Smartbook Toggle Side Navigation Toggle Top Navigation [PERSON_NAME] [PERSON_NA…" at bounding box center [641, 432] width 1283 height 864
click at [99, 365] on body "Smartbook Toggle Side Navigation Toggle Top Navigation [PERSON_NAME] [PERSON_NA…" at bounding box center [641, 432] width 1283 height 864
click at [193, 54] on link "Create Event" at bounding box center [173, 56] width 68 height 20
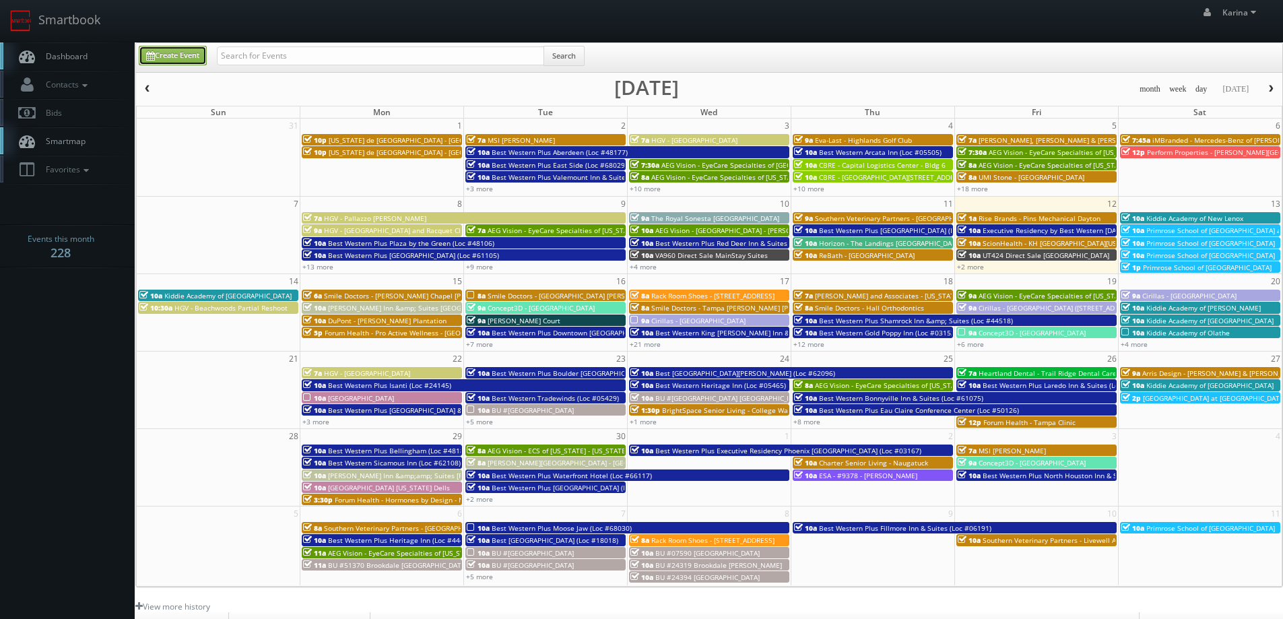
type input "[DATE]"
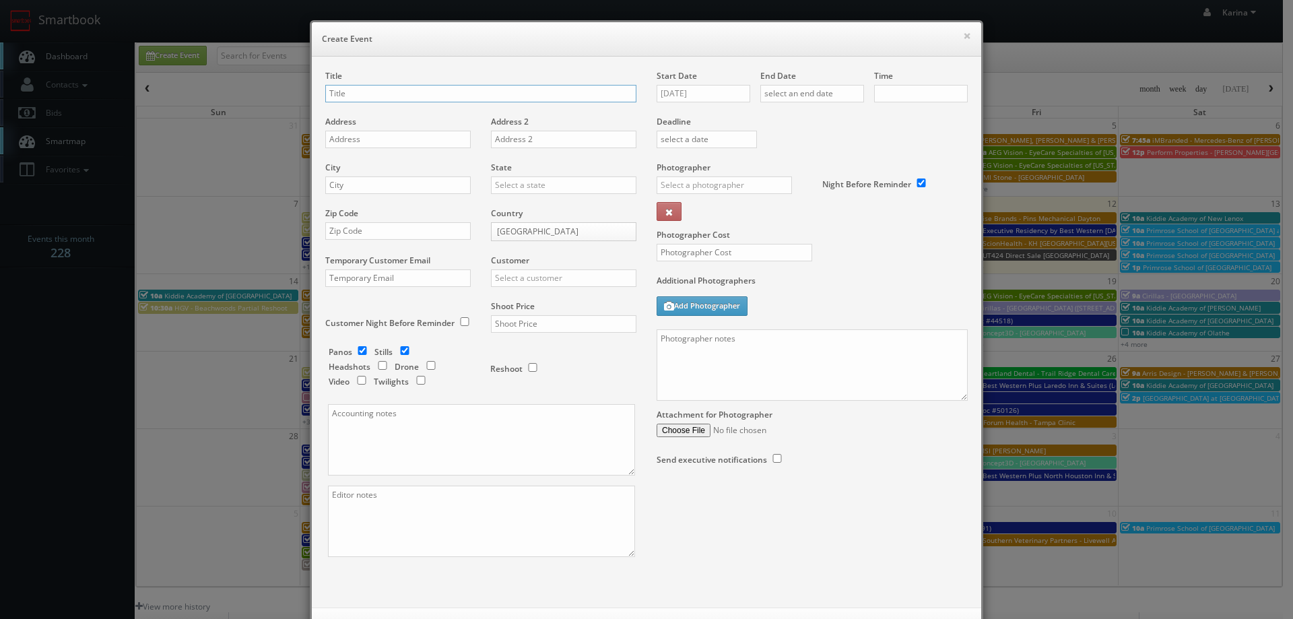
checkbox input "true"
type input "10:00am"
checkbox input "true"
type input "Kiddie Academy of [PERSON_NAME]"
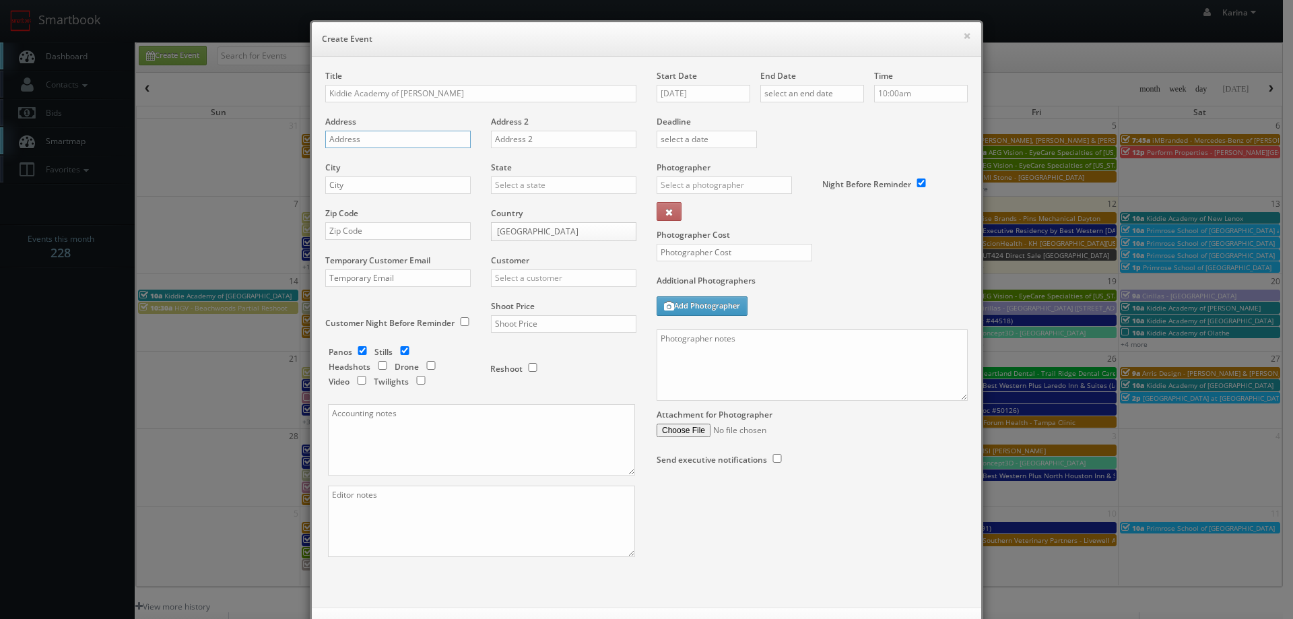
click at [368, 139] on input "text" at bounding box center [397, 140] width 145 height 18
paste input "[STREET_ADDRESS]"
type input "[STREET_ADDRESS]"
click at [354, 177] on input "text" at bounding box center [397, 185] width 145 height 18
type input "Katy"
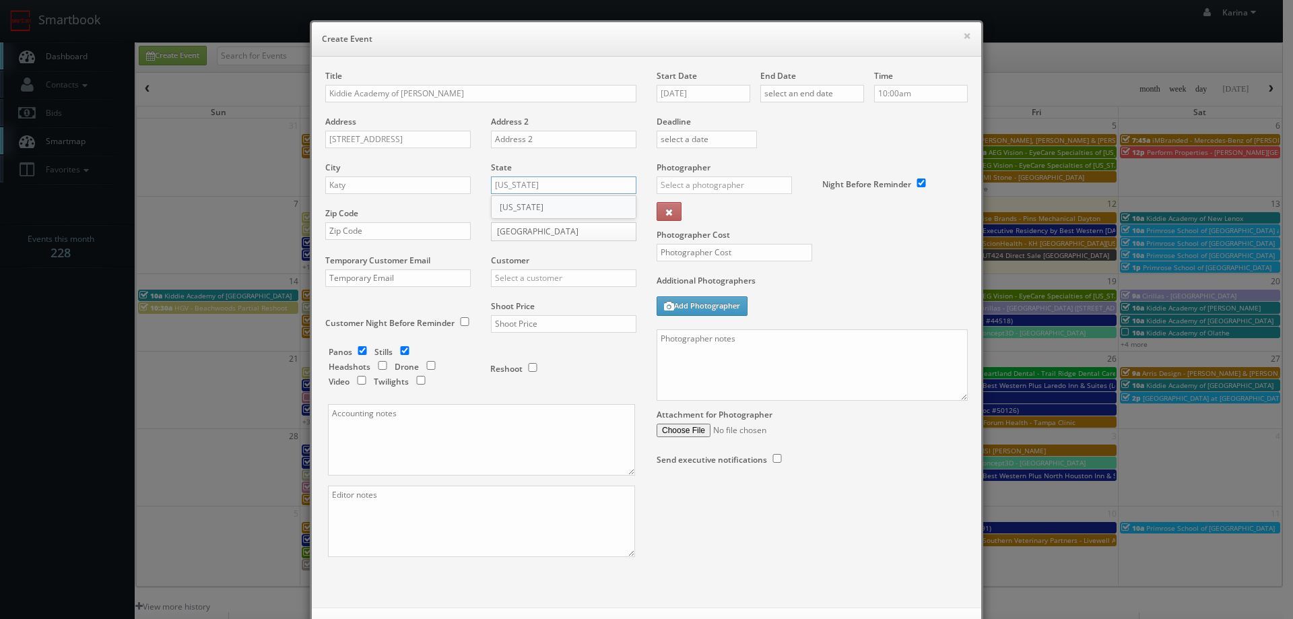
type input "[US_STATE]"
click at [514, 207] on div "[US_STATE]" at bounding box center [564, 207] width 144 height 22
click at [384, 231] on input "text" at bounding box center [397, 231] width 145 height 18
type input "77494"
click at [546, 285] on input "text" at bounding box center [563, 278] width 145 height 18
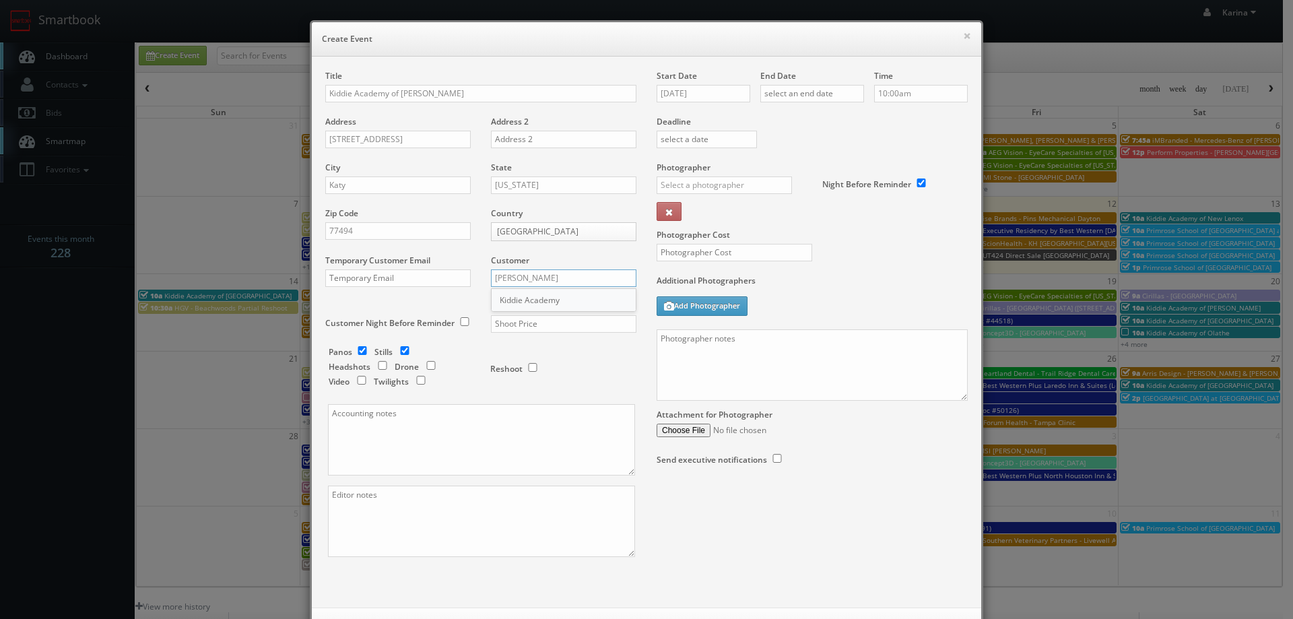
type input "kidd"
click at [538, 292] on div "Customer kidd Choice Hotels ACC Concept3D Firebirds GBV Choice Hotels Canada He…" at bounding box center [559, 278] width 156 height 46
click at [530, 284] on input "text" at bounding box center [563, 278] width 145 height 18
click at [546, 304] on div "Kiddie Academy" at bounding box center [564, 300] width 144 height 22
type input "Kiddie Academy"
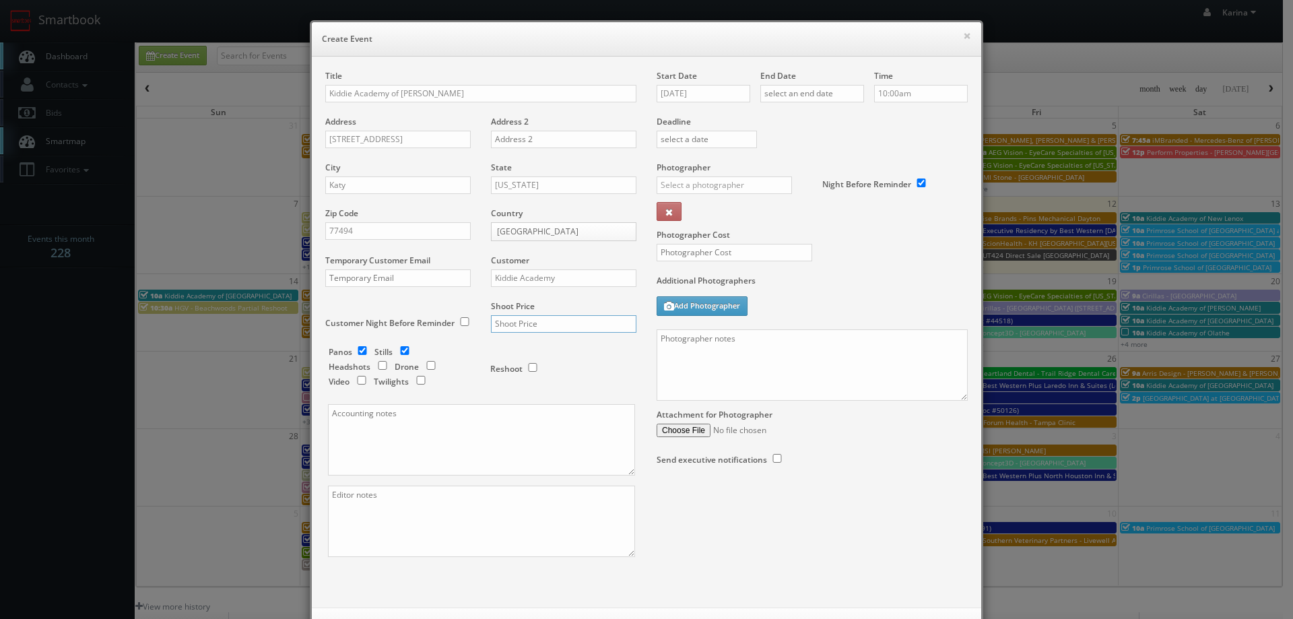
click at [538, 318] on input "text" at bounding box center [563, 324] width 145 height 18
type input "650"
click at [353, 349] on input "checkbox" at bounding box center [362, 350] width 20 height 9
checkbox input "false"
click at [712, 89] on input "09/12/2025" at bounding box center [703, 94] width 94 height 18
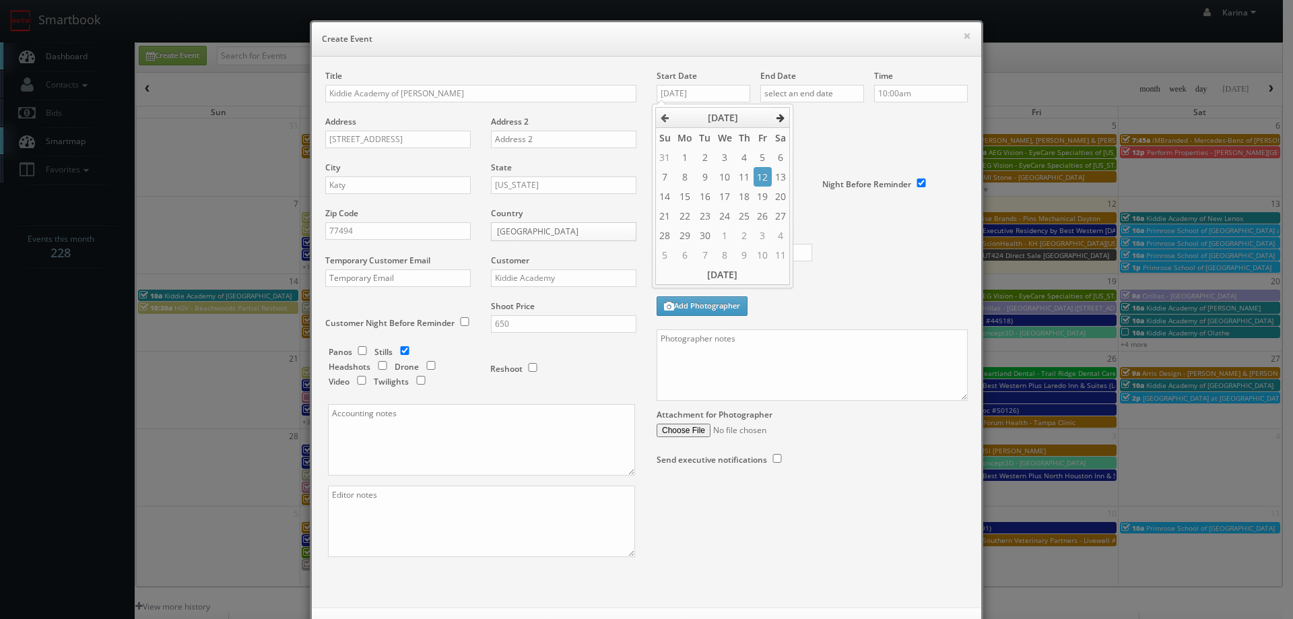
click at [782, 117] on icon at bounding box center [780, 117] width 8 height 9
click at [779, 216] on td "25" at bounding box center [781, 216] width 18 height 20
type input "10/25/2025"
click at [821, 92] on input "text" at bounding box center [812, 94] width 104 height 18
click at [879, 121] on icon at bounding box center [883, 117] width 8 height 9
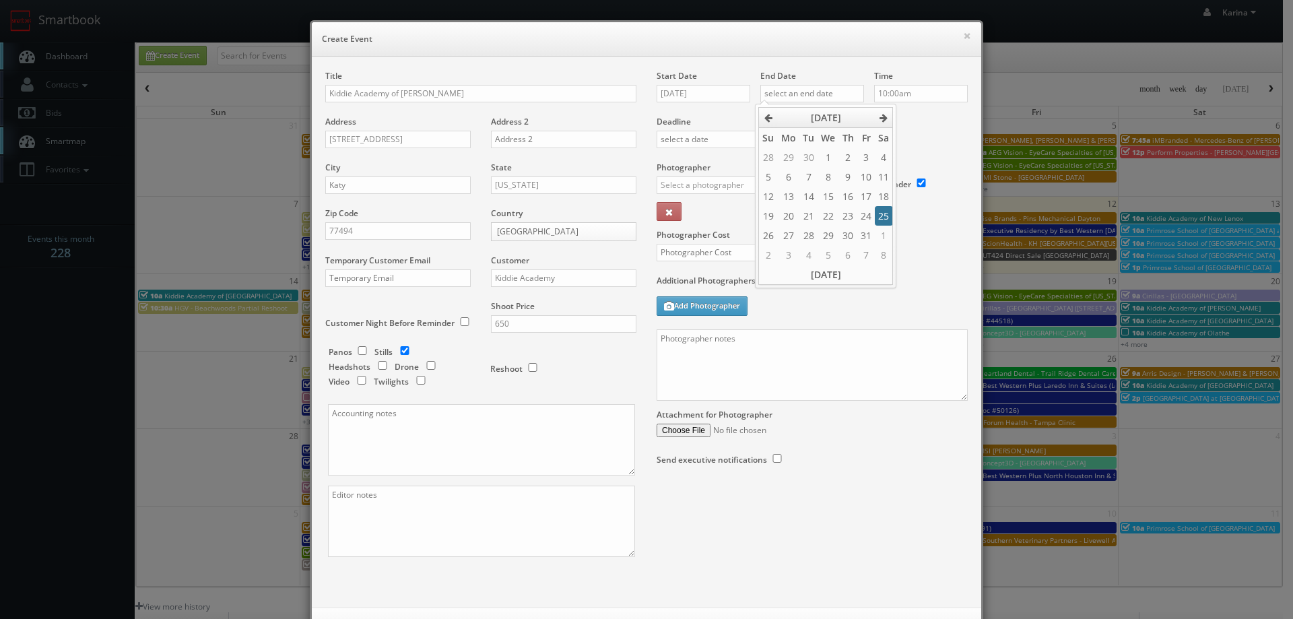
click at [884, 219] on td "25" at bounding box center [884, 216] width 18 height 20
type input "10/25/2025"
click at [915, 129] on div "Deadline" at bounding box center [811, 116] width 331 height 92
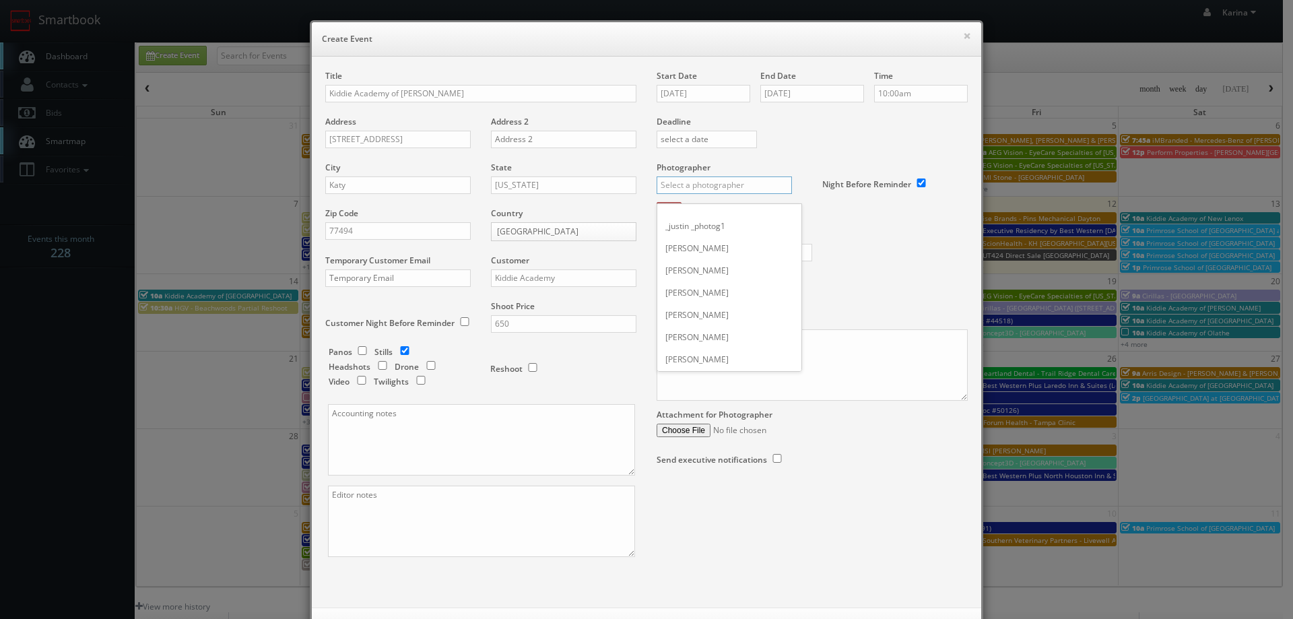
click at [739, 189] on input "text" at bounding box center [723, 185] width 135 height 18
click at [714, 217] on div "Eddie Harper" at bounding box center [729, 215] width 144 height 22
type input "Eddie Harper"
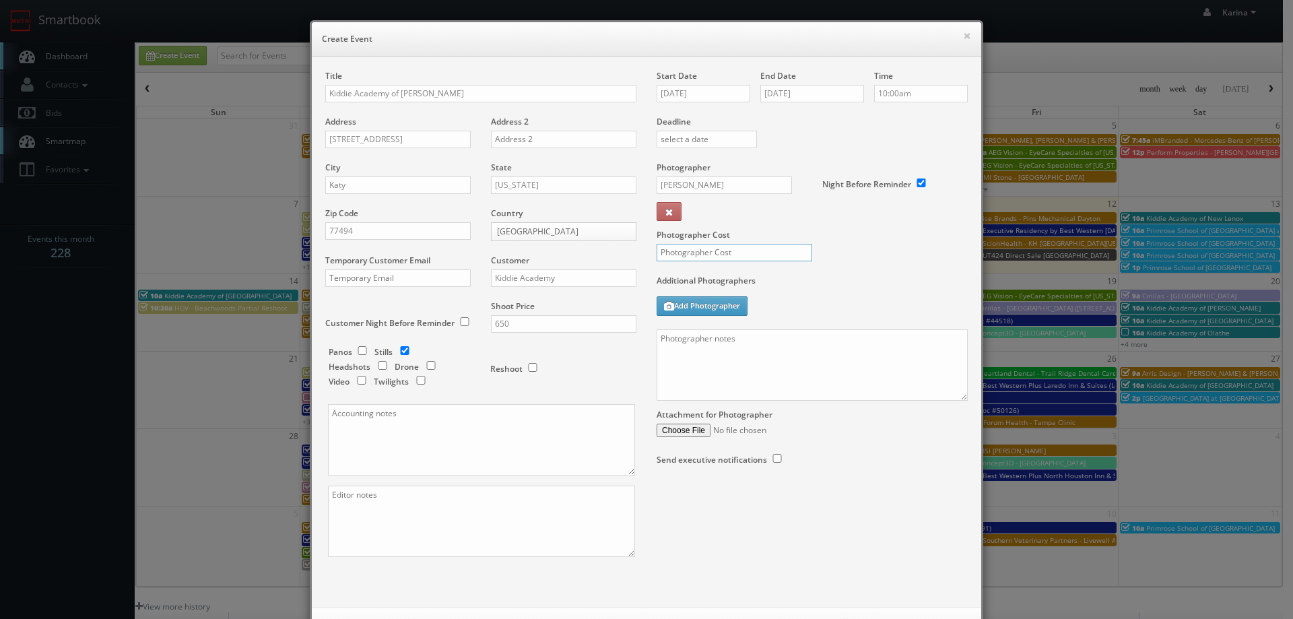
click at [696, 246] on input "text" at bounding box center [734, 253] width 156 height 18
type input "250"
click at [698, 353] on textarea at bounding box center [811, 364] width 311 height 71
paste textarea "Stills only. We need to deliver 10 stills to the client so we ask that you take…"
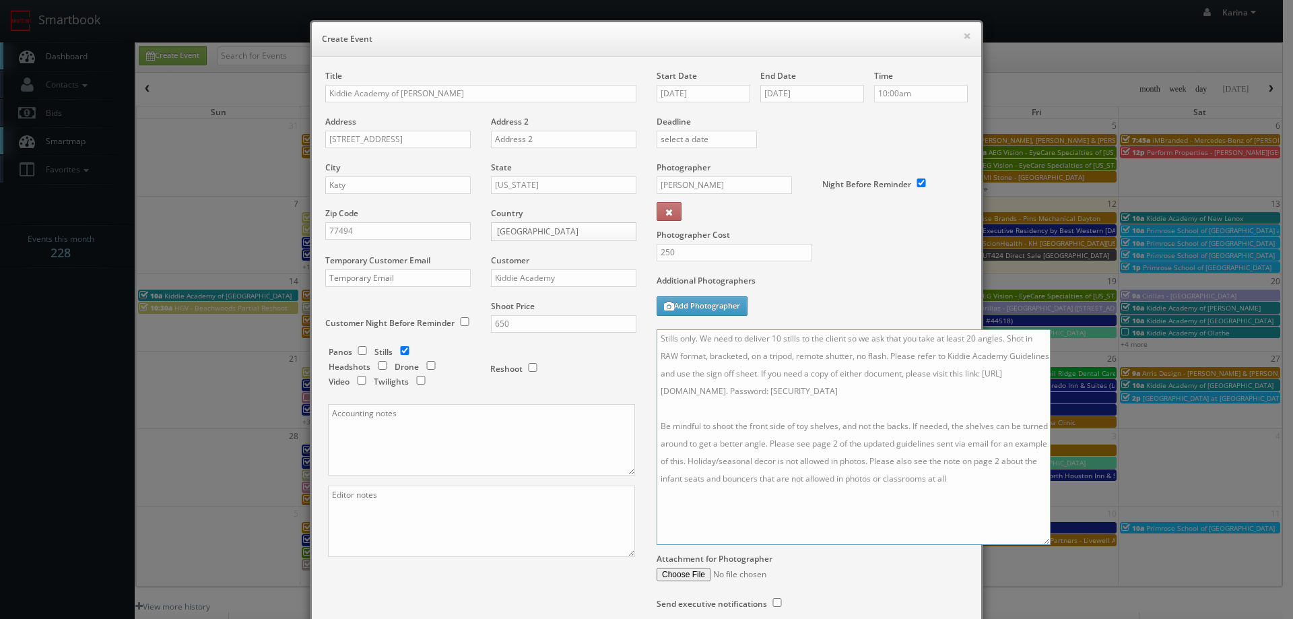
drag, startPoint x: 959, startPoint y: 396, endPoint x: 998, endPoint y: 527, distance: 136.3
click at [1050, 545] on textarea "Stills only. We need to deliver 10 stills to the client so we ask that you take…" at bounding box center [853, 436] width 394 height 215
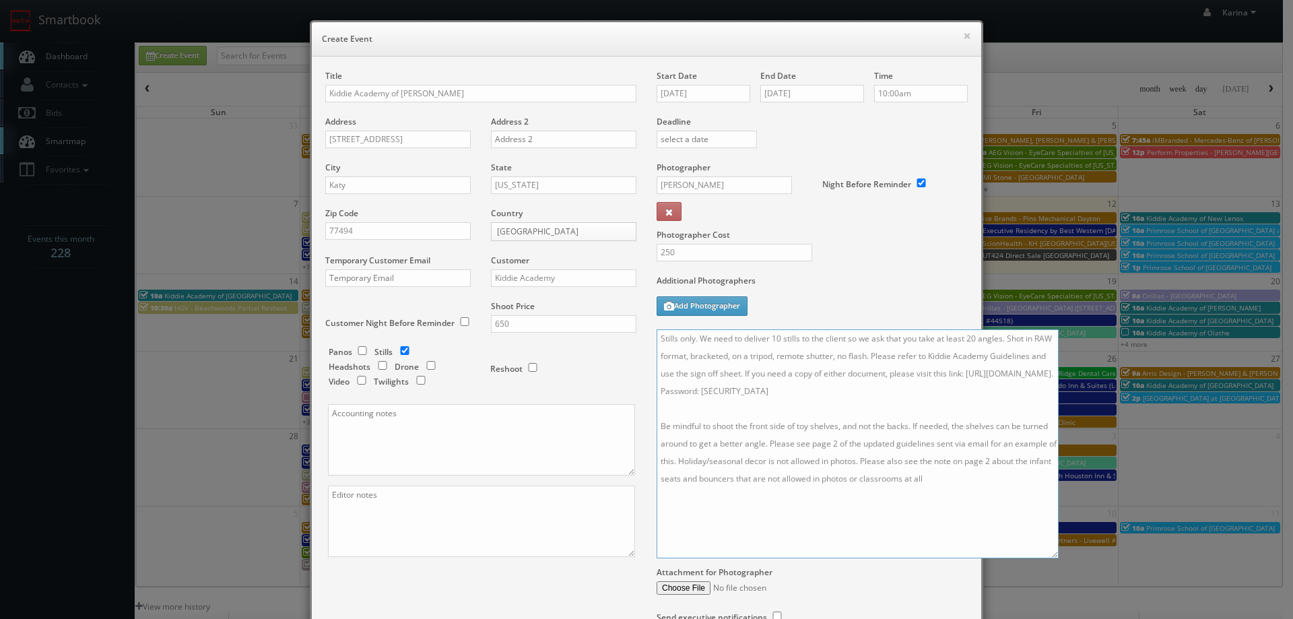
click at [656, 336] on textarea "Stills only. We need to deliver 10 stills to the client so we ask that you take…" at bounding box center [857, 443] width 402 height 229
click at [782, 340] on textarea "On site contact: Jeannie - Stills only. We need to deliver 10 stills to the cli…" at bounding box center [857, 443] width 402 height 229
paste textarea "951-526-7800"
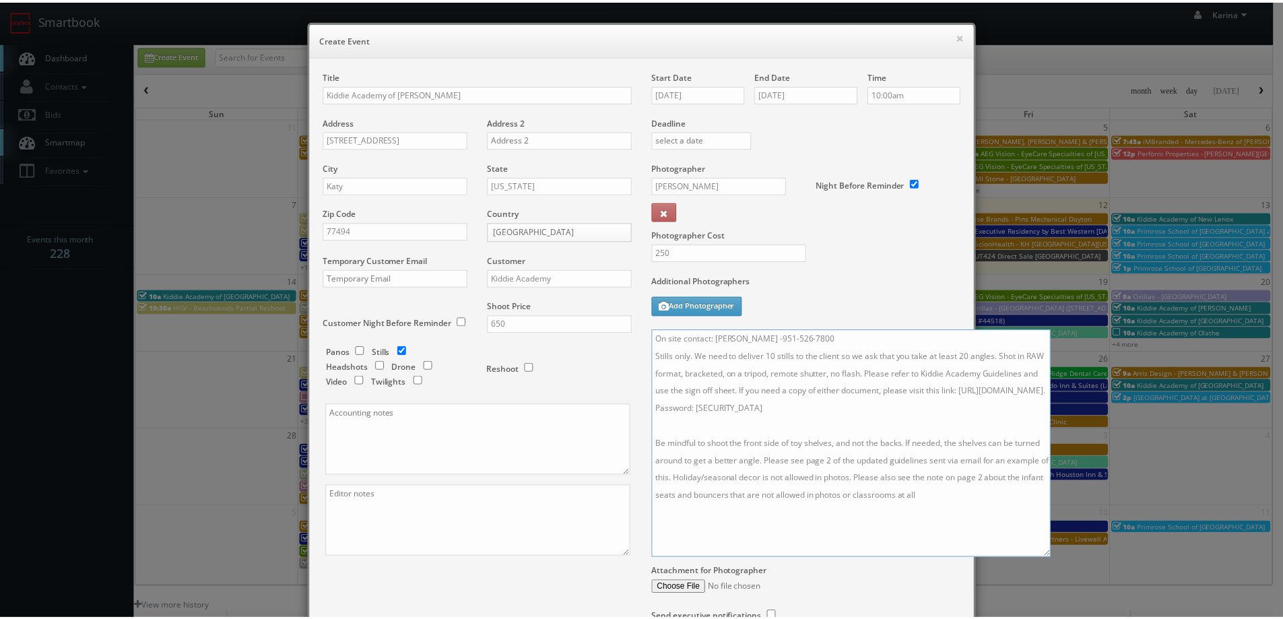
scroll to position [127, 0]
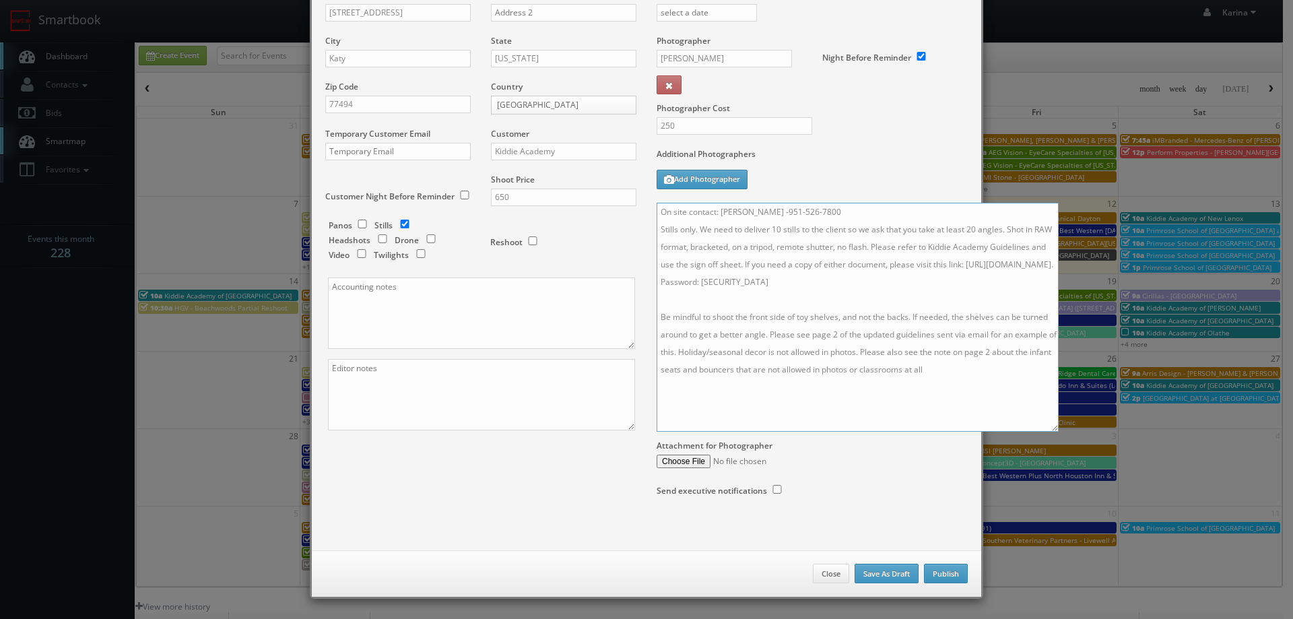
type textarea "On site contact: Jeannie -951-526-7800 Stills only. We need to deliver 10 still…"
click at [943, 574] on button "Publish" at bounding box center [946, 574] width 44 height 20
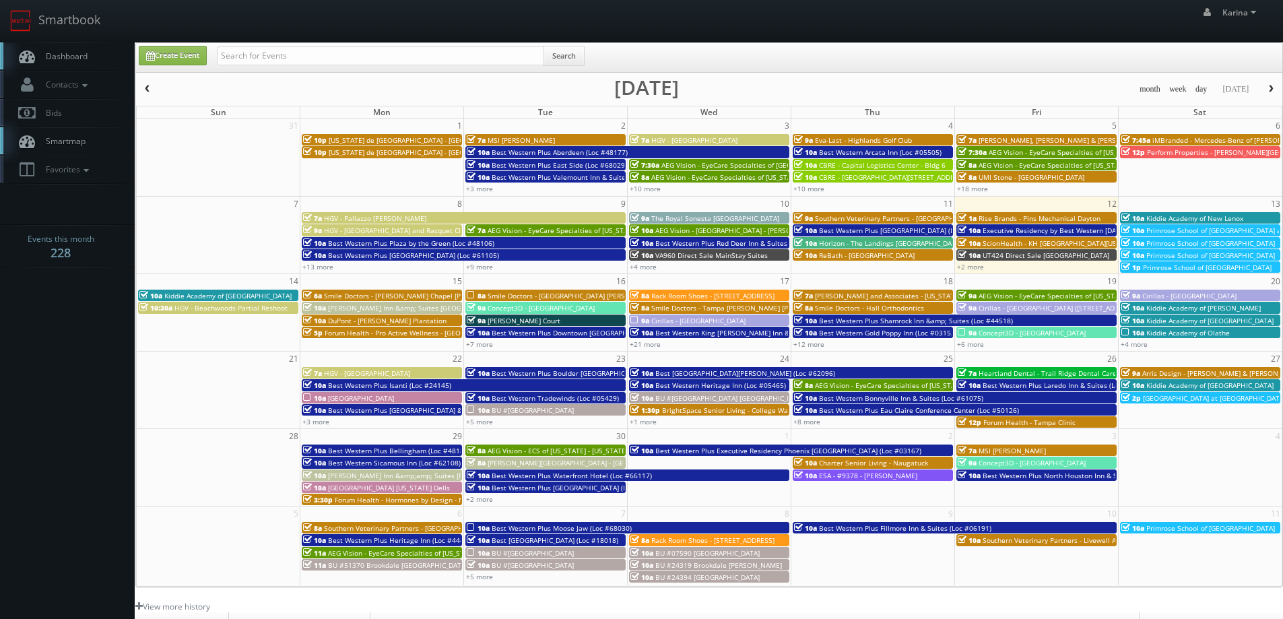
click at [77, 55] on span "Dashboard" at bounding box center [63, 55] width 48 height 11
click at [1188, 332] on span "Kiddie Academy of Olathe" at bounding box center [1187, 332] width 83 height 9
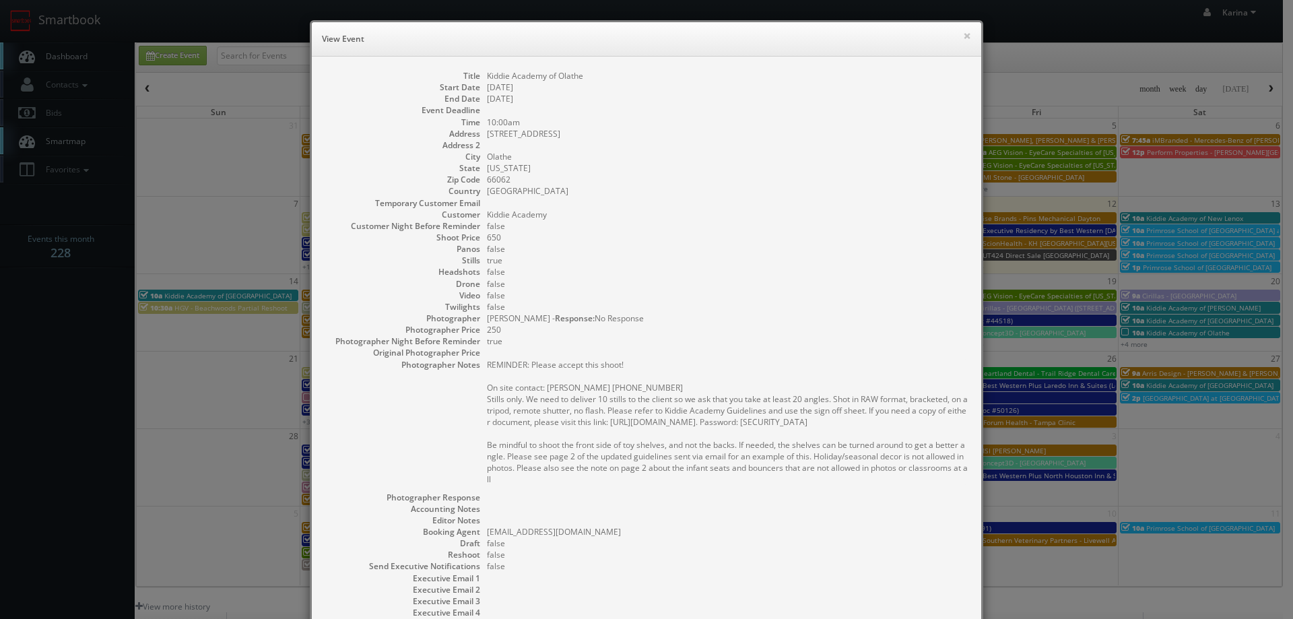
drag, startPoint x: 525, startPoint y: 481, endPoint x: 463, endPoint y: 403, distance: 99.2
click at [463, 403] on dl "Title Kiddie Academy of Olathe Start Date 09/20/2025 End Date 09/20/2025 Event …" at bounding box center [646, 373] width 642 height 606
copy pre "Stills only. We need to deliver 10 stills to the client so we ask that you take…"
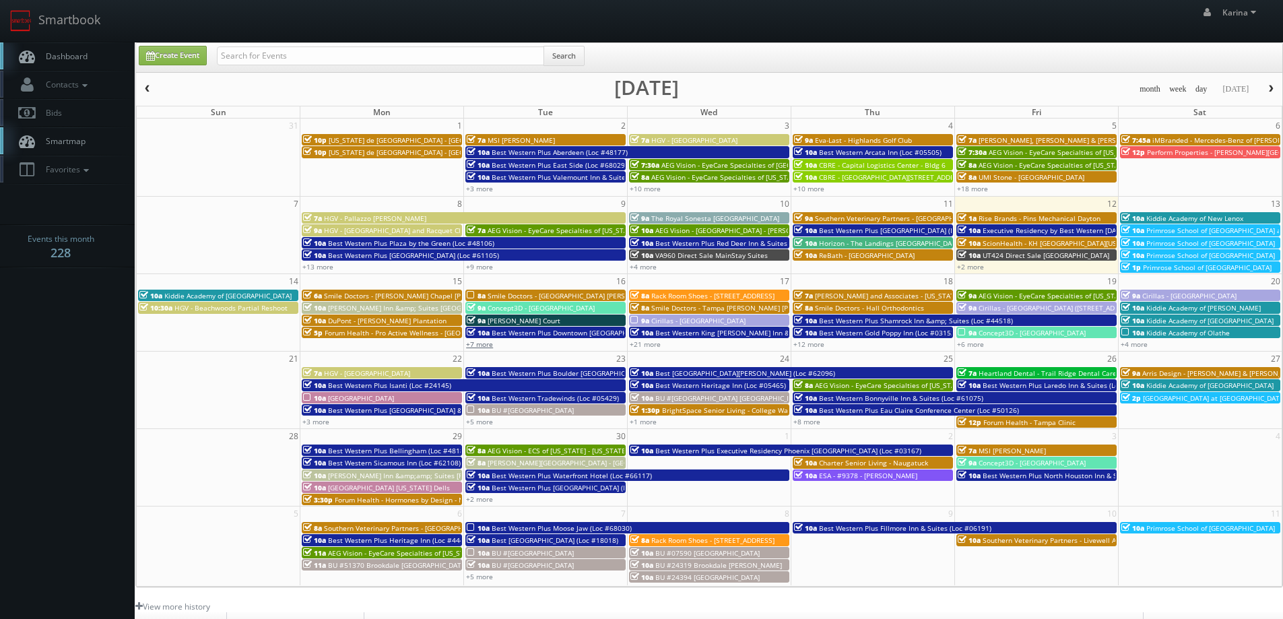
click at [490, 343] on link "+7 more" at bounding box center [479, 343] width 27 height 9
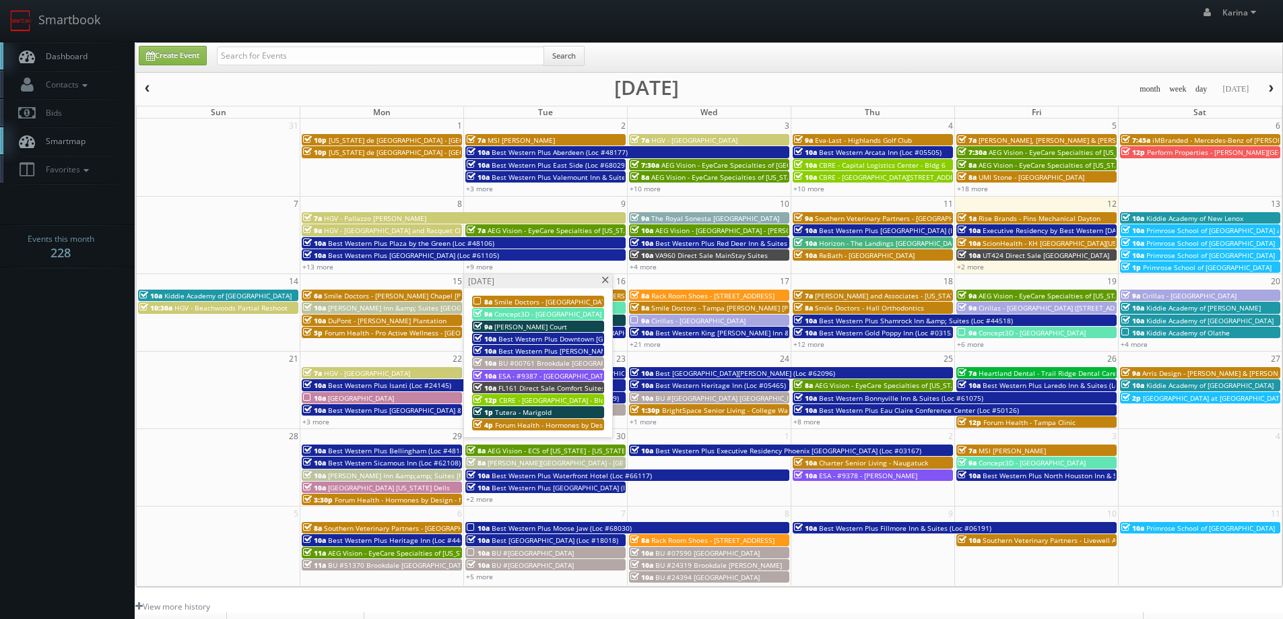
click at [564, 373] on span "ESA - #9387 - [GEOGRAPHIC_DATA]" at bounding box center [553, 375] width 111 height 9
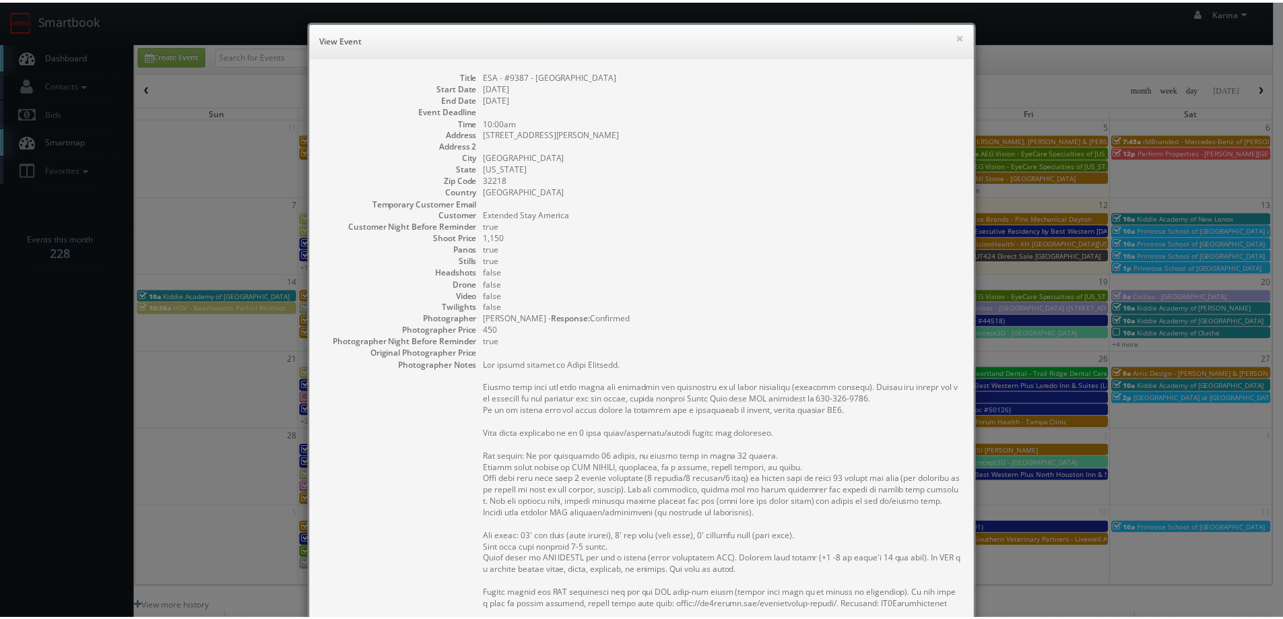
scroll to position [279, 0]
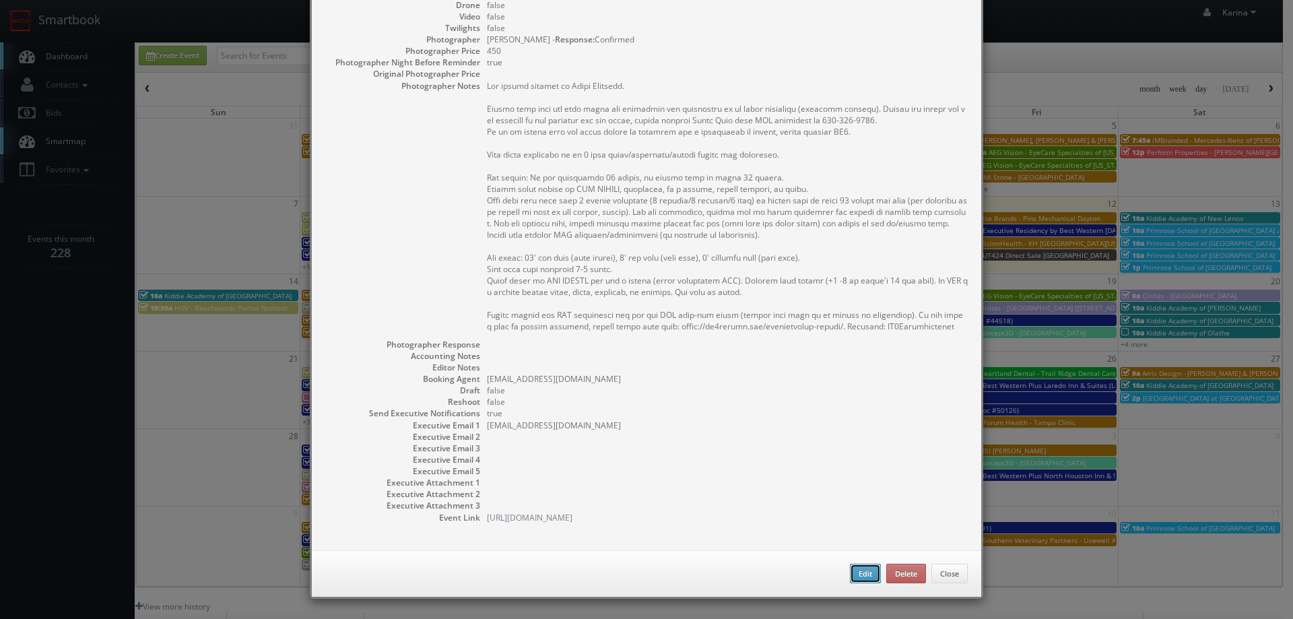
click at [871, 574] on button "Edit" at bounding box center [865, 574] width 31 height 20
type input "ESA - #9387 - Jacksonville Airport"
type input "[STREET_ADDRESS][PERSON_NAME]"
type input "[GEOGRAPHIC_DATA]"
type input "32218"
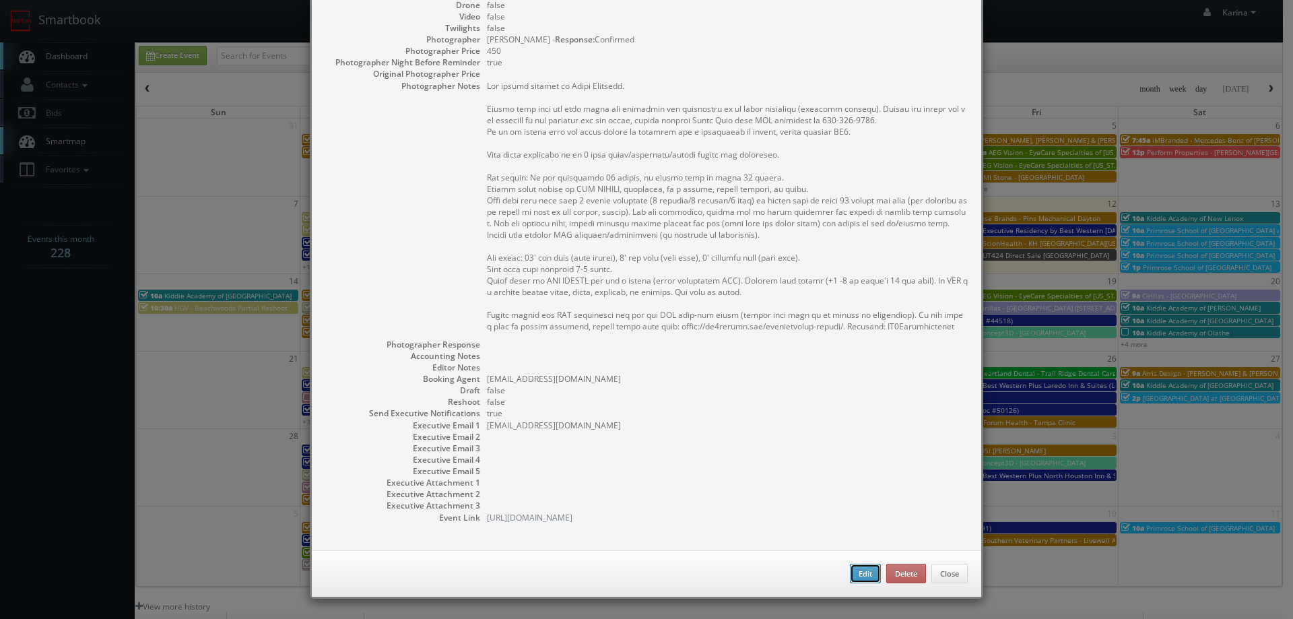
checkbox input "true"
type input "1,150"
checkbox input "true"
type input "[DATE]"
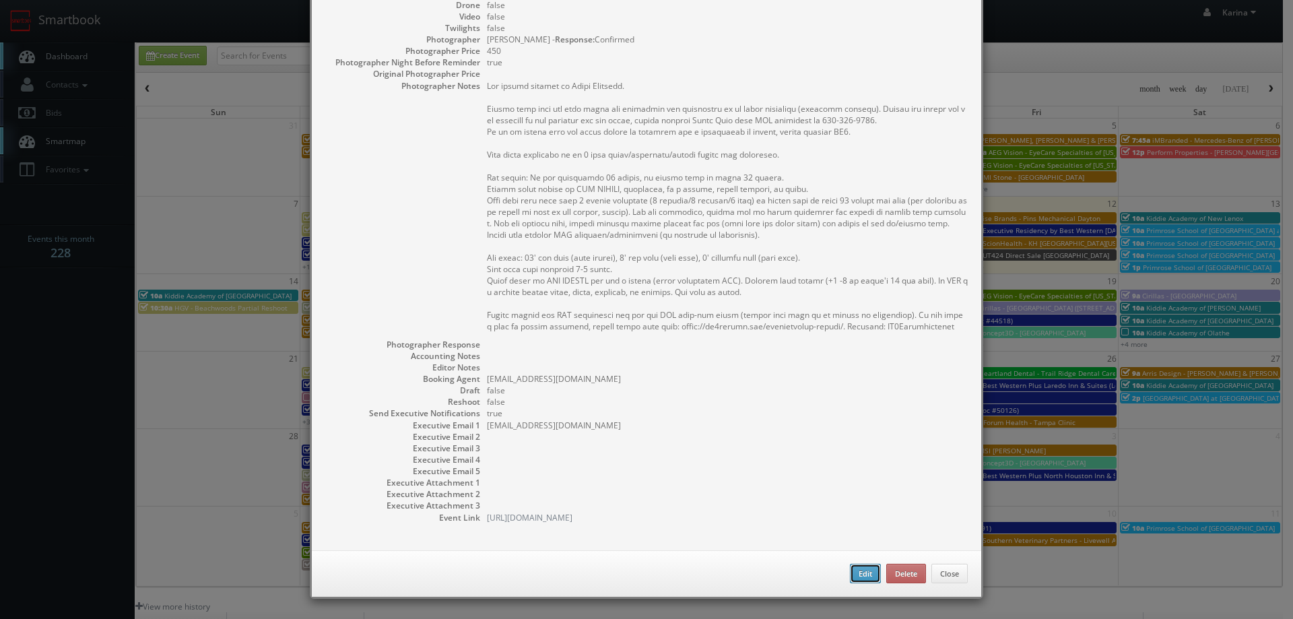
type input "[DATE]"
type input "10:00am"
checkbox input "true"
type textarea "The onsite contact is Tyler Millsaps. Please make sure all room types are avail…"
checkbox input "true"
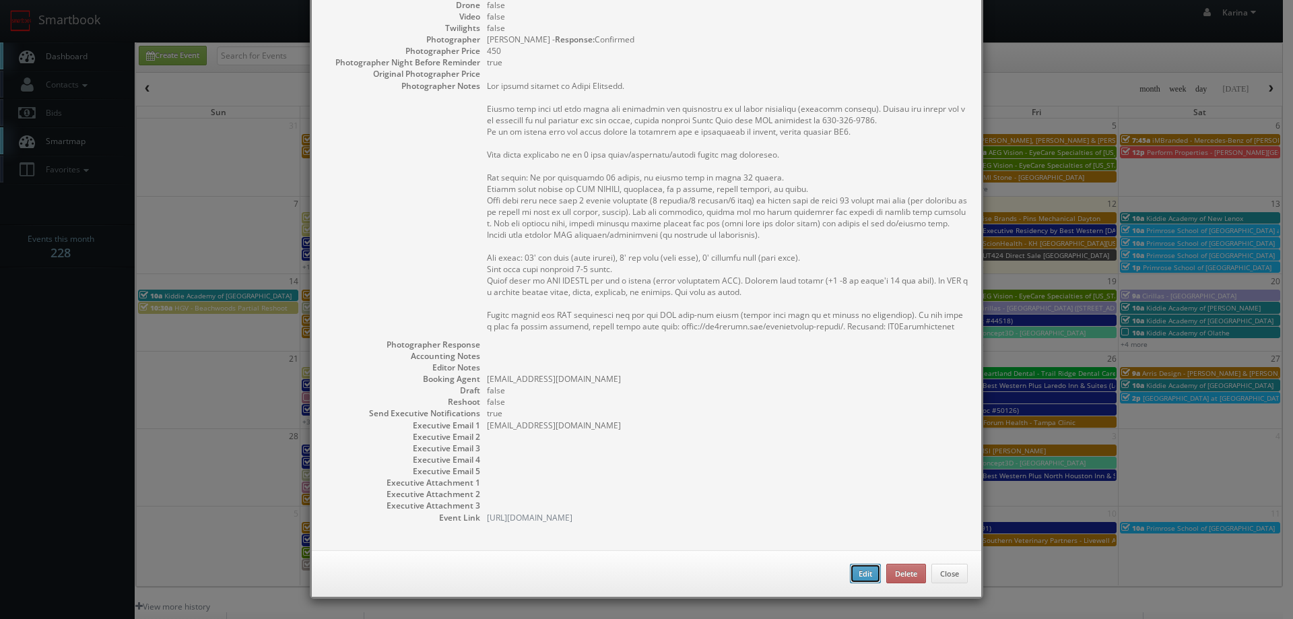
type input "[EMAIL_ADDRESS][DOMAIN_NAME]"
select select "[US_STATE]"
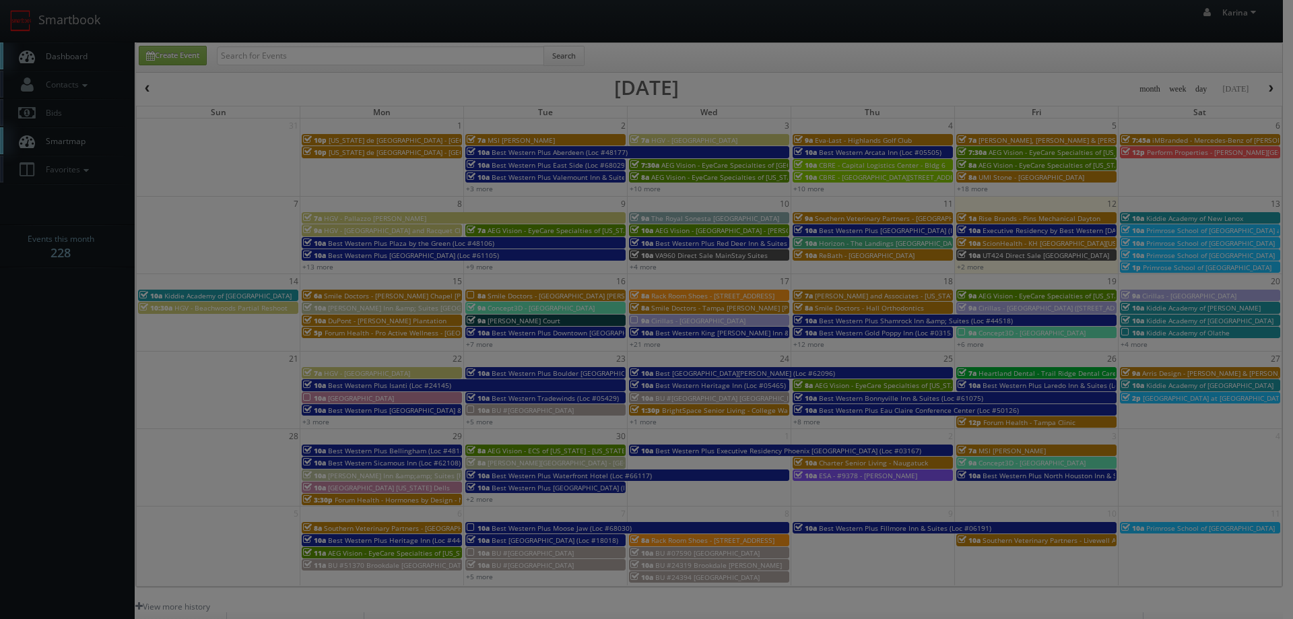
type input "1,150"
type input "450"
select select "fake100@mg.cs3calendar.com"
select select "tonybrucecat@gmail.com"
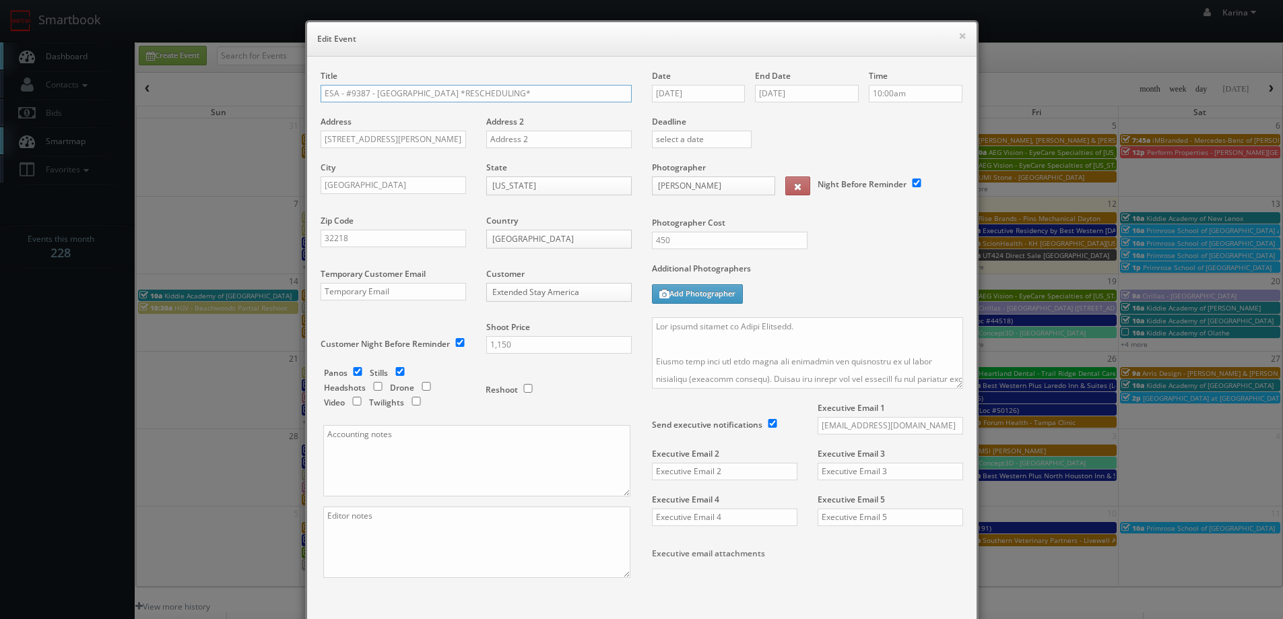
scroll to position [90, 0]
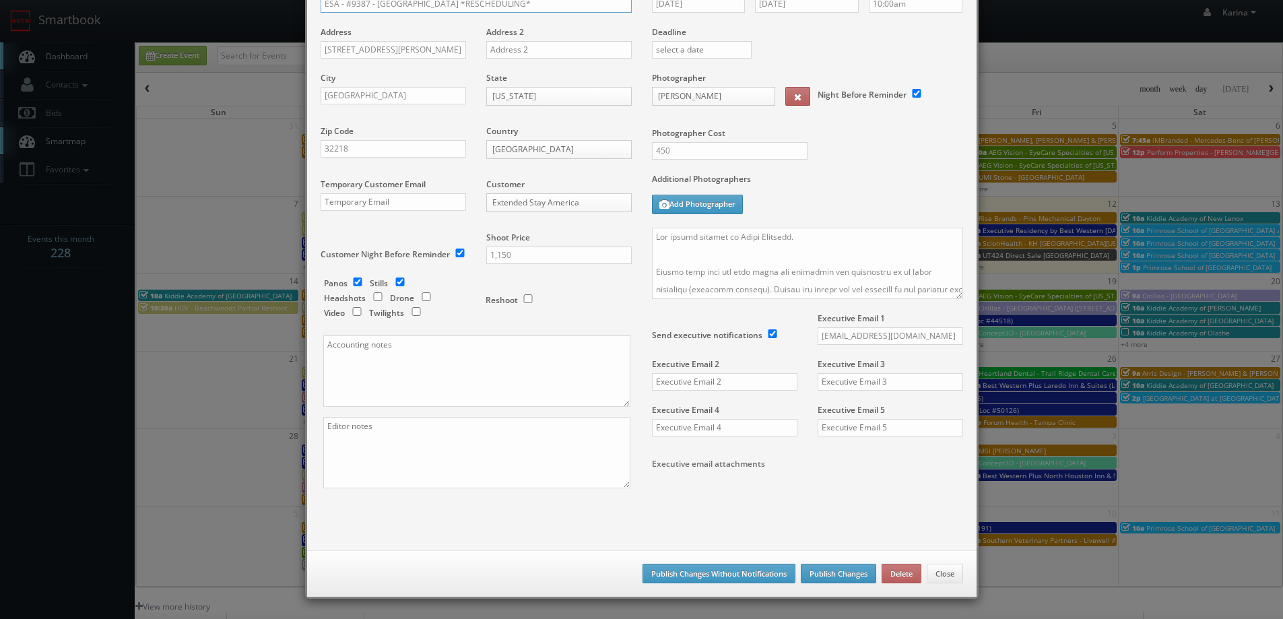
type input "ESA - #9387 - [GEOGRAPHIC_DATA] *RESCHEDULING*"
click at [842, 580] on button "Publish Changes" at bounding box center [838, 574] width 75 height 20
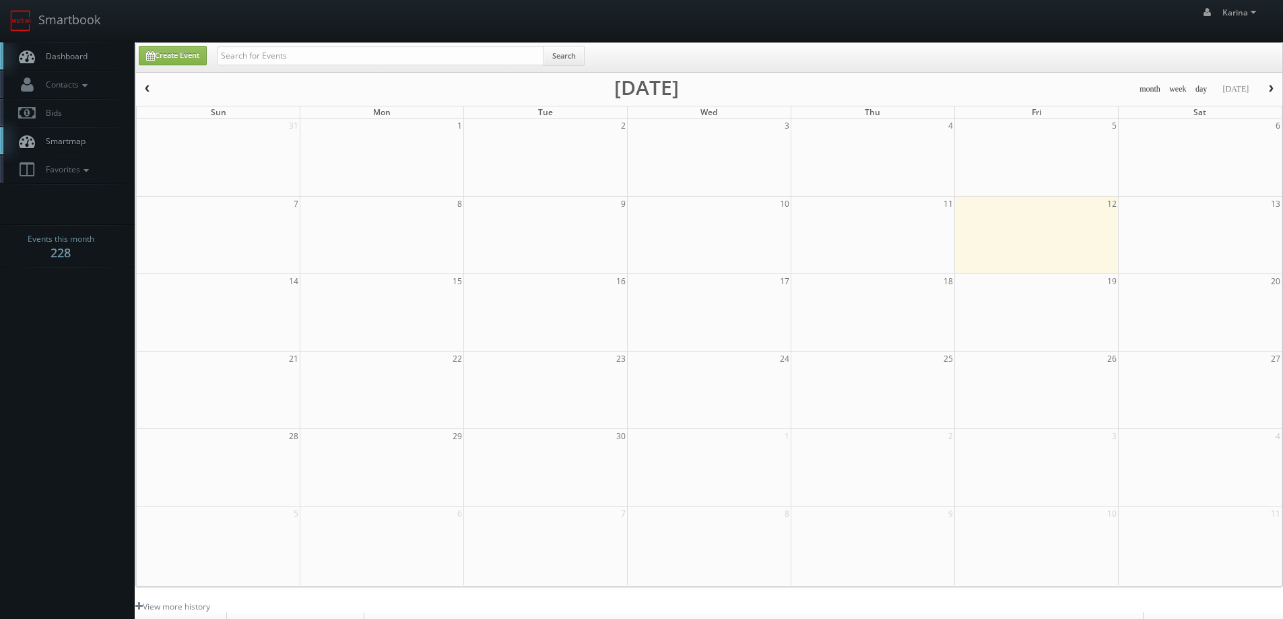
click at [102, 368] on body "Smartbook Toggle Side Navigation Toggle Top Navigation Karina Karina Profile Lo…" at bounding box center [641, 432] width 1283 height 864
click at [61, 60] on span "Dashboard" at bounding box center [63, 55] width 48 height 11
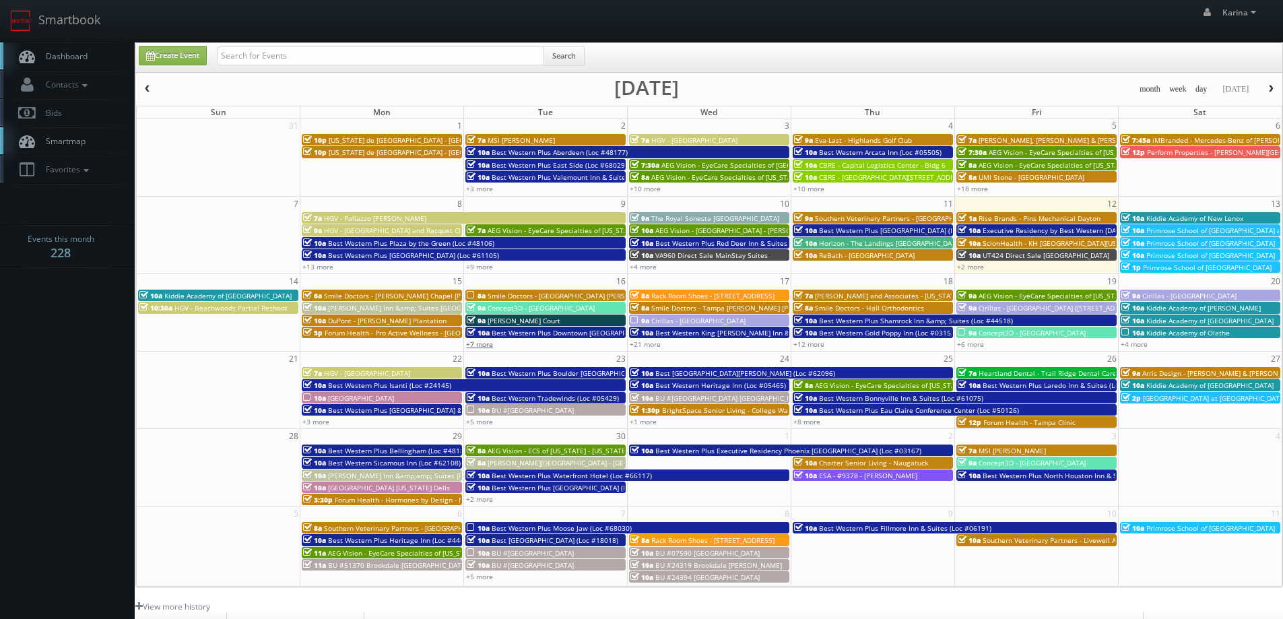
click at [488, 341] on link "+7 more" at bounding box center [479, 343] width 27 height 9
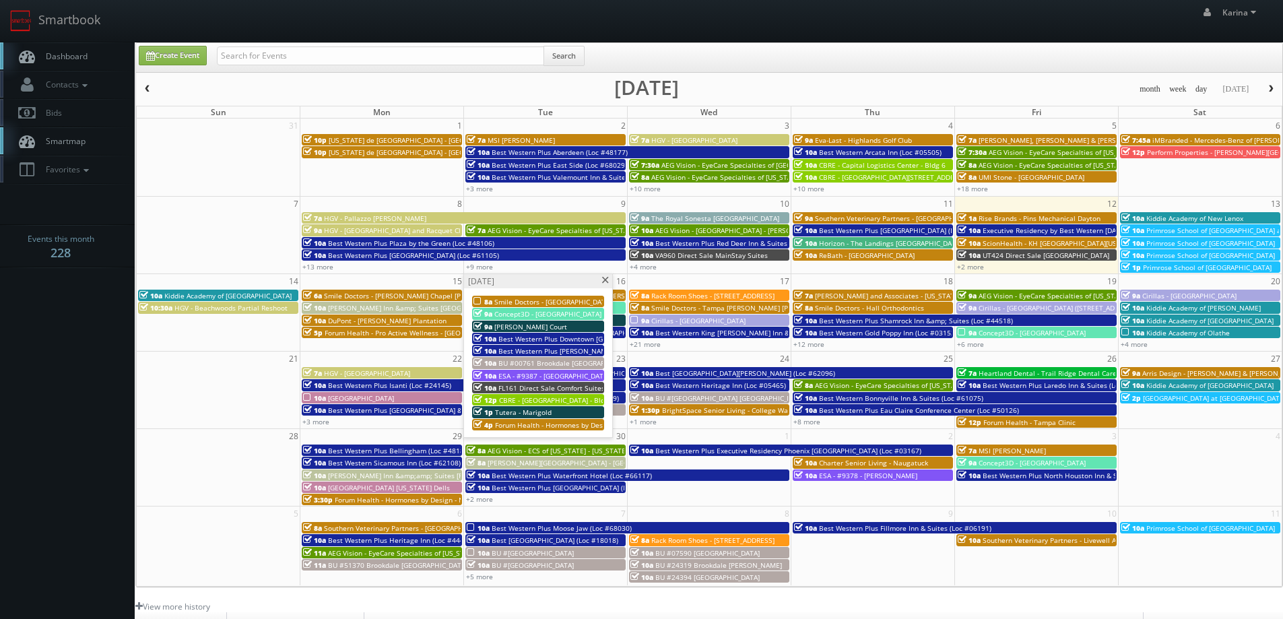
click at [546, 372] on span "ESA - #9387 - [GEOGRAPHIC_DATA] *RESCHEDULING*" at bounding box center [584, 375] width 172 height 9
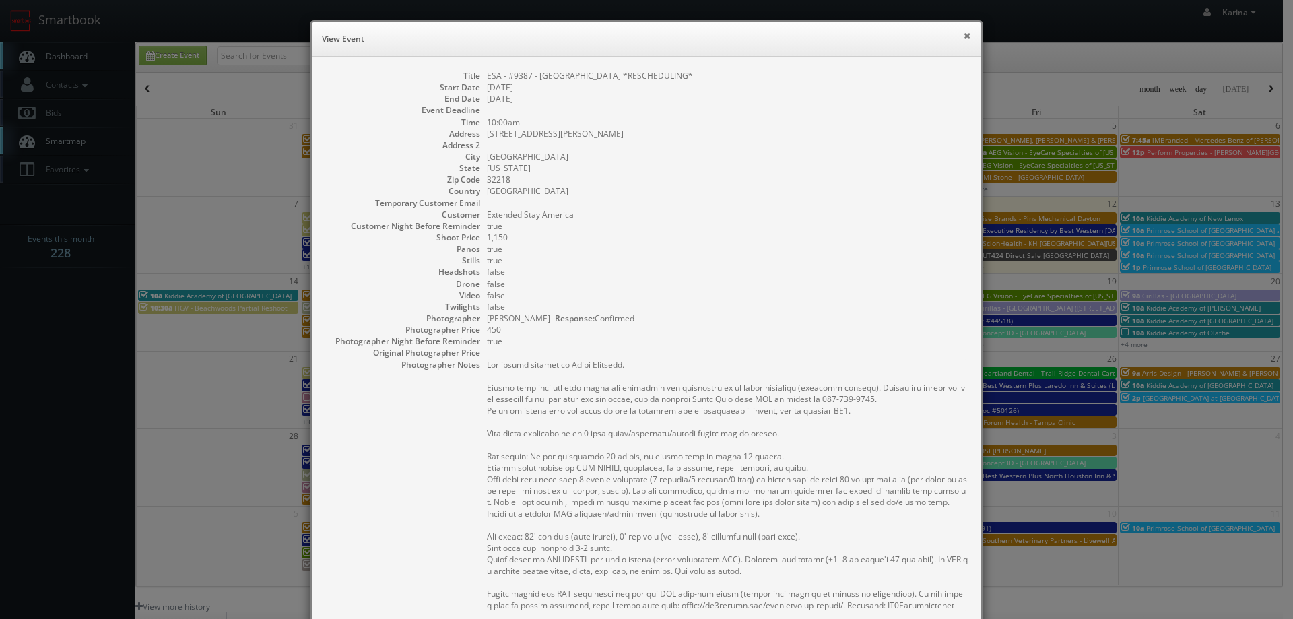
click at [963, 31] on button "×" at bounding box center [967, 35] width 8 height 9
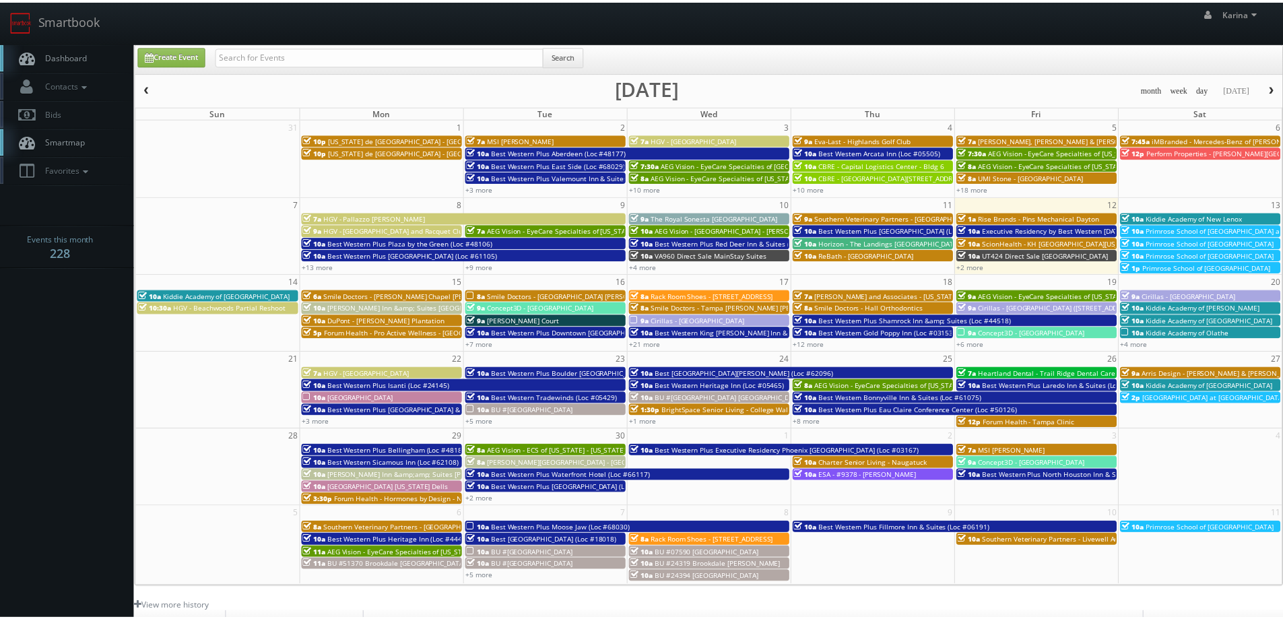
scroll to position [245, 0]
